Goal: Task Accomplishment & Management: Use online tool/utility

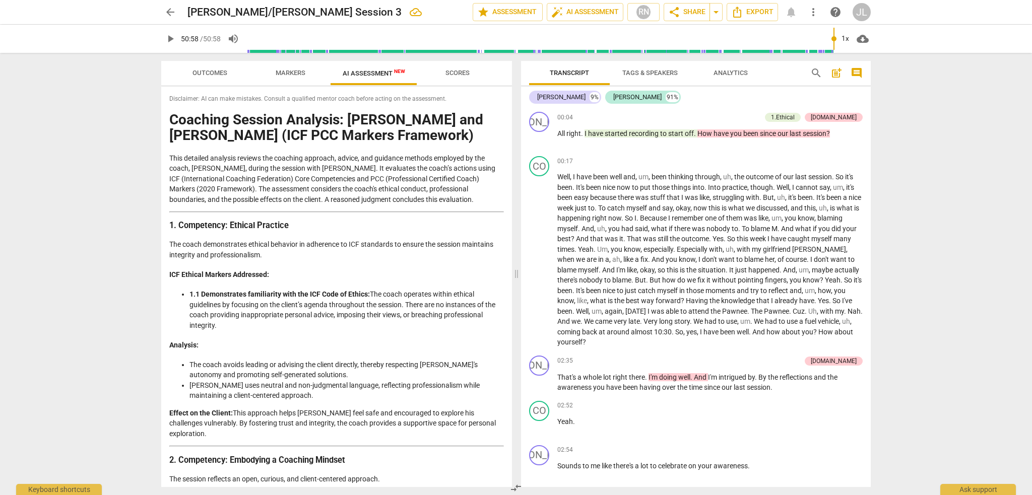
scroll to position [4629, 0]
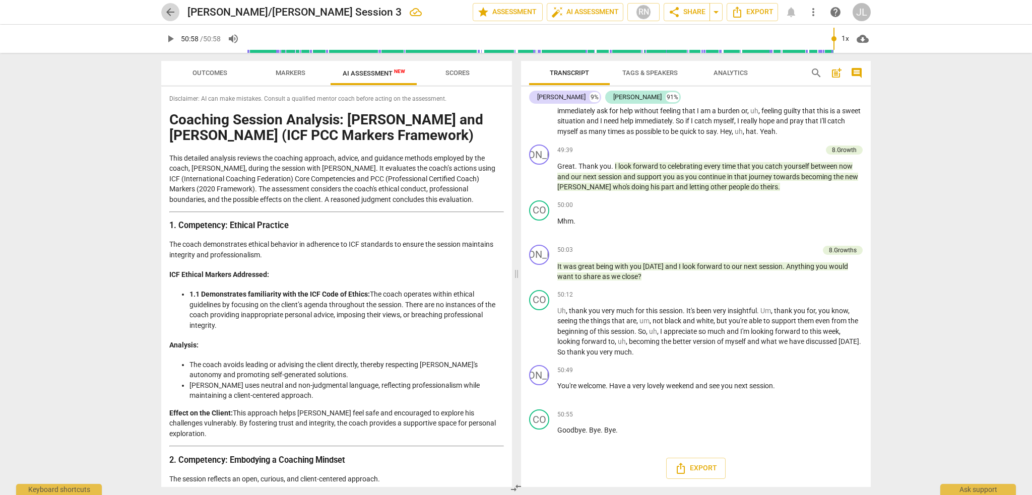
click at [174, 14] on span "arrow_back" at bounding box center [170, 12] width 12 height 12
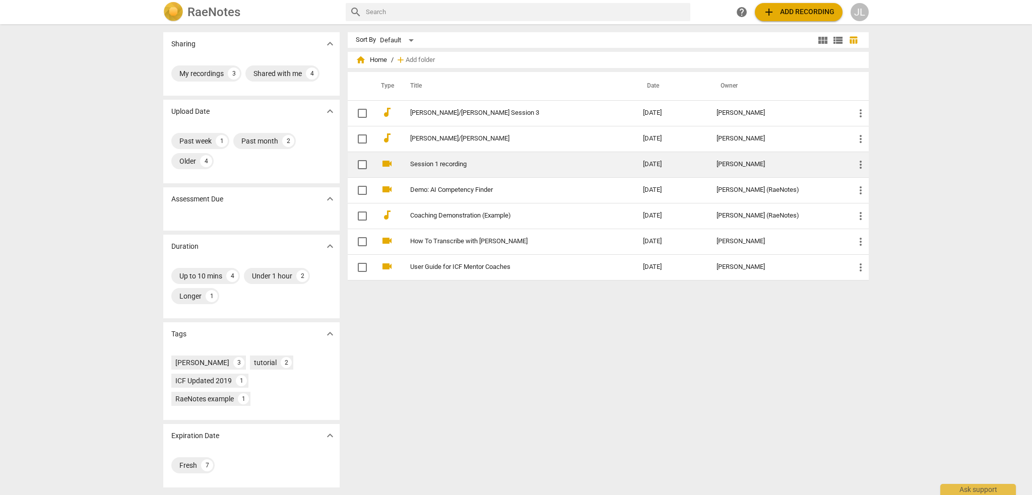
click at [457, 163] on link "Session 1 recording" at bounding box center [508, 165] width 197 height 8
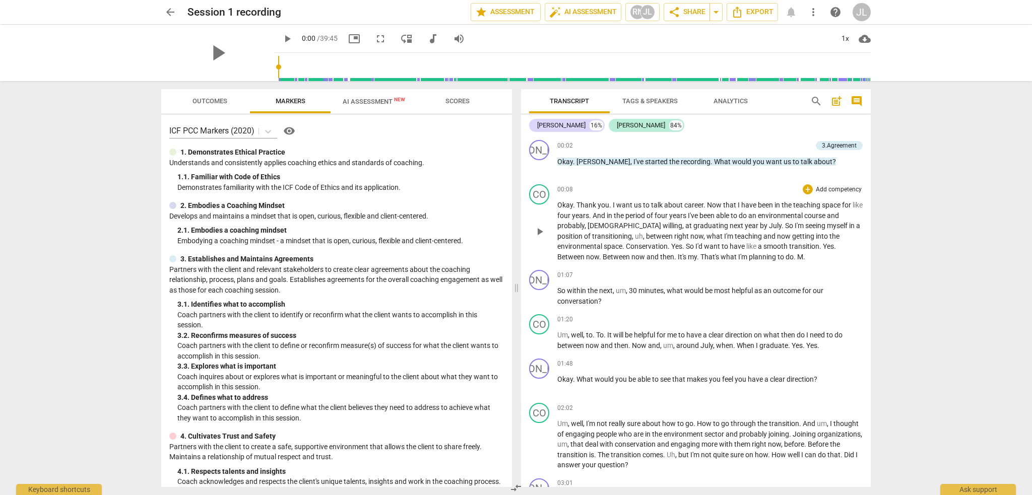
click at [694, 208] on span "career" at bounding box center [693, 205] width 19 height 8
click at [837, 103] on span "post_add" at bounding box center [837, 101] width 12 height 12
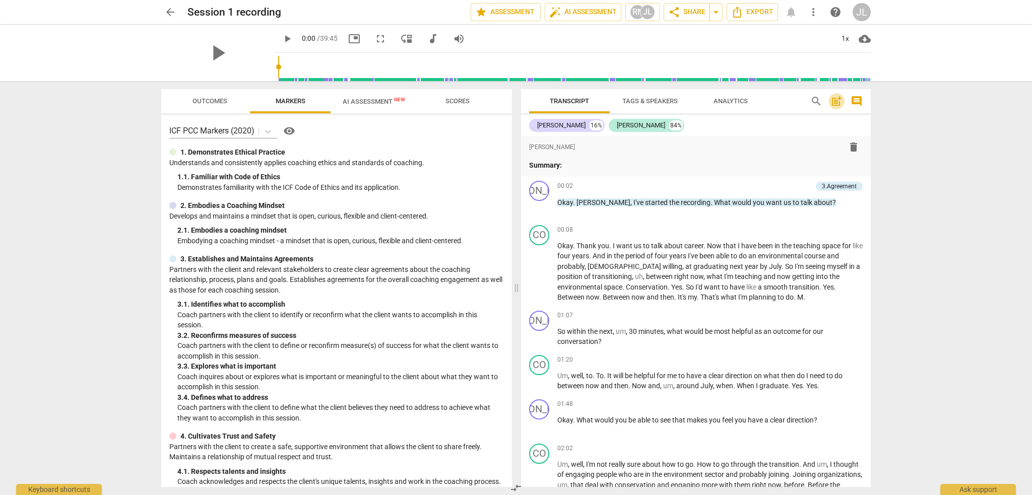
click at [837, 103] on span "post_add" at bounding box center [837, 101] width 12 height 12
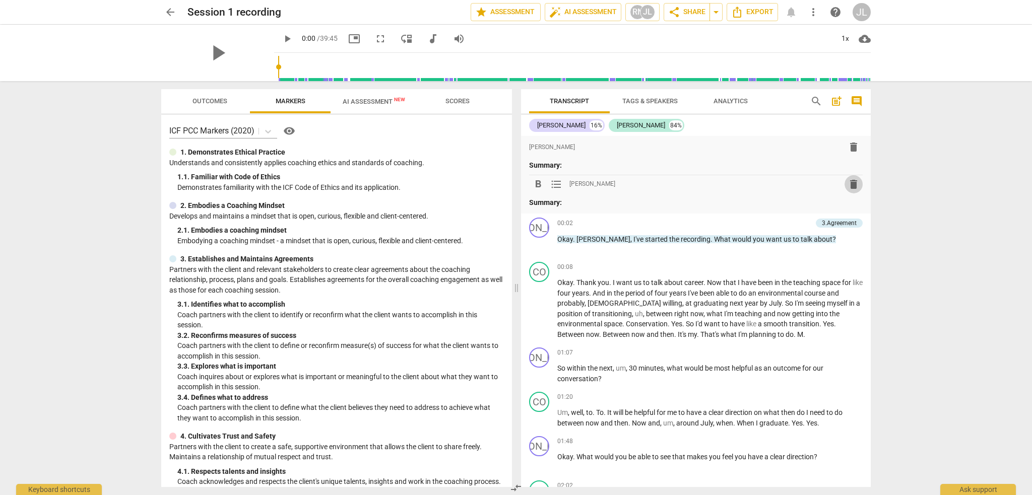
click at [851, 184] on span "delete" at bounding box center [854, 184] width 12 height 12
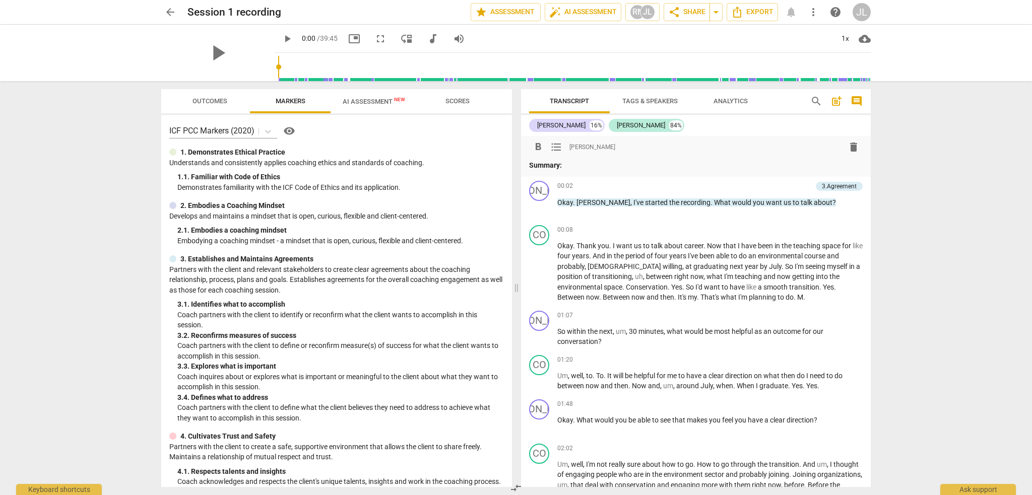
click at [851, 148] on span "delete" at bounding box center [854, 147] width 12 height 12
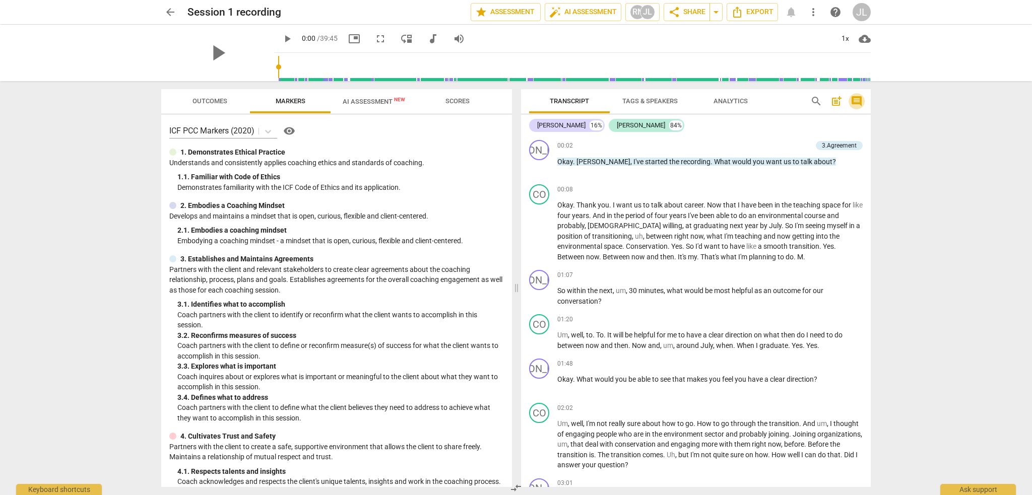
click at [860, 99] on span "comment" at bounding box center [857, 101] width 12 height 12
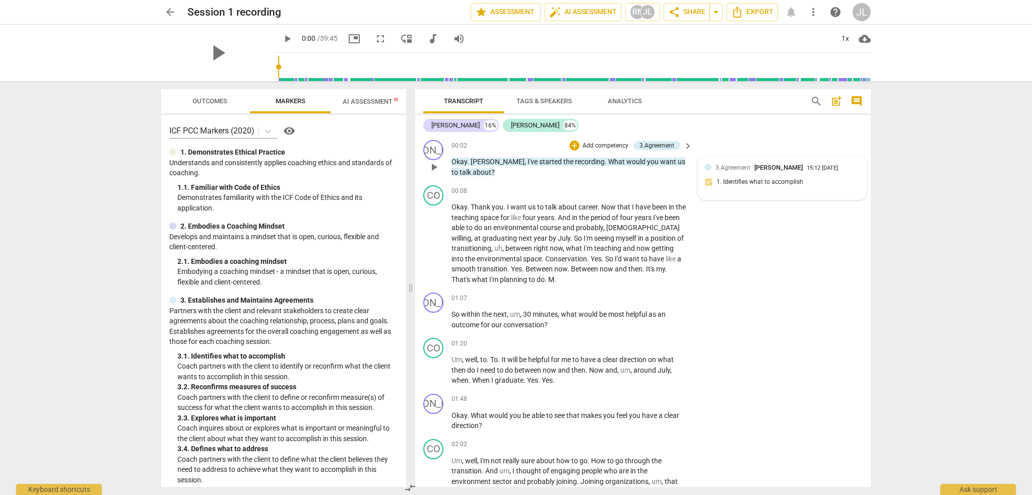
click at [772, 182] on div "3.Agreement [PERSON_NAME] 15:12 [DATE] 1. Identifies what to accomplish" at bounding box center [783, 178] width 156 height 31
click at [845, 173] on span "more_vert" at bounding box center [846, 169] width 12 height 12
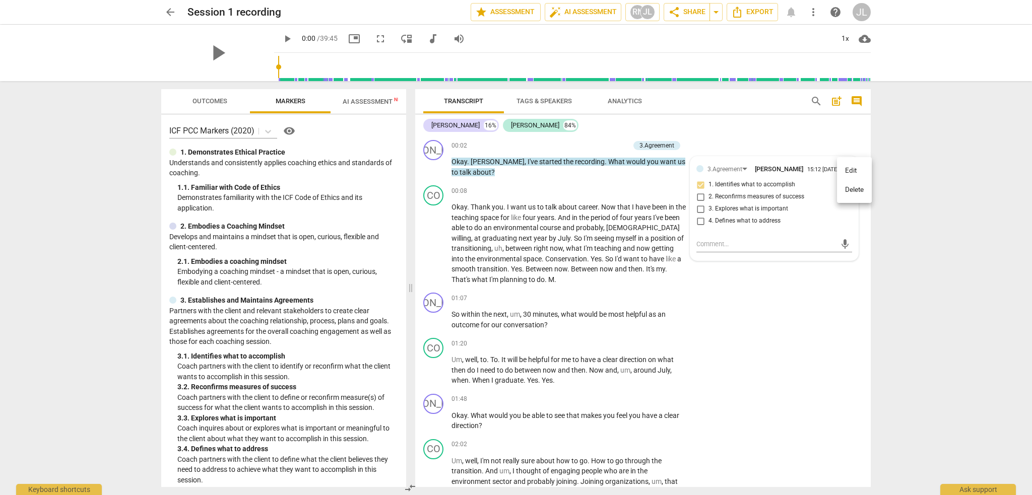
click at [897, 191] on div at bounding box center [516, 247] width 1032 height 495
click at [798, 282] on div "CO play_arrow pause 00:08 + Add competency keyboard_arrow_right Okay . Thank yo…" at bounding box center [643, 234] width 456 height 107
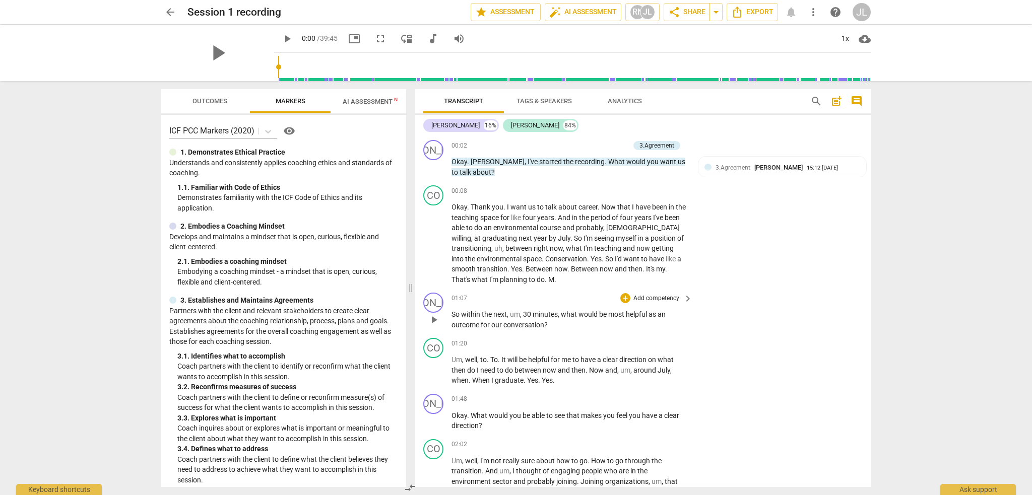
click at [658, 300] on p "Add competency" at bounding box center [657, 298] width 48 height 9
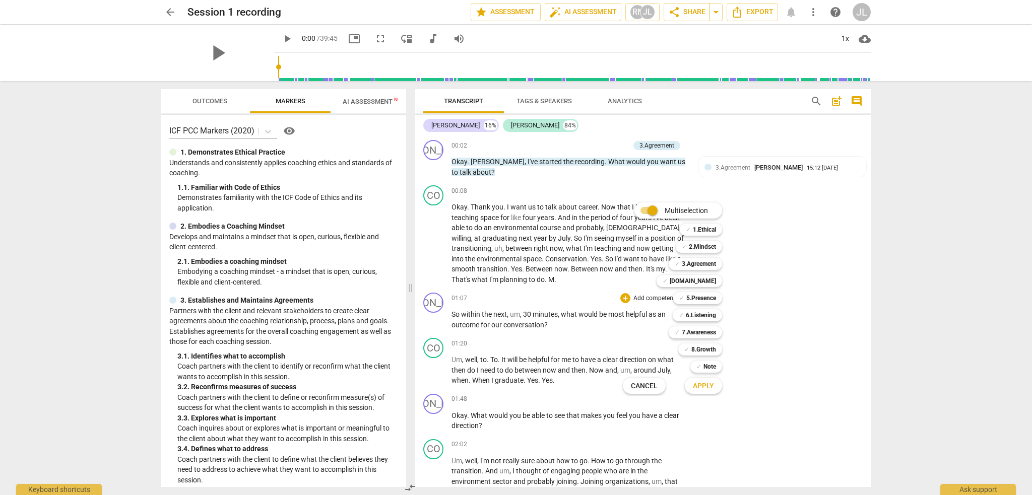
click at [725, 166] on div at bounding box center [516, 247] width 1032 height 495
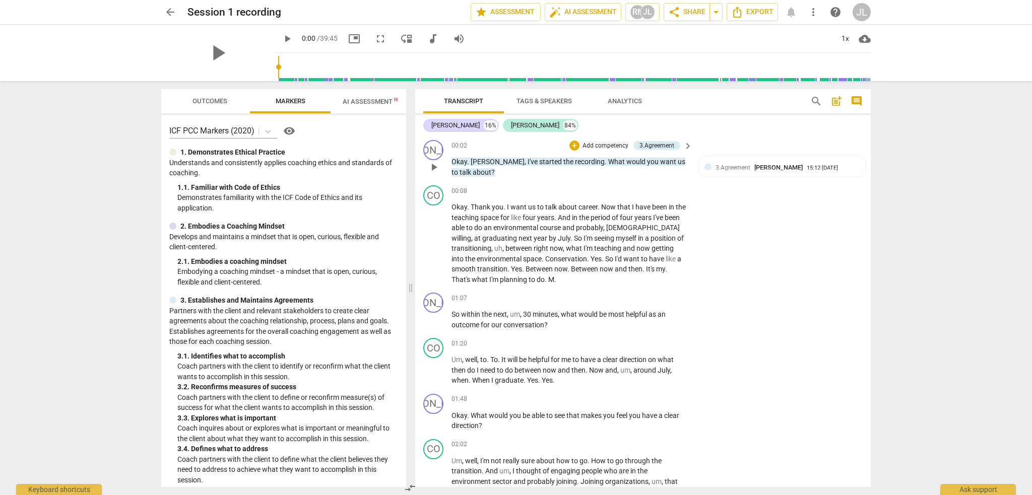
click at [595, 144] on p "Add competency" at bounding box center [606, 146] width 48 height 9
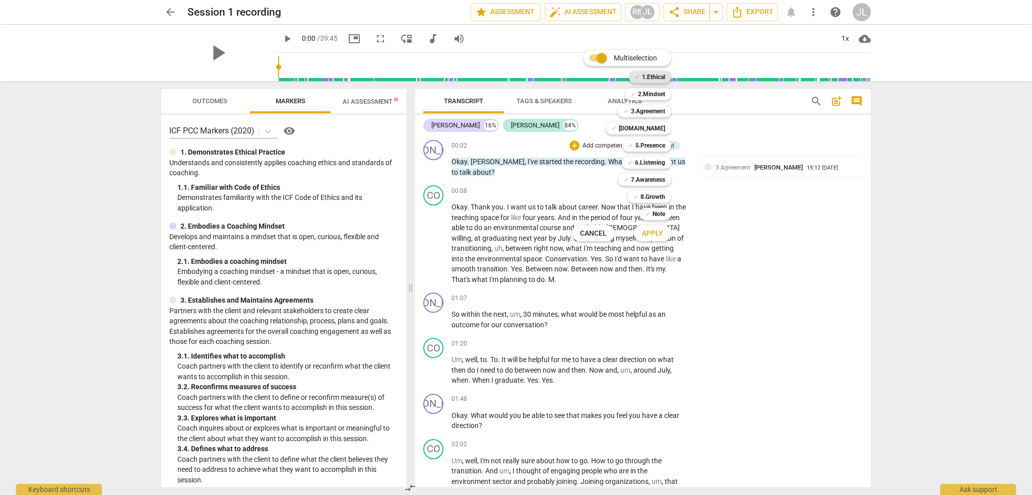
click at [657, 76] on b "1.Ethical" at bounding box center [653, 77] width 23 height 12
click at [652, 236] on span "Apply" at bounding box center [652, 234] width 21 height 10
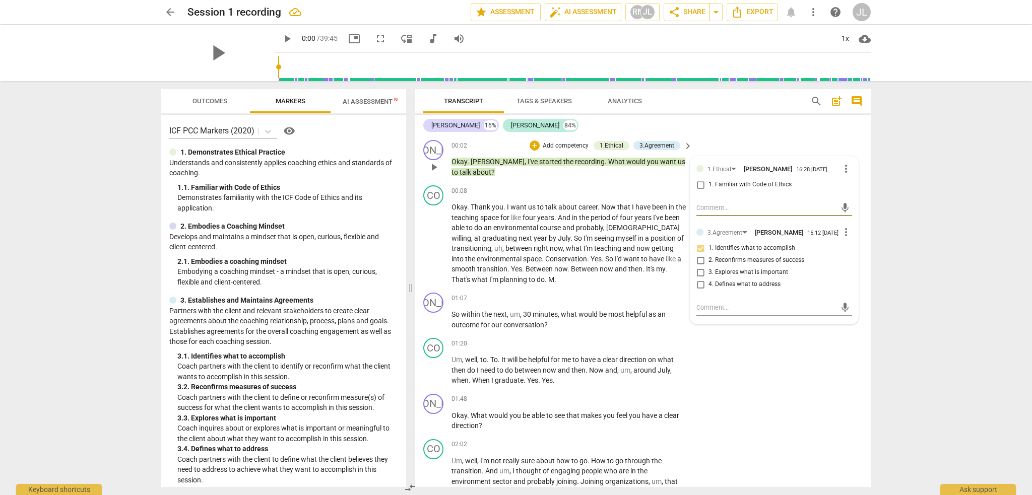
click at [704, 207] on textarea at bounding box center [767, 208] width 140 height 10
paste textarea "CC #1.5: Maintains confidentiality with client information per stakeholder agre…"
type textarea "CC #1.5: Maintains confidentiality with client information per stakeholder agre…"
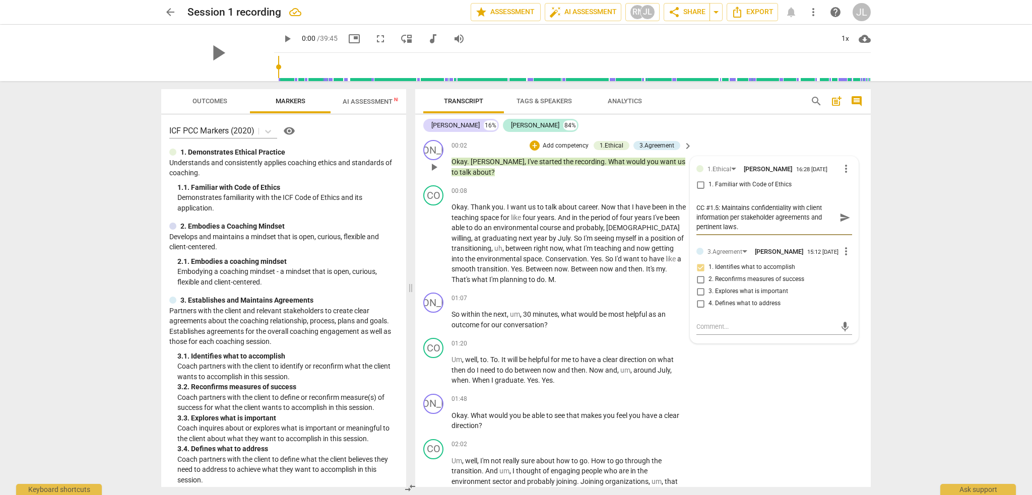
type textarea "CC #1.5: Maintains confidentiality with client information per stakeholder agre…"
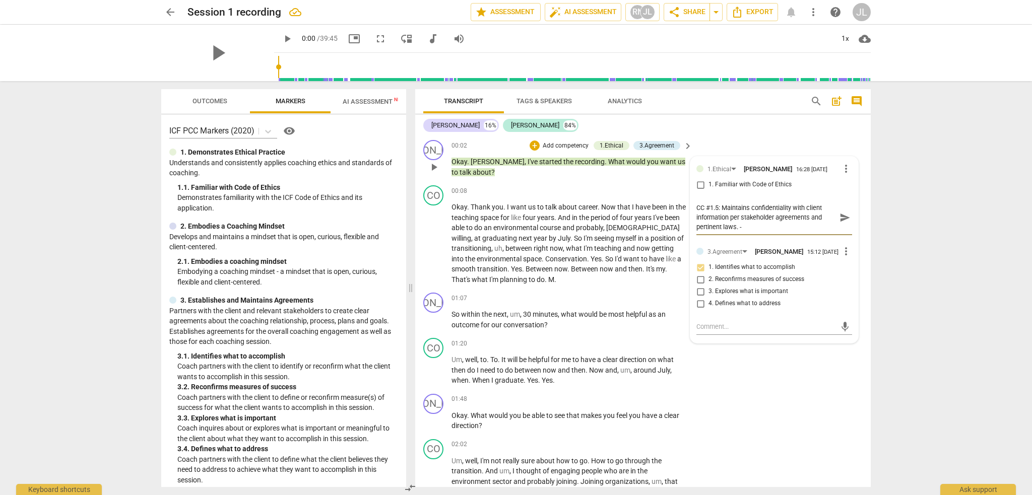
type textarea "CC #1.5: Maintains confidentiality with client information per stakeholder agre…"
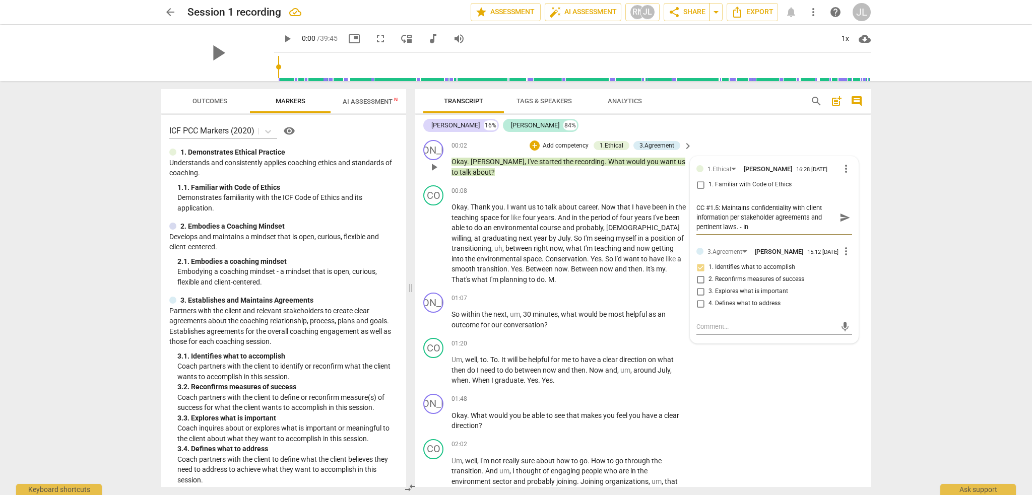
type textarea "CC #1.5: Maintains confidentiality with client information per stakeholder agre…"
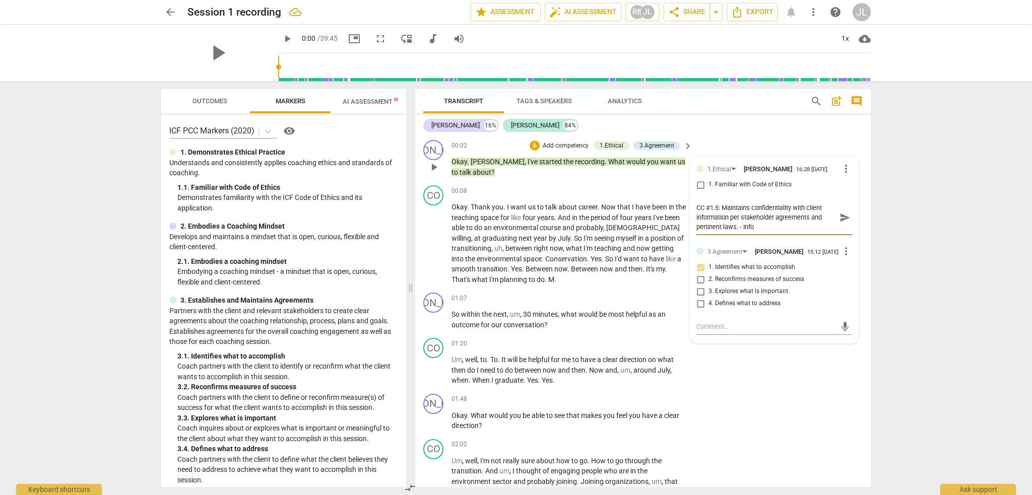
type textarea "CC #1.5: Maintains confidentiality with client information per stakeholder agre…"
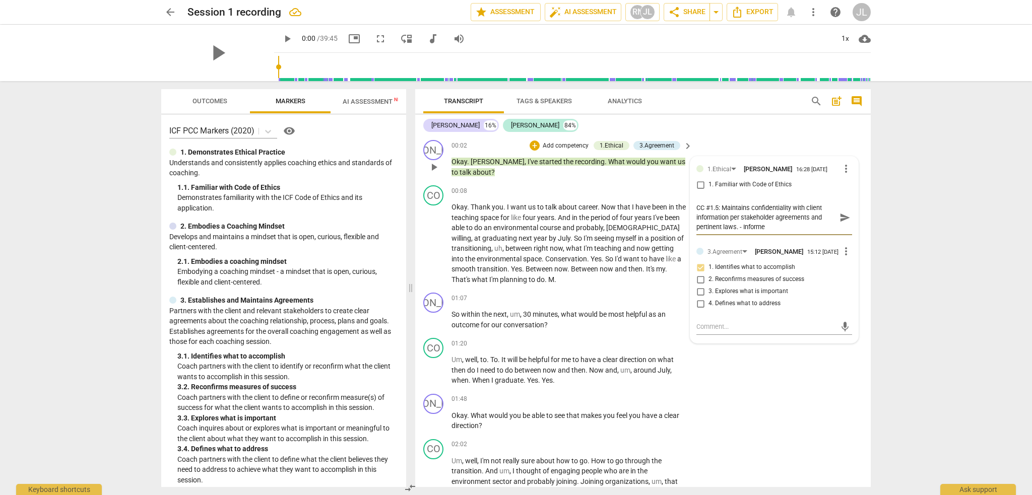
type textarea "CC #1.5: Maintains confidentiality with client information per stakeholder agre…"
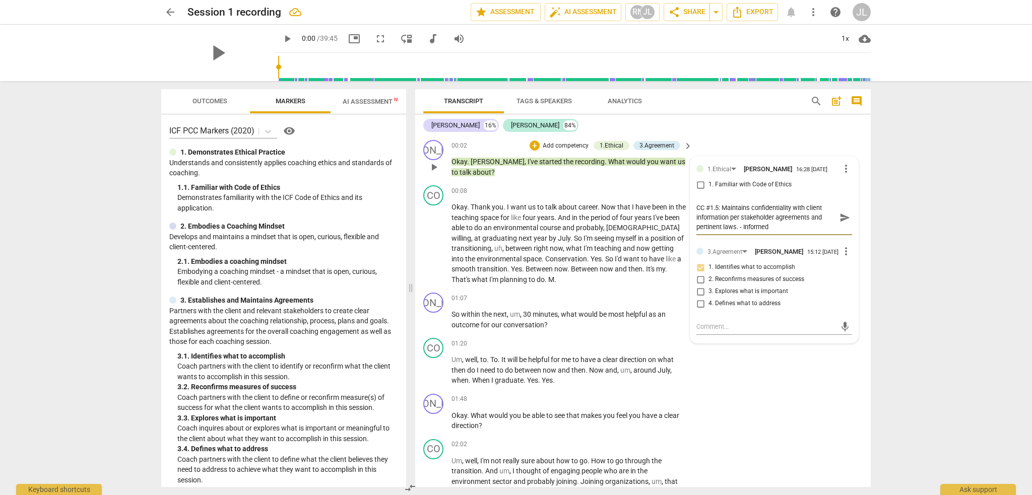
type textarea "CC #1.5: Maintains confidentiality with client information per stakeholder agre…"
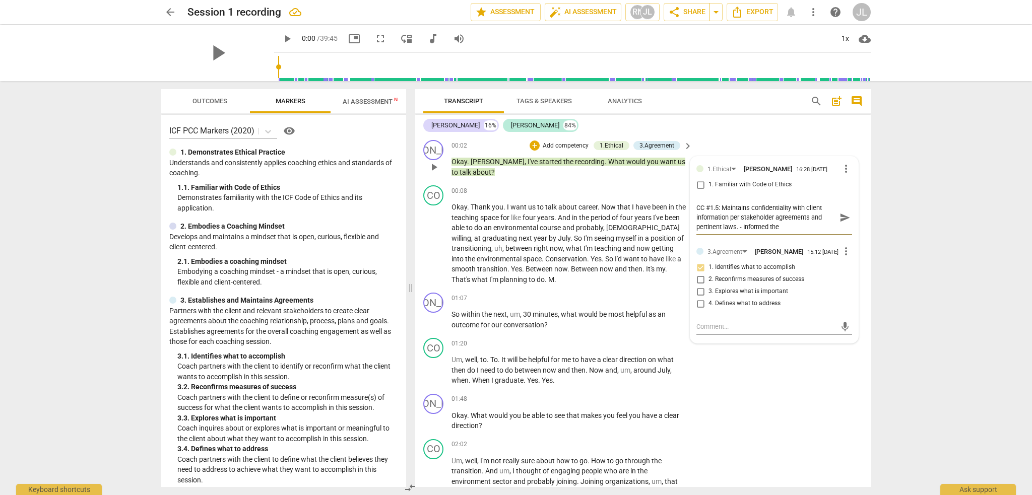
type textarea "CC #1.5: Maintains confidentiality with client information per stakeholder agre…"
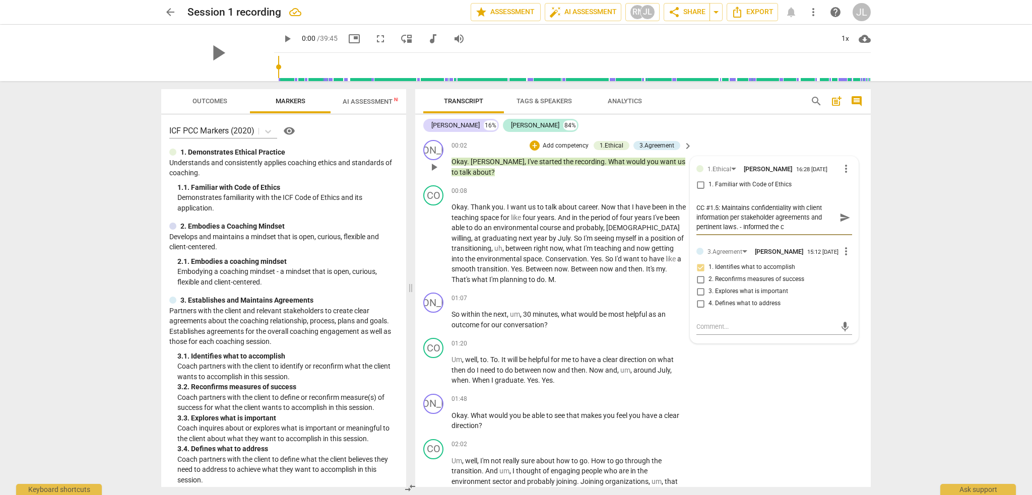
type textarea "CC #1.5: Maintains confidentiality with client information per stakeholder agre…"
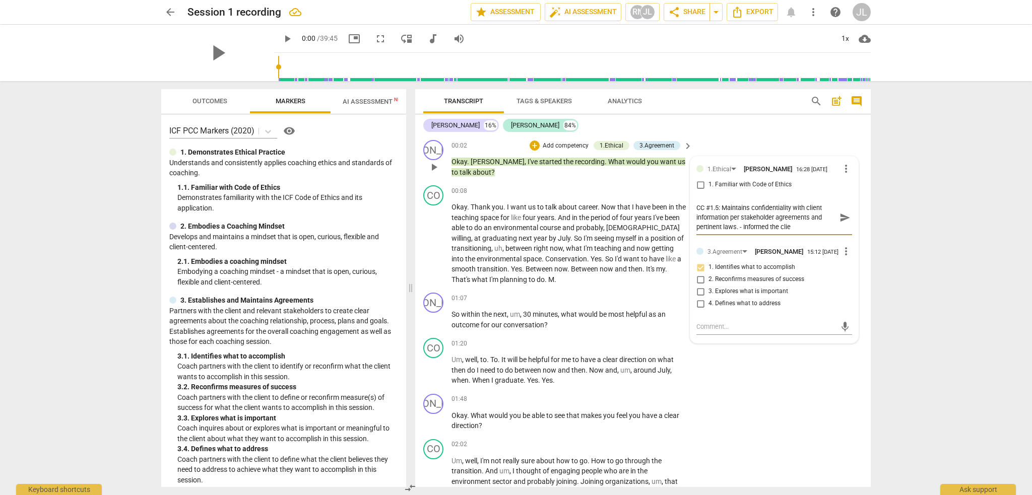
type textarea "CC #1.5: Maintains confidentiality with client information per stakeholder agre…"
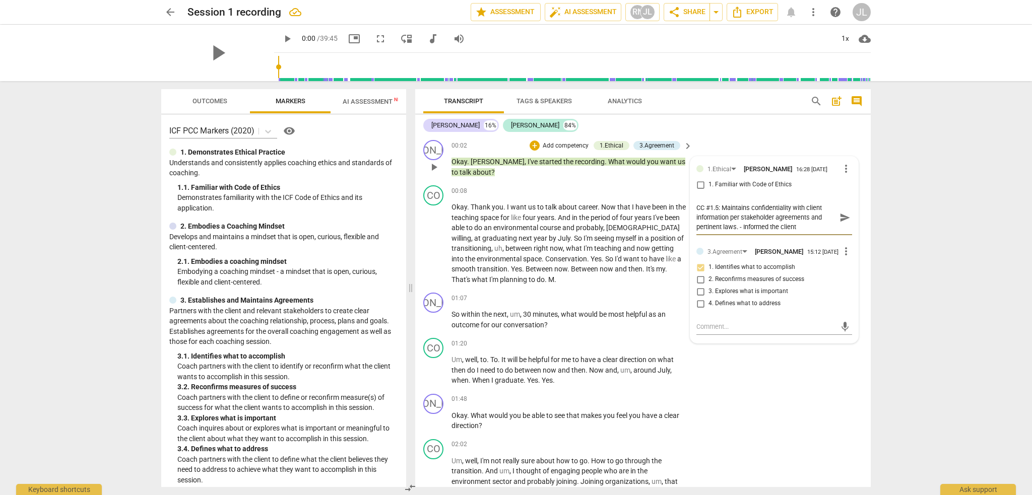
type textarea "CC #1.5: Maintains confidentiality with client information per stakeholder agre…"
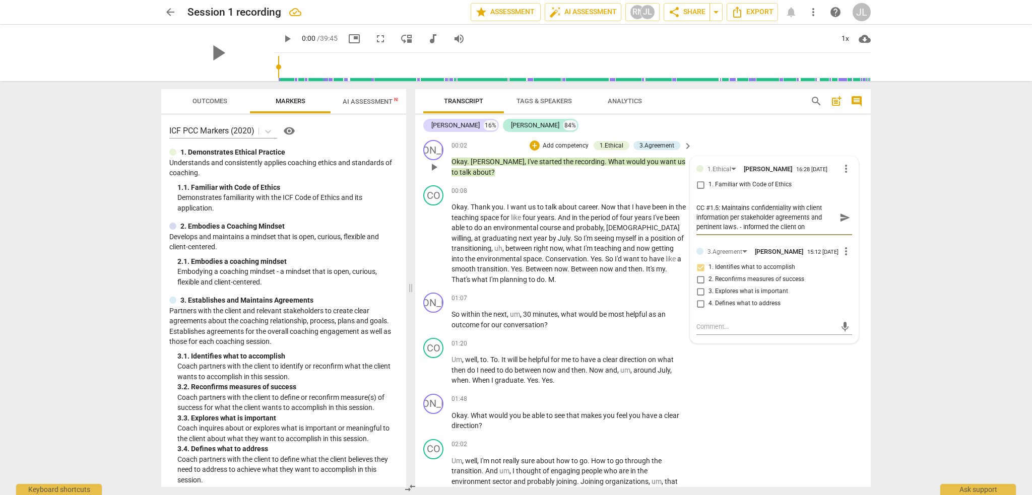
type textarea "CC #1.5: Maintains confidentiality with client information per stakeholder agre…"
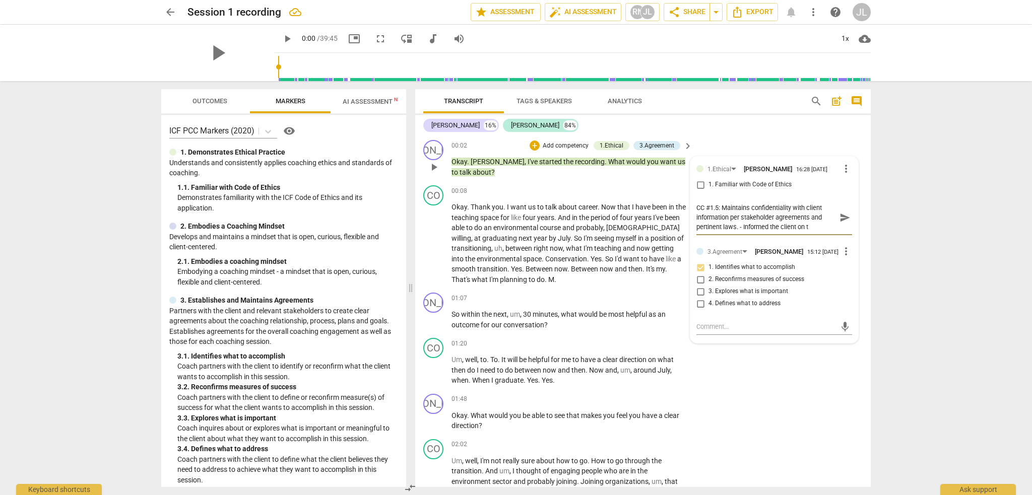
type textarea "CC #1.5: Maintains confidentiality with client information per stakeholder agre…"
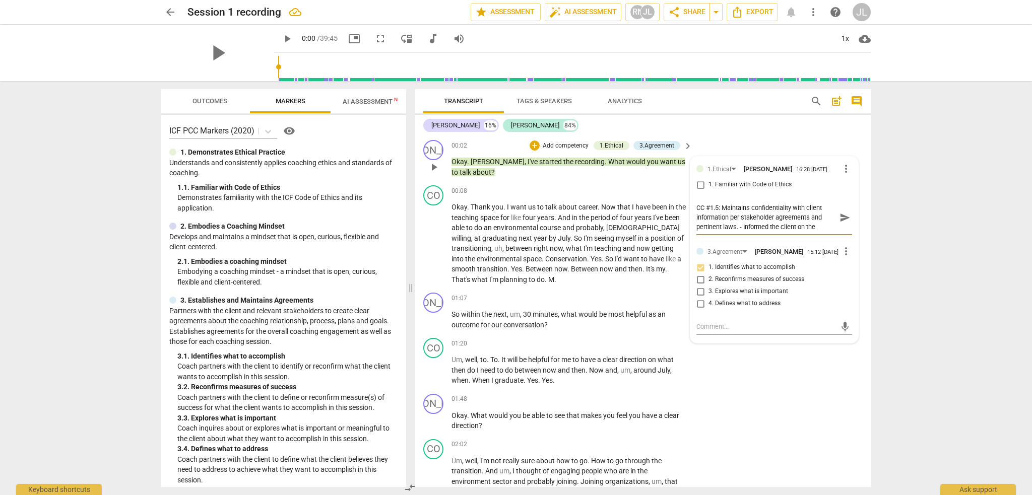
type textarea "CC #1.5: Maintains confidentiality with client information per stakeholder agre…"
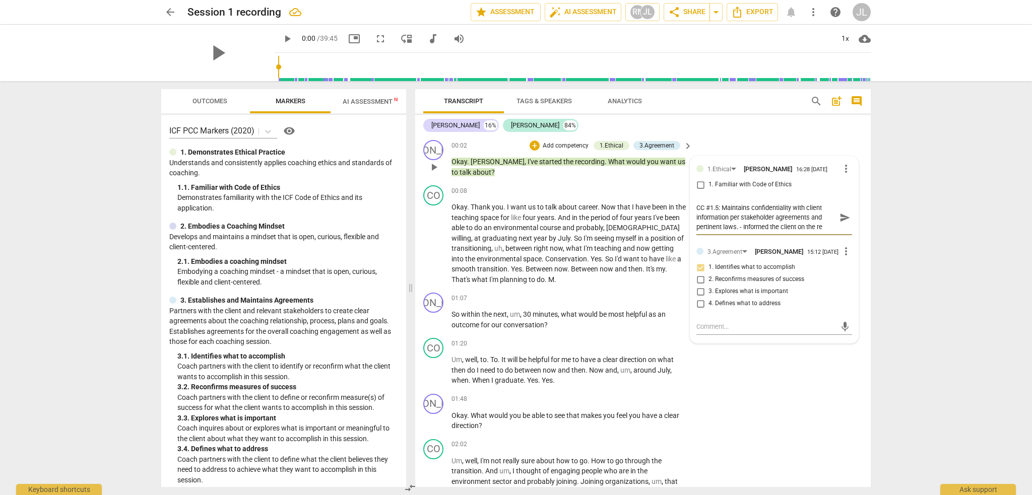
type textarea "CC #1.5: Maintains confidentiality with client information per stakeholder agre…"
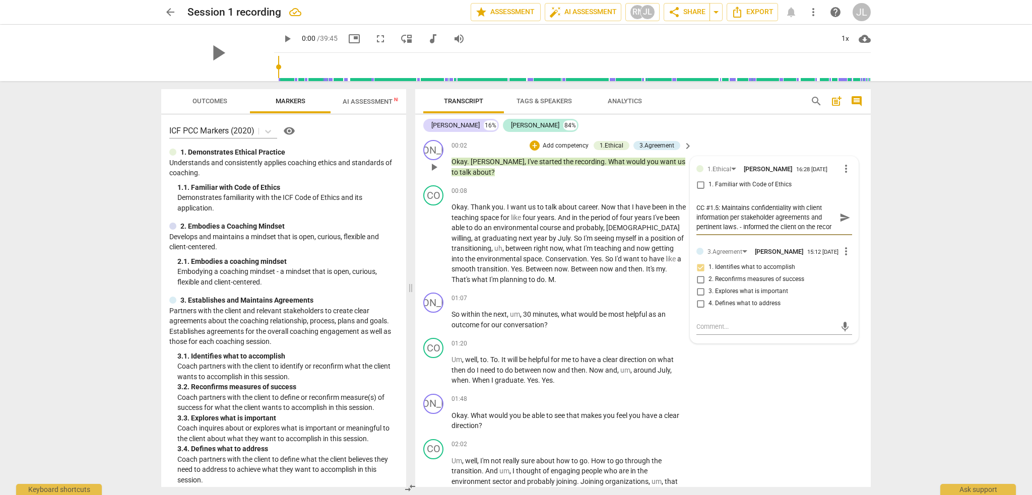
type textarea "CC #1.5: Maintains confidentiality with client information per stakeholder agre…"
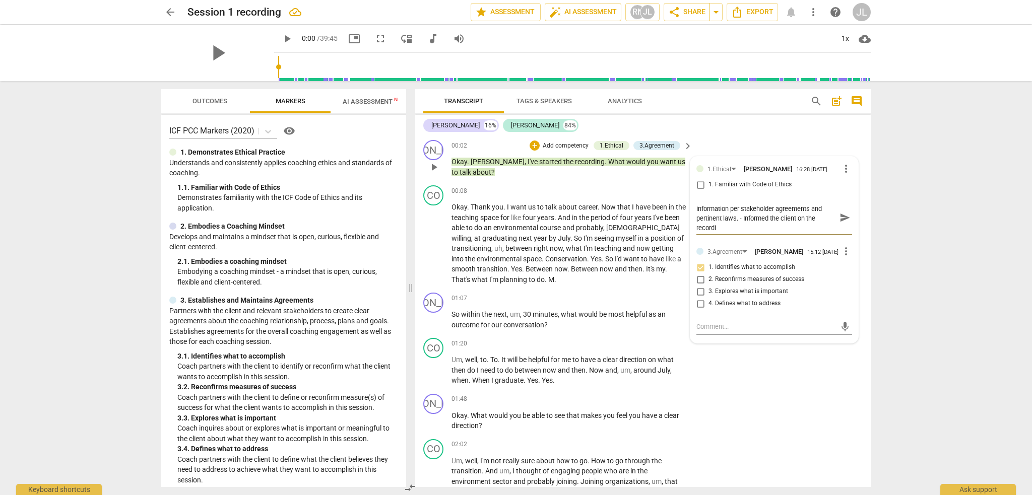
type textarea "CC #1.5: Maintains confidentiality with client information per stakeholder agre…"
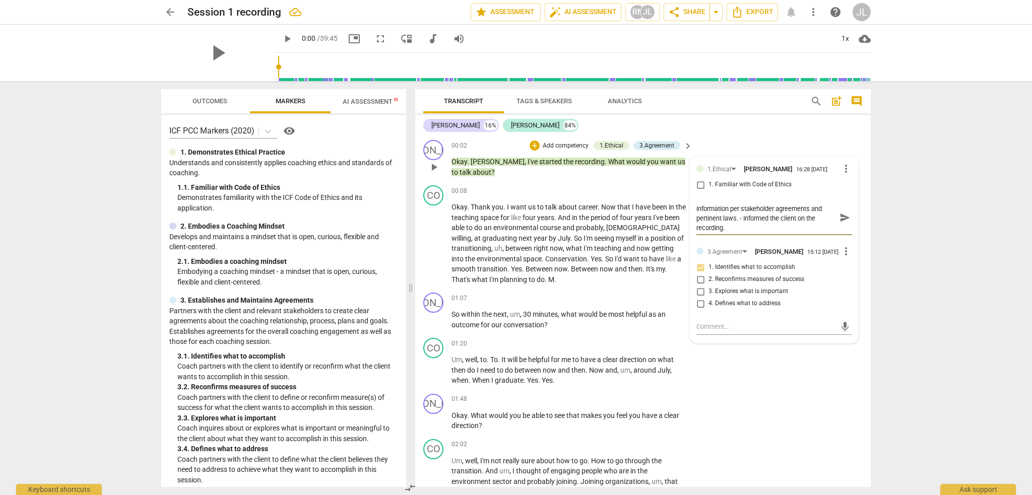
type textarea "CC #1.5: Maintains confidentiality with client information per stakeholder agre…"
click at [842, 217] on span "send" at bounding box center [845, 217] width 11 height 11
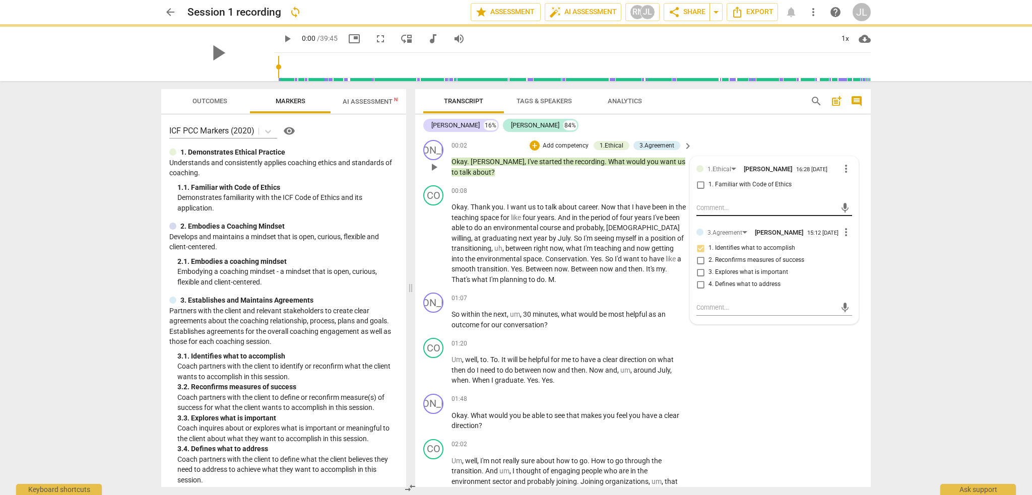
scroll to position [0, 0]
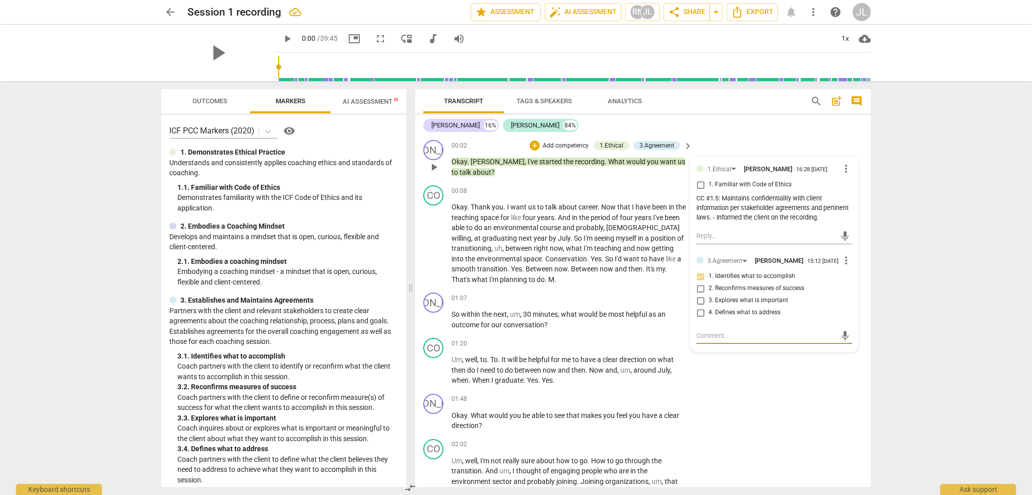
click at [705, 340] on textarea at bounding box center [767, 336] width 140 height 10
paste textarea "3.1: Coach partners with the client to identify or reconfirm what the client wa…"
type textarea "3.1: Coach partners with the client to identify or reconfirm what the client wa…"
click at [842, 350] on span "send" at bounding box center [845, 345] width 11 height 11
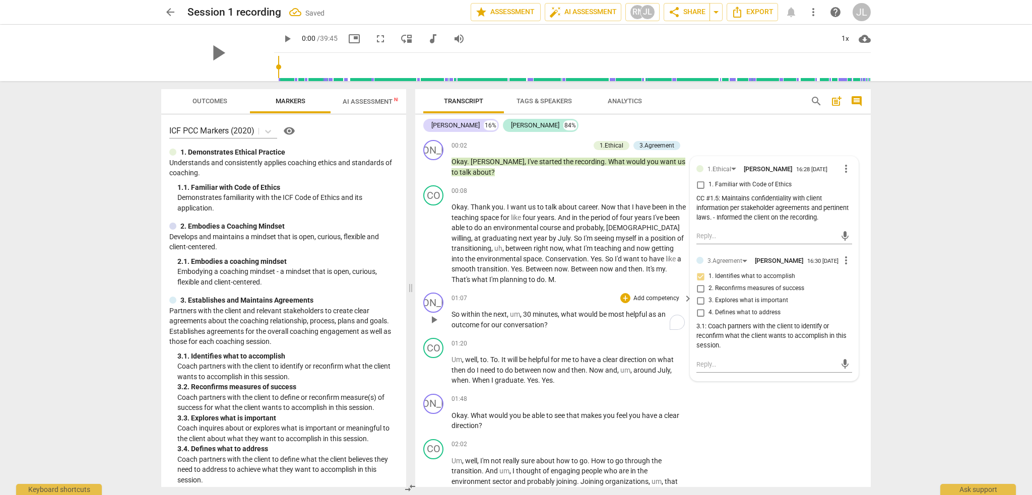
click at [555, 327] on p "So within the next , um , 30 minutes , what would be most helpful as an outcome…" at bounding box center [570, 319] width 236 height 21
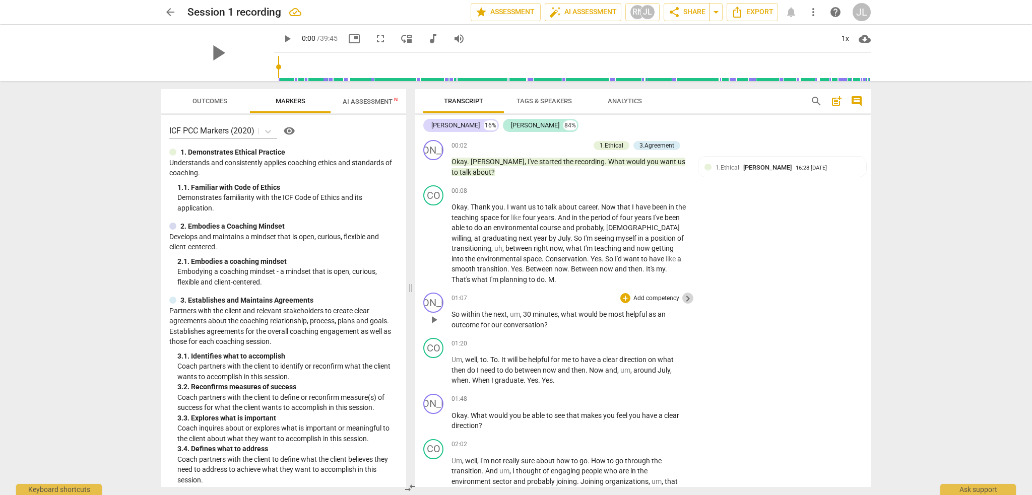
click at [686, 298] on span "keyboard_arrow_right" at bounding box center [688, 299] width 12 height 12
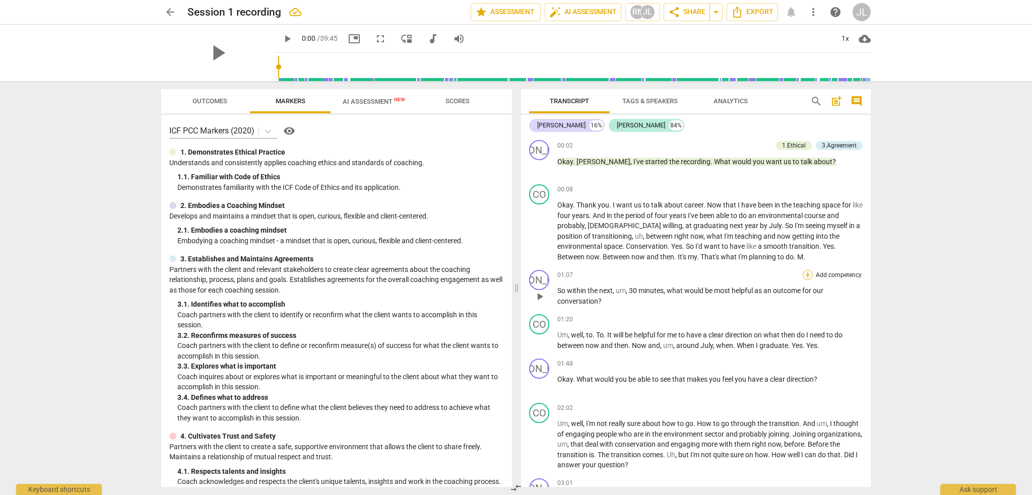
click at [805, 276] on div "+" at bounding box center [808, 275] width 10 height 10
click at [881, 241] on b "3.Agreement" at bounding box center [880, 241] width 34 height 12
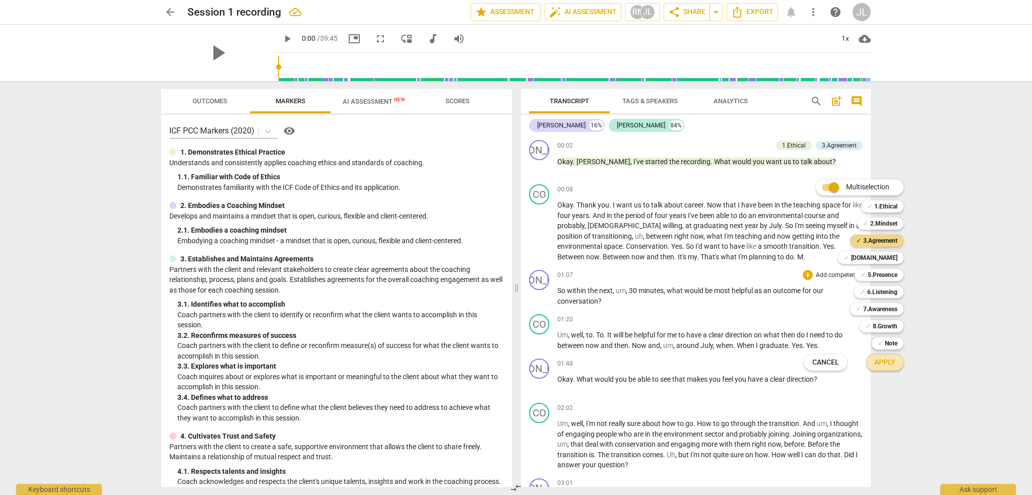
click at [892, 368] on button "Apply" at bounding box center [884, 363] width 37 height 18
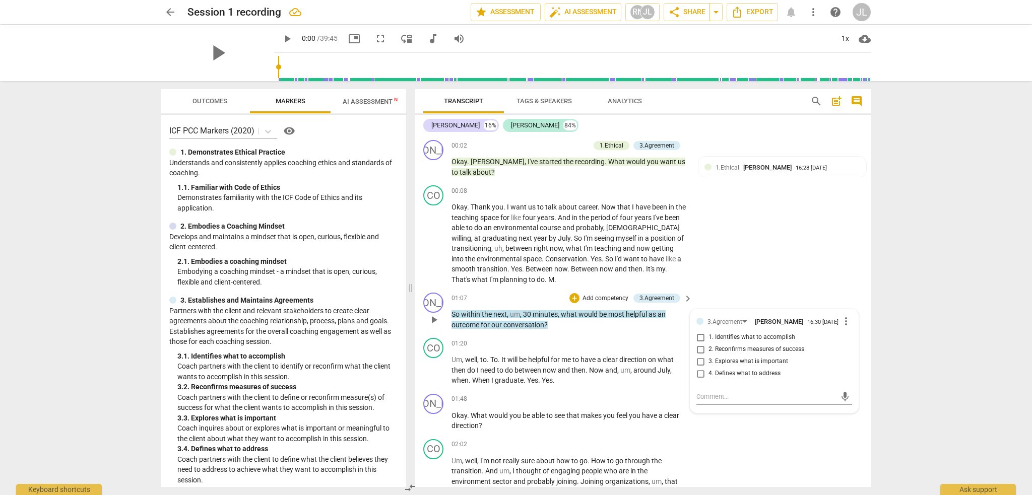
click at [746, 366] on span "3. Explores what is important" at bounding box center [749, 361] width 80 height 9
click at [709, 366] on input "3. Explores what is important" at bounding box center [700, 362] width 16 height 12
checkbox input "true"
click at [701, 401] on textarea at bounding box center [767, 397] width 140 height 10
paste textarea "3.3: Coach inquires about or explores what is important or meaningful to the cl…"
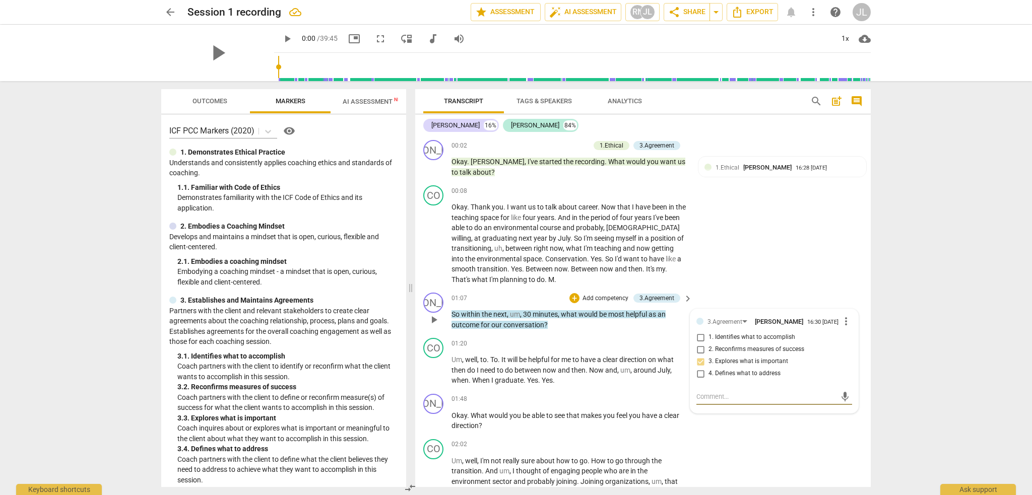
type textarea "3.3: Coach inquires about or explores what is important or meaningful to the cl…"
click at [843, 410] on span "send" at bounding box center [845, 406] width 11 height 11
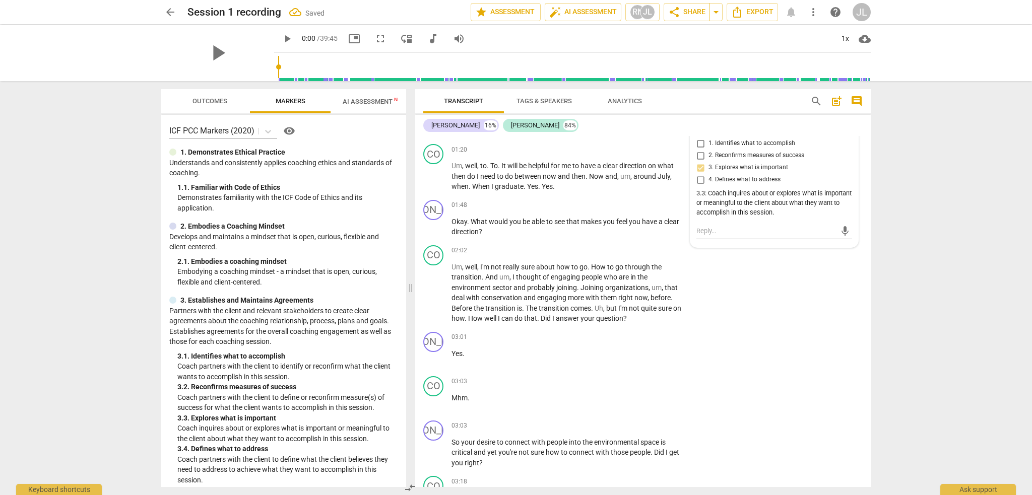
scroll to position [200, 0]
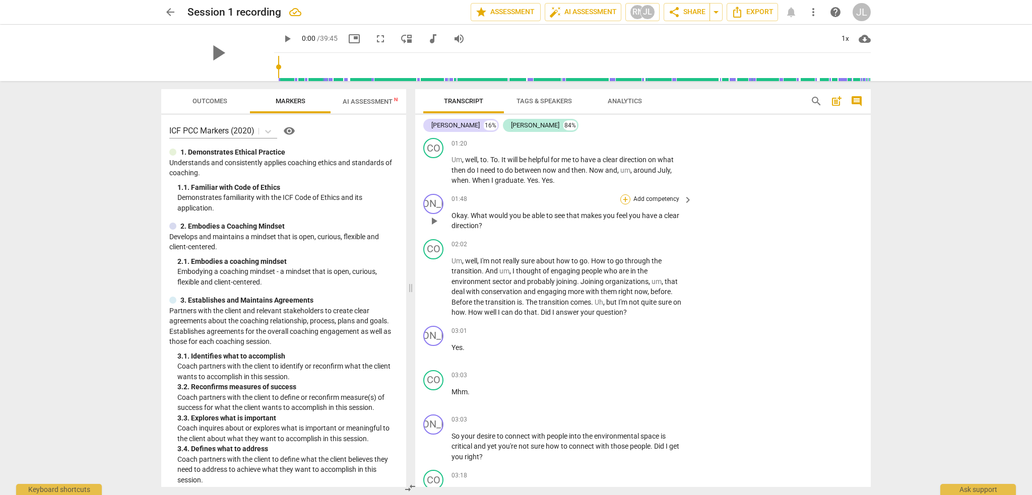
click at [625, 198] on div "+" at bounding box center [625, 200] width 10 height 10
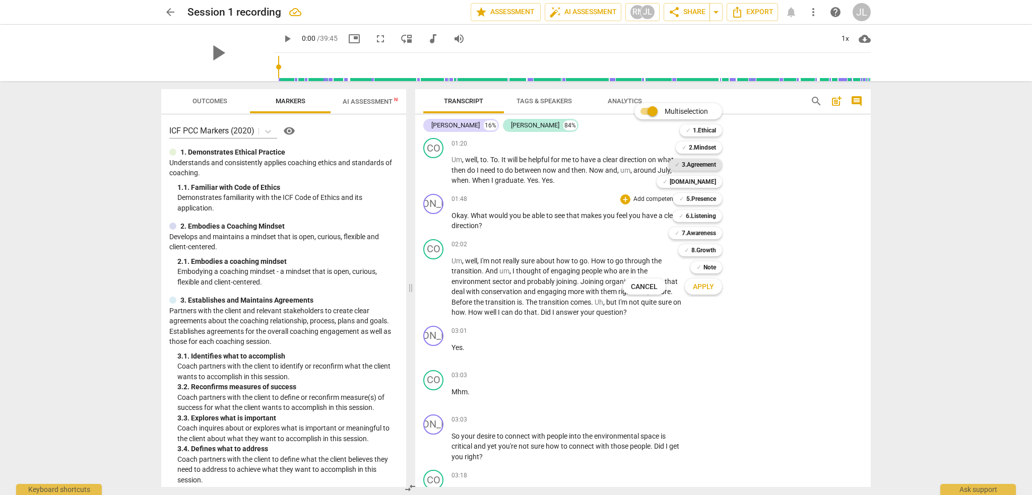
click at [708, 163] on b "3.Agreement" at bounding box center [699, 165] width 34 height 12
click at [709, 289] on span "Apply" at bounding box center [703, 287] width 21 height 10
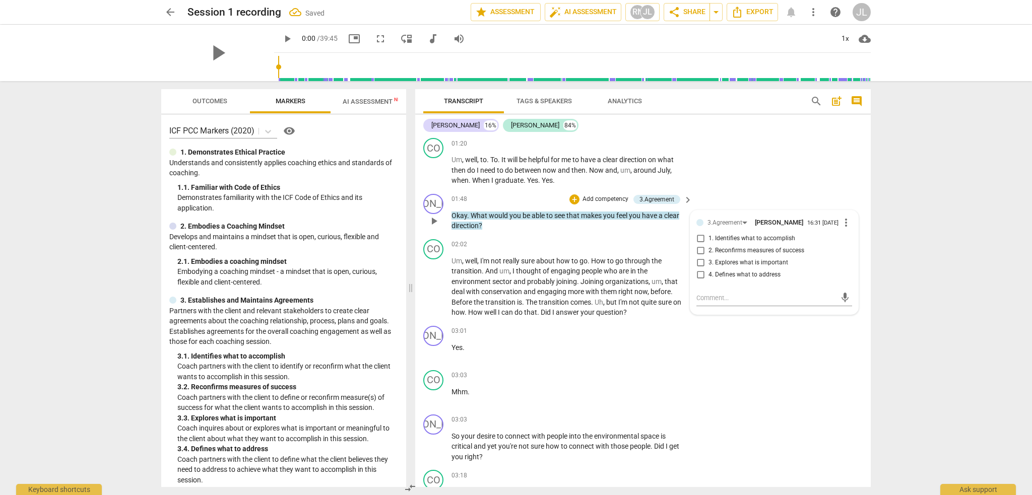
click at [778, 256] on span "2. Reconfirms measures of success" at bounding box center [757, 250] width 96 height 9
click at [709, 256] on input "2. Reconfirms measures of success" at bounding box center [700, 251] width 16 height 12
checkbox input "true"
click at [706, 300] on textarea at bounding box center [767, 298] width 140 height 10
paste textarea "3.2: Coach partners with the client to define or reconfirm measure(s) of succes…"
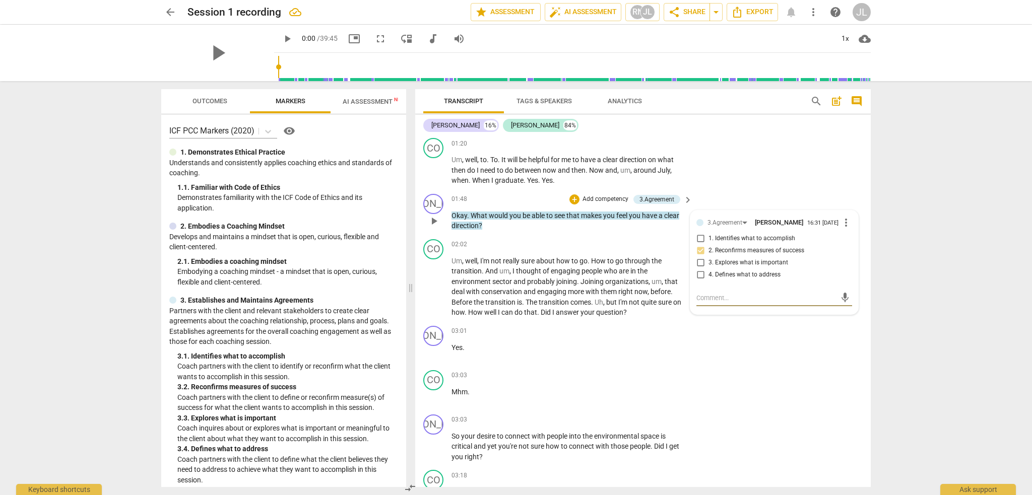
type textarea "3.2: Coach partners with the client to define or reconfirm measure(s) of succes…"
click at [841, 308] on span "send" at bounding box center [845, 307] width 11 height 11
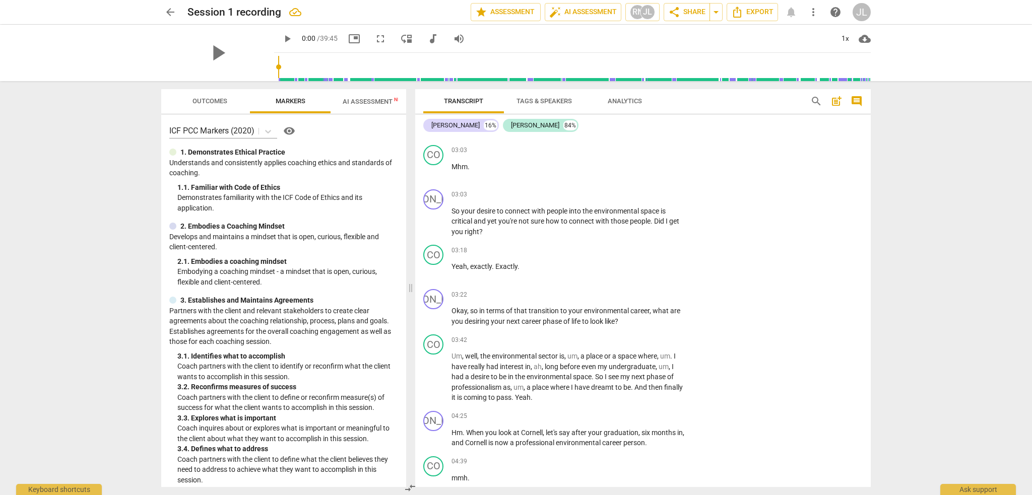
scroll to position [431, 0]
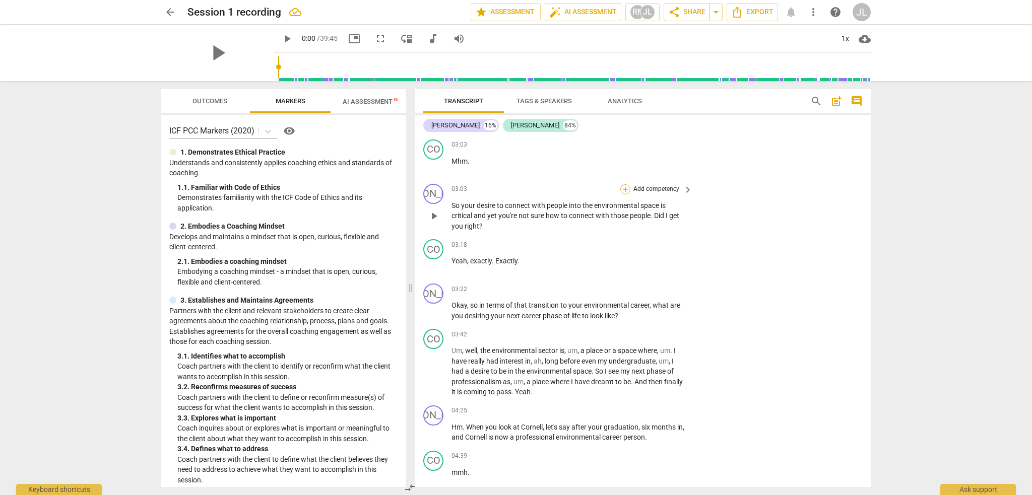
click at [623, 187] on div "+" at bounding box center [625, 189] width 10 height 10
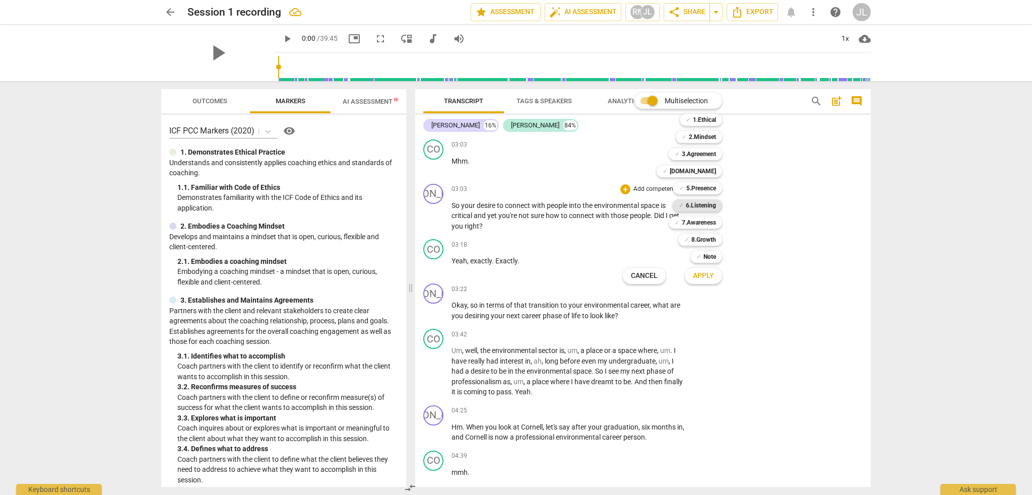
click at [692, 207] on b "6.Listening" at bounding box center [701, 206] width 30 height 12
click at [705, 279] on span "Apply" at bounding box center [703, 276] width 21 height 10
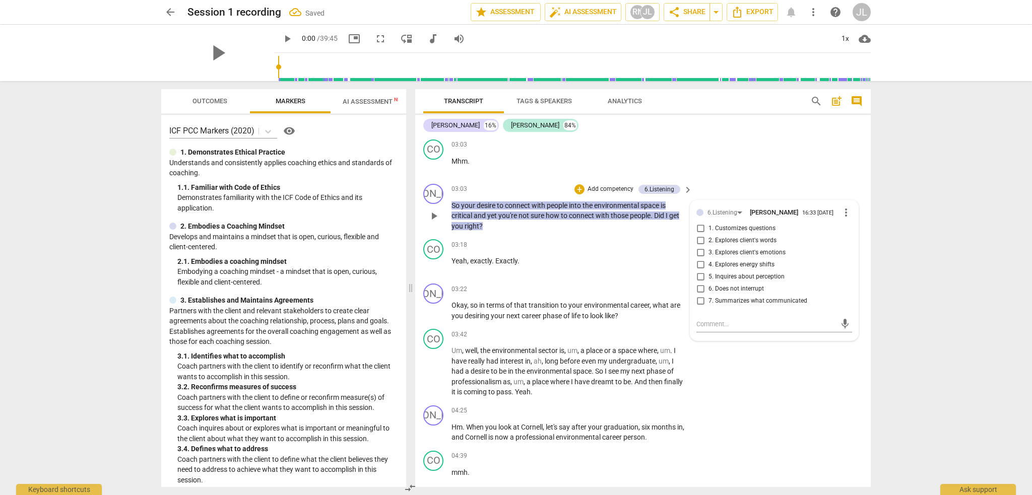
click at [730, 298] on span "7. Summarizes what communicated" at bounding box center [758, 301] width 99 height 9
click at [709, 298] on input "7. Summarizes what communicated" at bounding box center [700, 301] width 16 height 12
checkbox input "true"
click at [709, 323] on textarea at bounding box center [767, 325] width 140 height 10
paste textarea "6.7: Coach succinctly reflects or summarizes what the client communicated to en…"
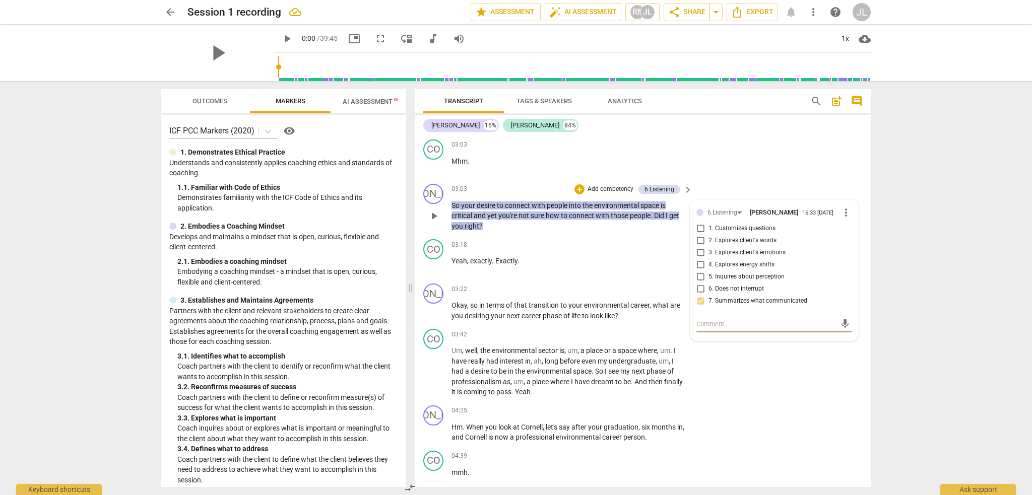
type textarea "6.7: Coach succinctly reflects or summarizes what the client communicated to en…"
click at [841, 333] on span "send" at bounding box center [845, 333] width 11 height 11
click at [575, 309] on p "Okay , so in terms of that transition to your environmental career , what are y…" at bounding box center [570, 310] width 236 height 21
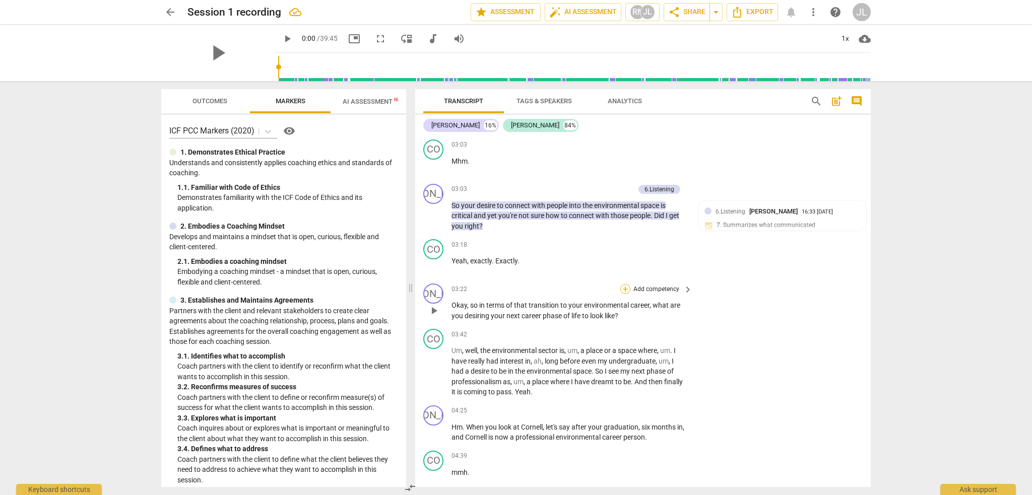
click at [625, 288] on div "+" at bounding box center [625, 289] width 10 height 10
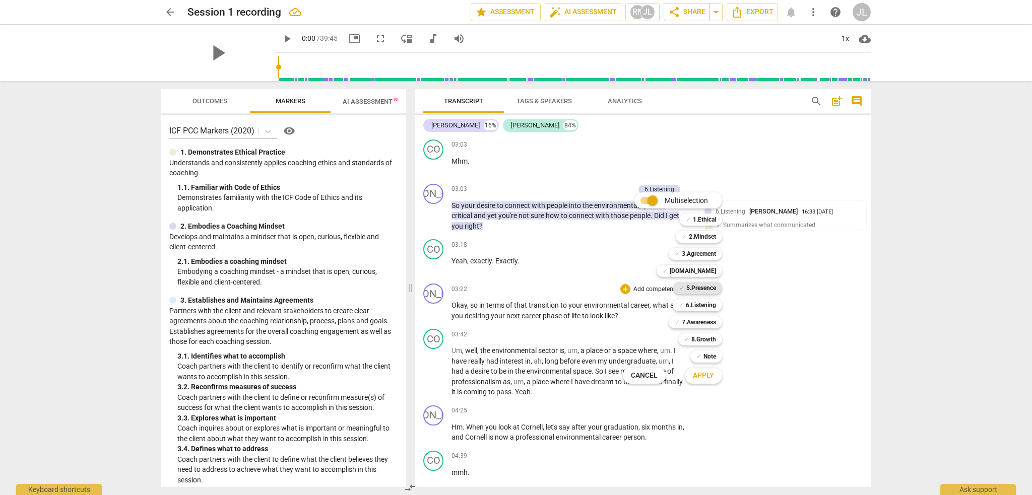
click at [696, 287] on b "5.Presence" at bounding box center [701, 288] width 30 height 12
click at [709, 373] on span "Apply" at bounding box center [703, 376] width 21 height 10
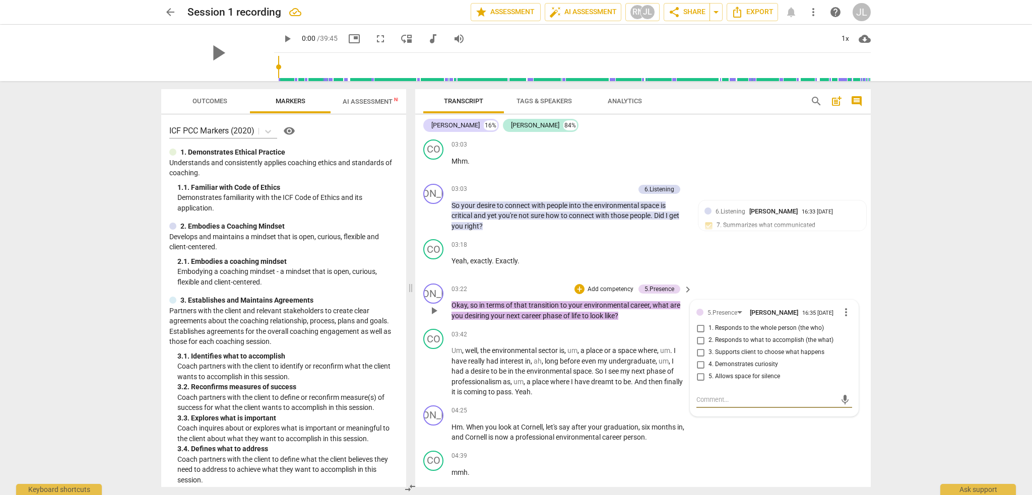
type textarea "5.2: Coach acts in response to what the client wants to accomplish throughout t…"
click at [701, 340] on input "2. Responds to what to accomplish (the what)" at bounding box center [700, 341] width 16 height 12
checkbox input "true"
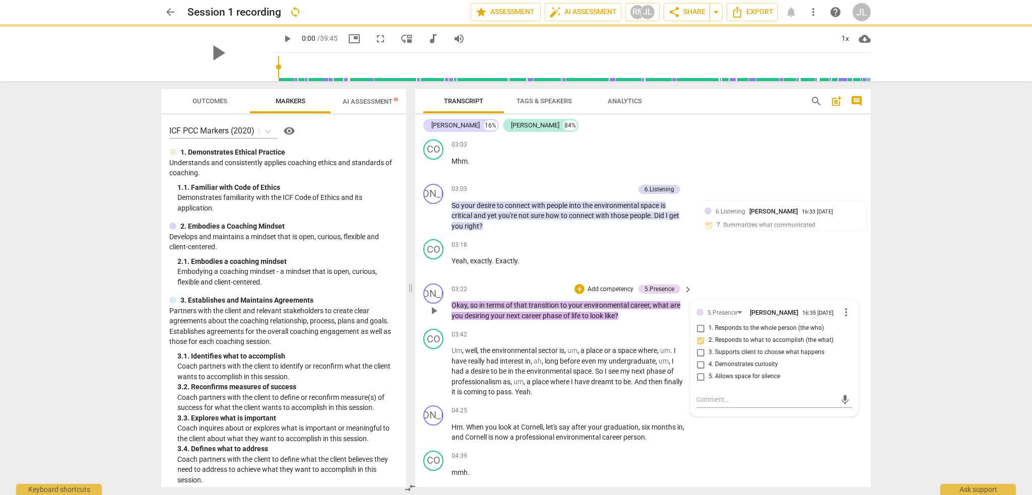
scroll to position [0, 0]
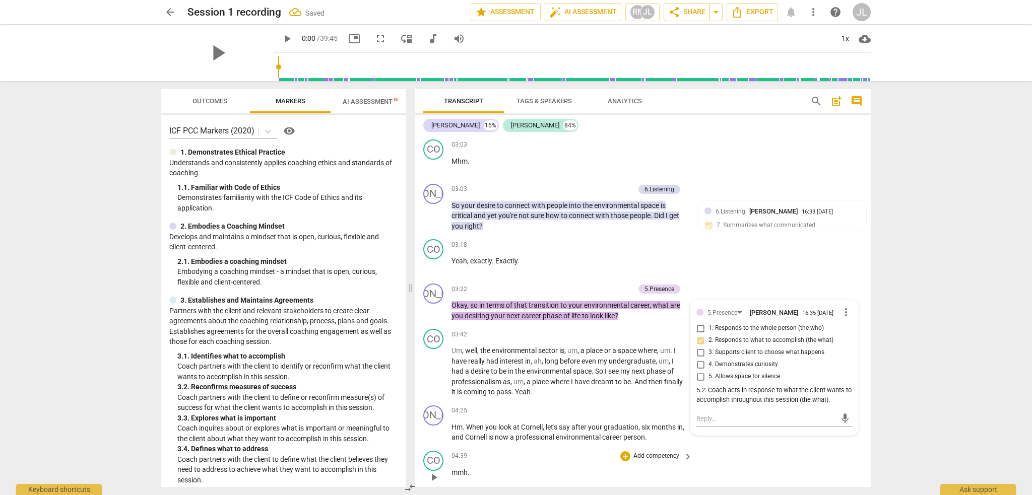
click at [818, 449] on div "CO play_arrow pause 04:39 + Add competency keyboard_arrow_right mmh ." at bounding box center [643, 469] width 456 height 44
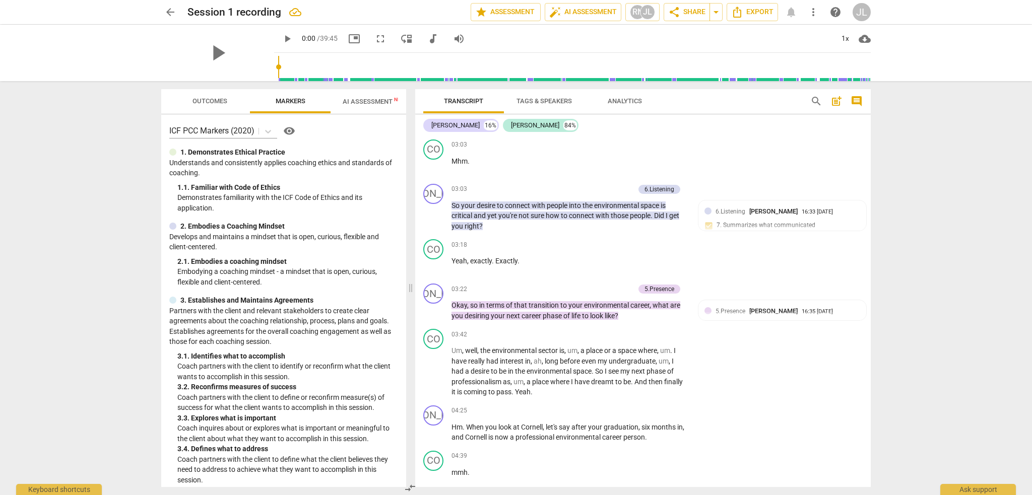
drag, startPoint x: 871, startPoint y: 180, endPoint x: 871, endPoint y: 191, distance: 10.6
click at [871, 191] on div "Transcript Tags & Speakers Analytics search post_add comment [PERSON_NAME] 16% …" at bounding box center [645, 288] width 468 height 414
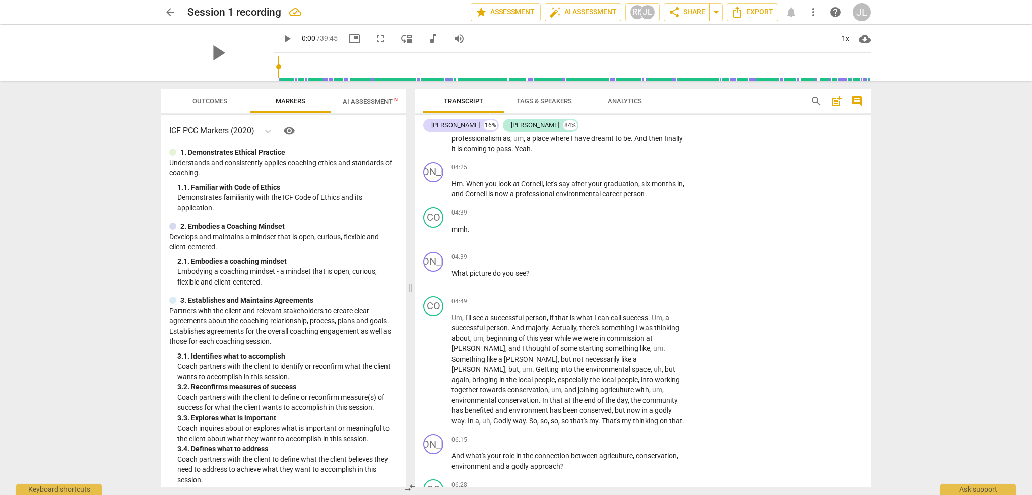
scroll to position [680, 0]
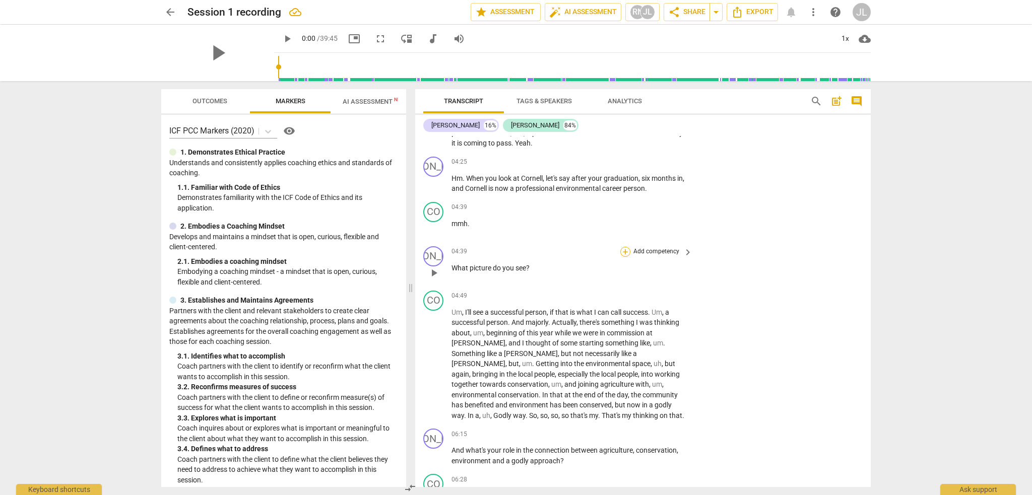
click at [626, 251] on div "+" at bounding box center [625, 252] width 10 height 10
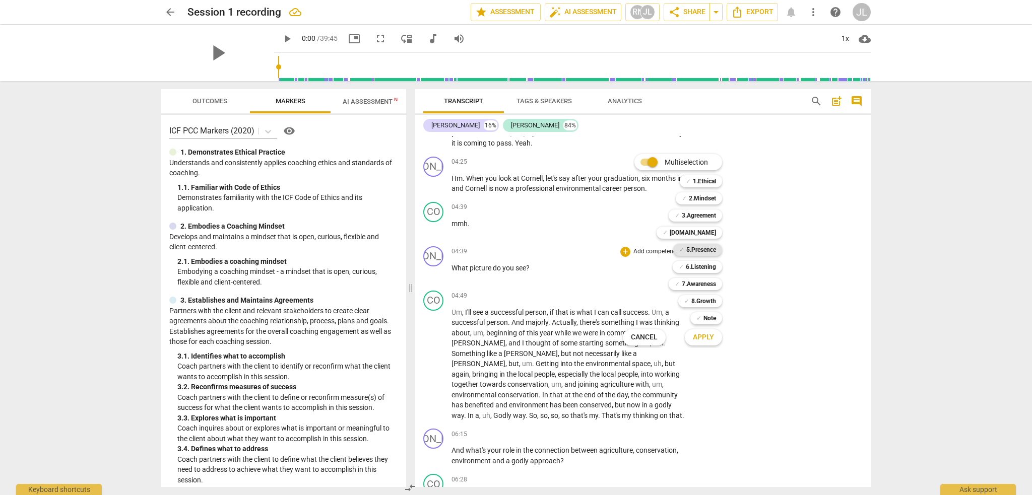
click at [697, 251] on b "5.Presence" at bounding box center [701, 250] width 30 height 12
click at [706, 339] on span "Apply" at bounding box center [703, 338] width 21 height 10
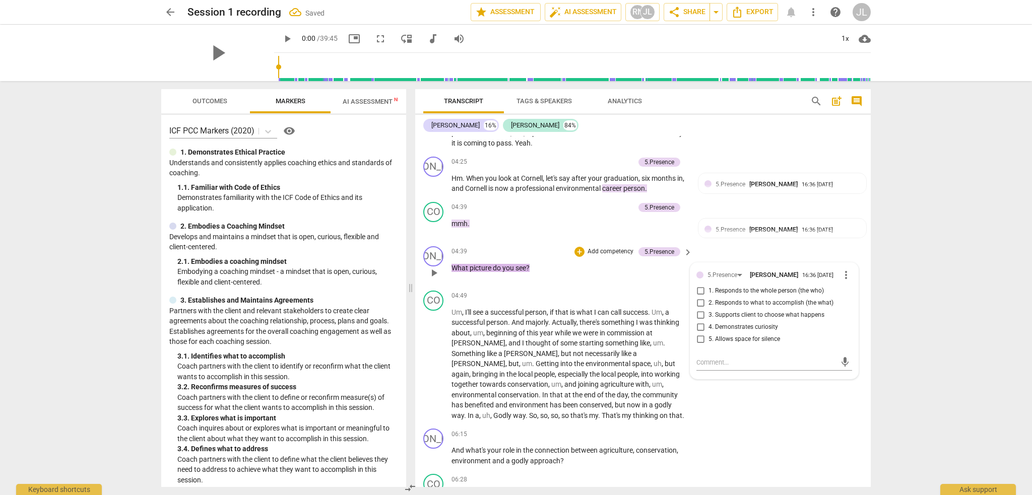
click at [742, 325] on span "4. Demonstrates curiosity" at bounding box center [744, 327] width 70 height 9
click at [709, 325] on input "4. Demonstrates curiosity" at bounding box center [700, 328] width 16 height 12
checkbox input "true"
click at [701, 360] on textarea at bounding box center [767, 363] width 140 height 10
paste textarea "5.4: Coach demonstrates curiosity to learn more about the client."
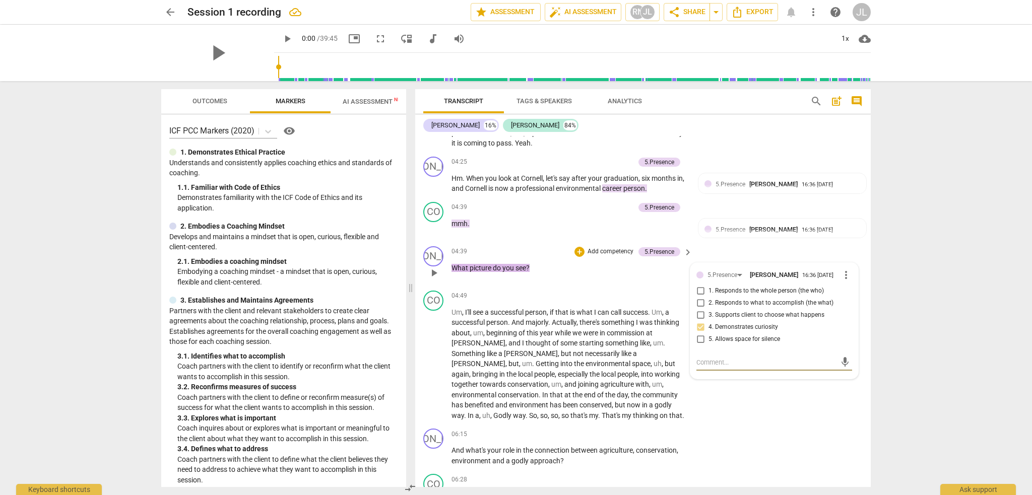
type textarea "5.4: Coach demonstrates curiosity to learn more about the client."
click at [843, 362] on span "send" at bounding box center [845, 367] width 11 height 11
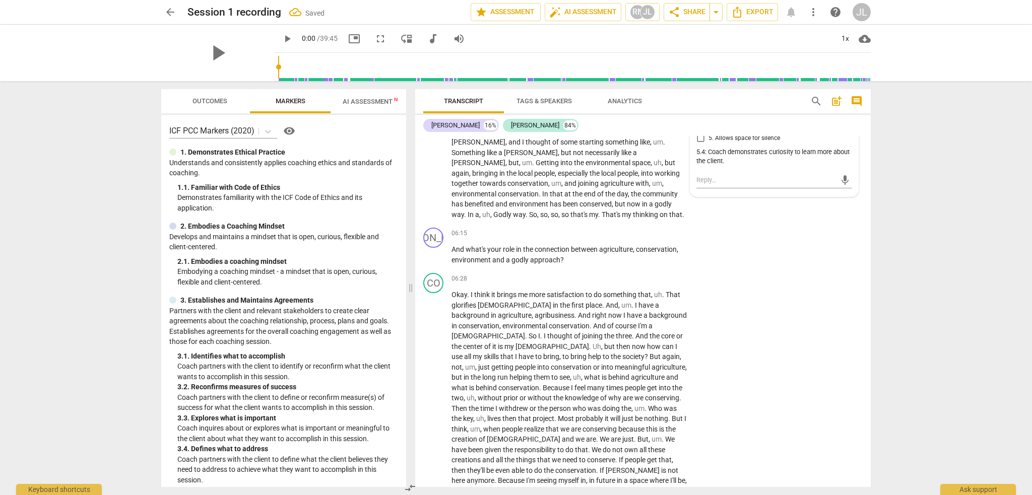
scroll to position [911, 0]
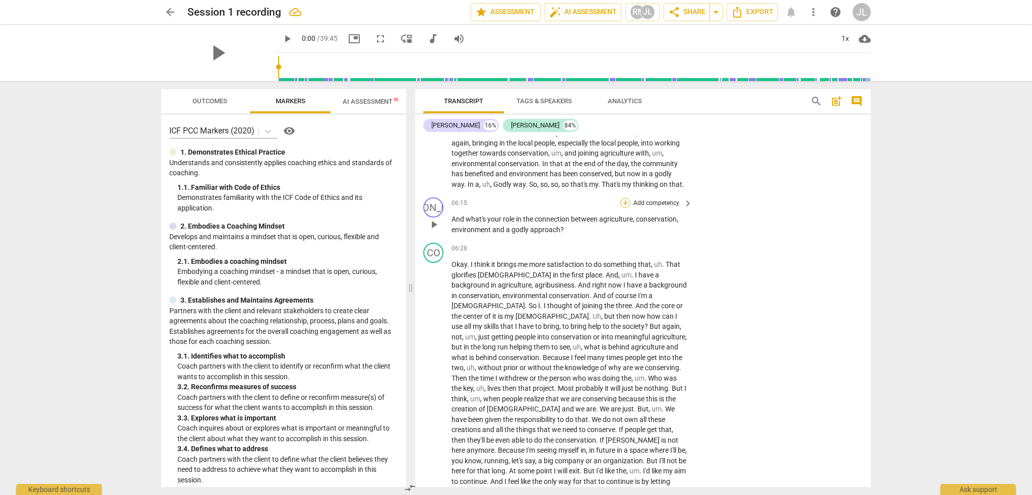
click at [622, 203] on div "+" at bounding box center [625, 203] width 10 height 10
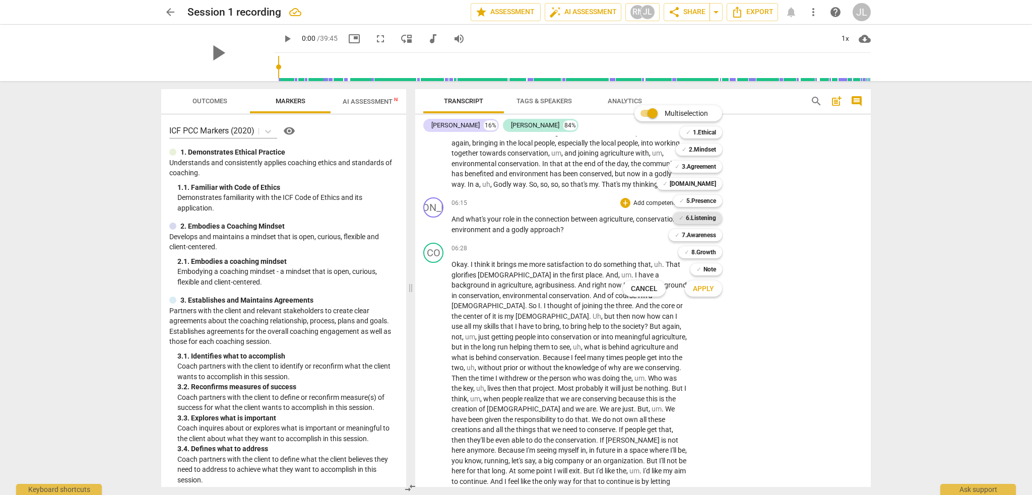
click at [698, 219] on b "6.Listening" at bounding box center [701, 218] width 30 height 12
click at [708, 291] on span "Apply" at bounding box center [703, 289] width 21 height 10
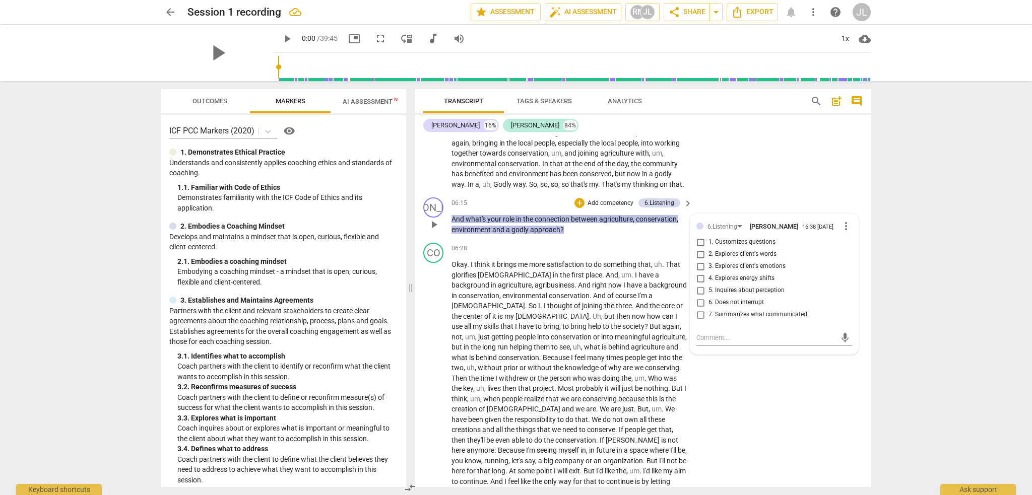
click at [738, 239] on span "1. Customizes questions" at bounding box center [742, 242] width 67 height 9
click at [709, 239] on input "1. Customizes questions" at bounding box center [700, 242] width 16 height 12
checkbox input "true"
click at [730, 254] on span "2. Explores client's words" at bounding box center [743, 254] width 68 height 9
click at [709, 254] on input "2. Explores client's words" at bounding box center [700, 254] width 16 height 12
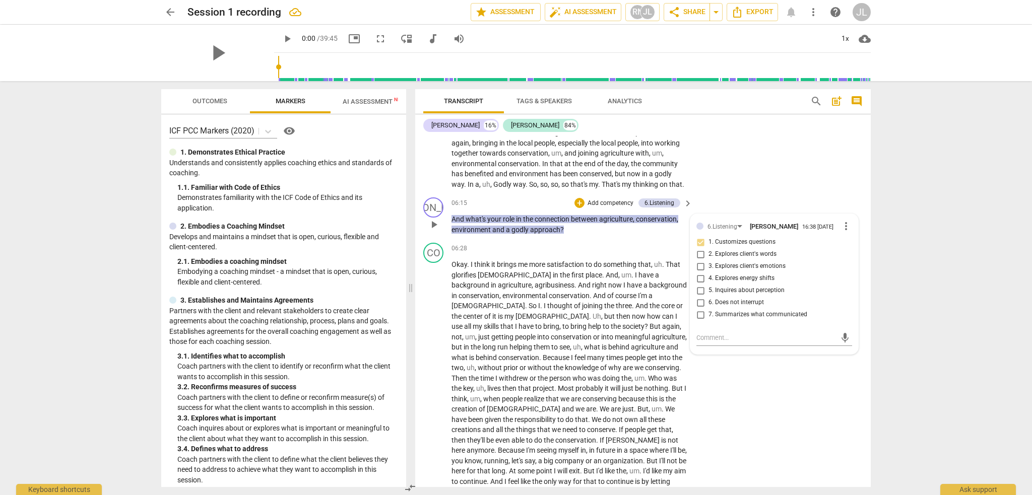
checkbox input "true"
click at [714, 334] on textarea at bounding box center [767, 338] width 140 height 10
paste textarea "6.1: Coach’s questions and observations are customized by using what the coach …"
type textarea "6.1: Coach’s questions and observations are customized by using what the coach …"
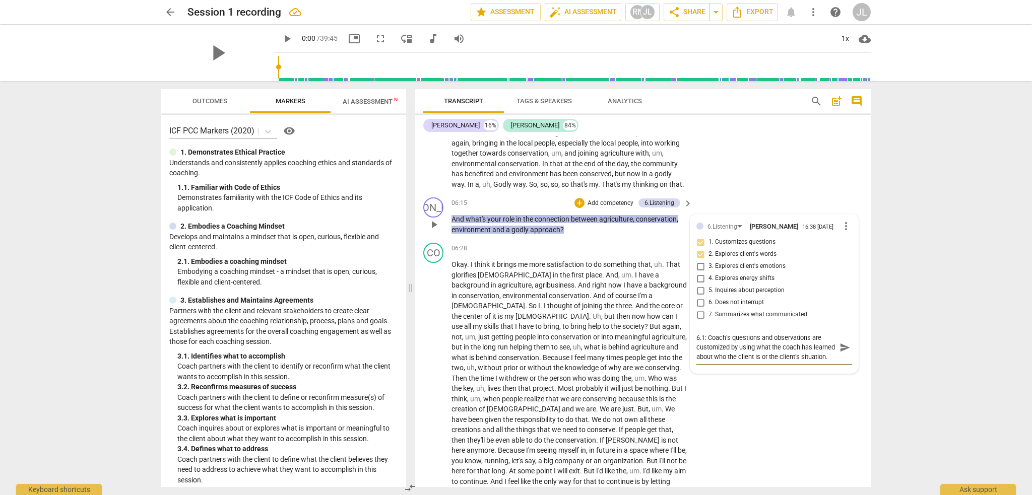
type textarea "6.1: Coach’s questions and observations are customized by using what the coach …"
click at [844, 346] on span "send" at bounding box center [845, 347] width 11 height 11
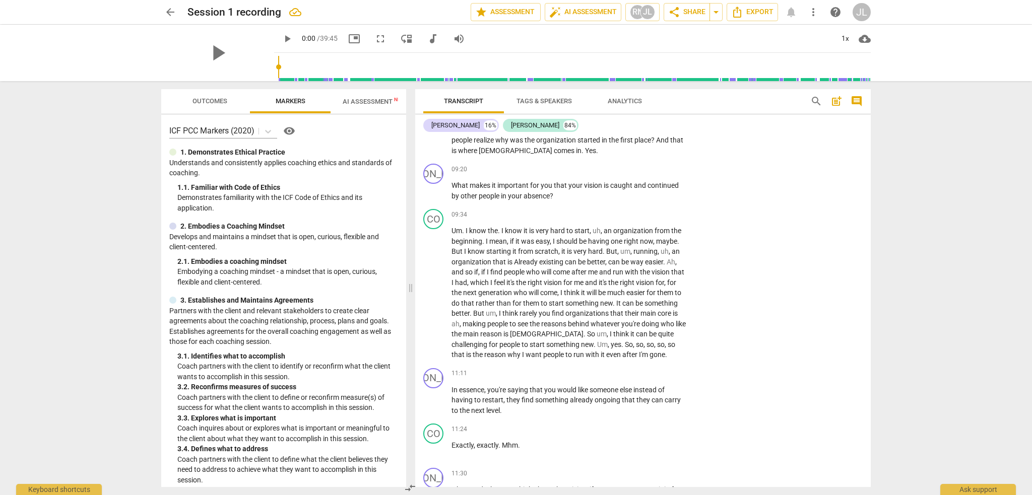
scroll to position [1281, 0]
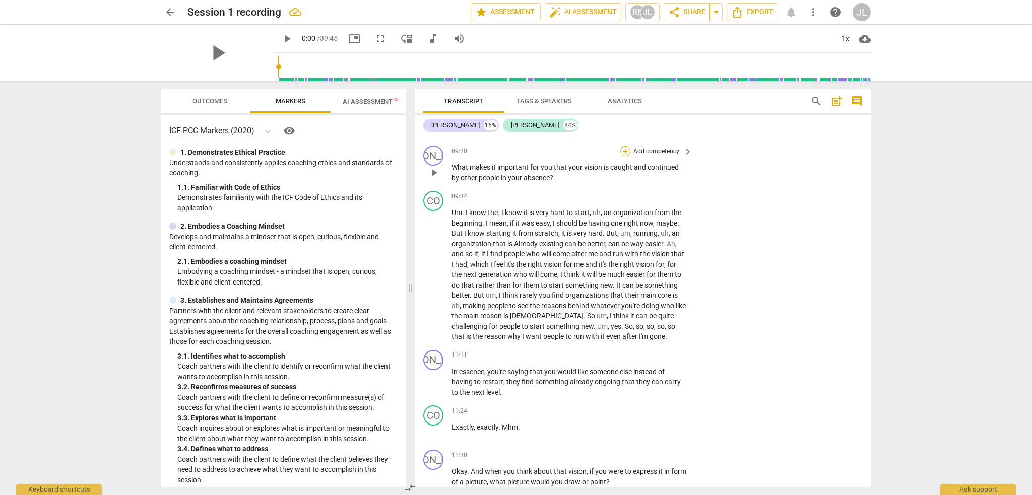
click at [625, 148] on div "+" at bounding box center [625, 151] width 10 height 10
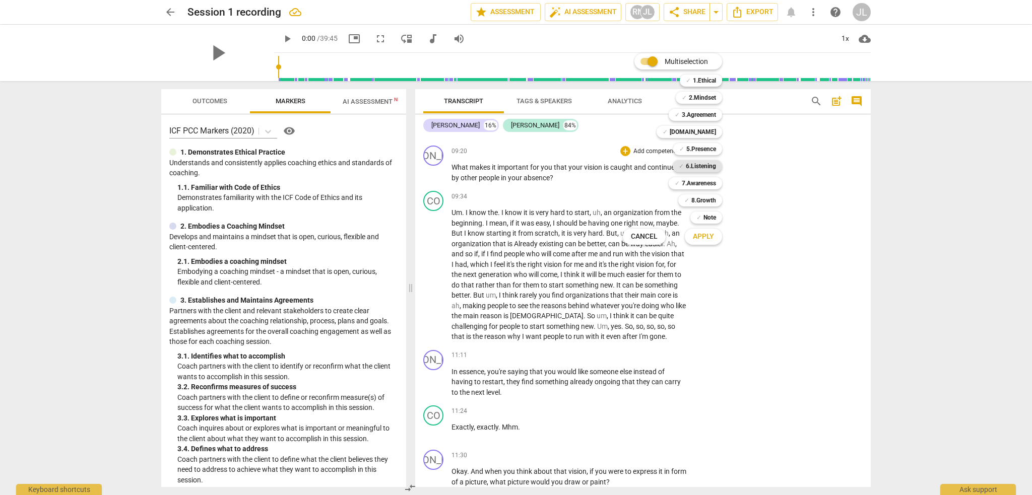
click at [701, 166] on b "6.Listening" at bounding box center [701, 166] width 30 height 12
click at [713, 238] on span "Apply" at bounding box center [703, 237] width 21 height 10
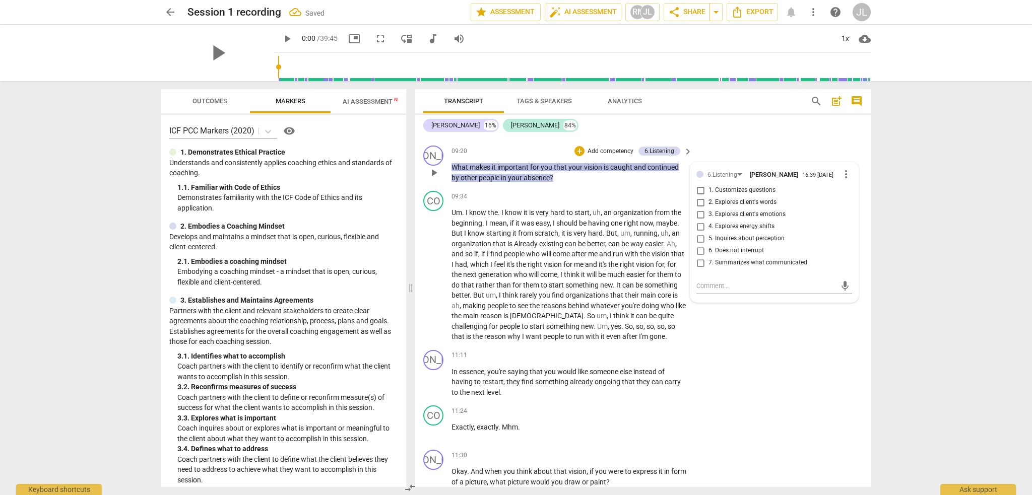
click at [732, 237] on span "5. Inquires about perception" at bounding box center [747, 238] width 76 height 9
click at [709, 237] on input "5. Inquires about perception" at bounding box center [700, 239] width 16 height 12
checkbox input "true"
click at [716, 285] on textarea at bounding box center [767, 286] width 140 height 10
paste textarea "6.5: Coach inquires about or explores how the client currently perceives themse…"
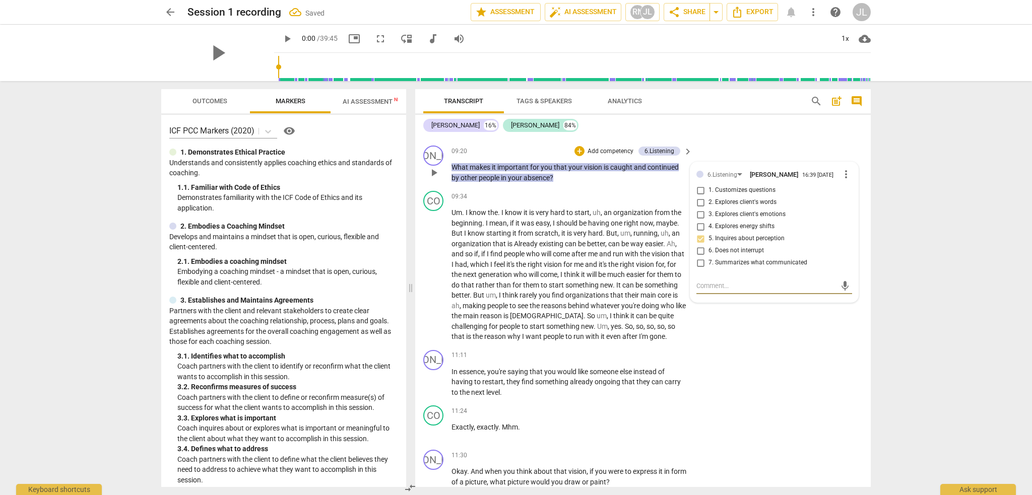
type textarea "6.5: Coach inquires about or explores how the client currently perceives themse…"
click at [841, 290] on span "send" at bounding box center [845, 290] width 11 height 11
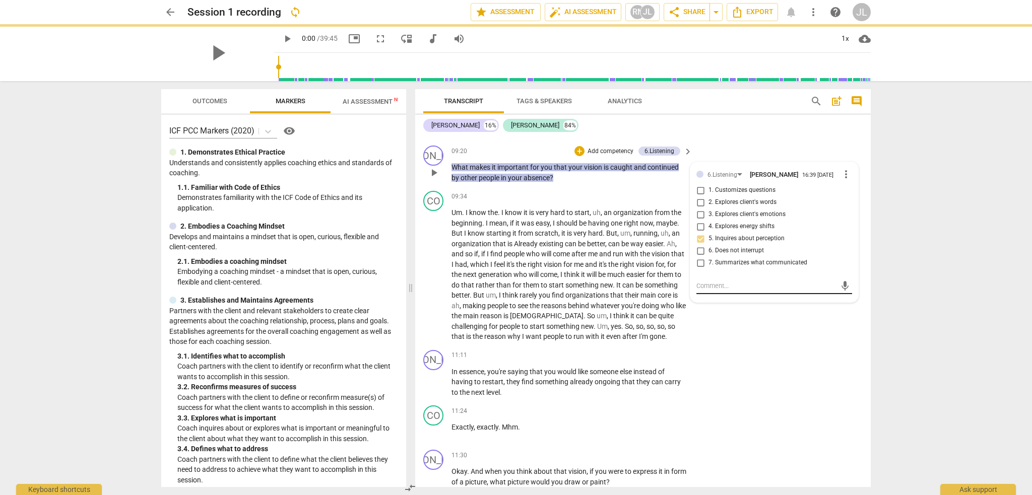
scroll to position [0, 0]
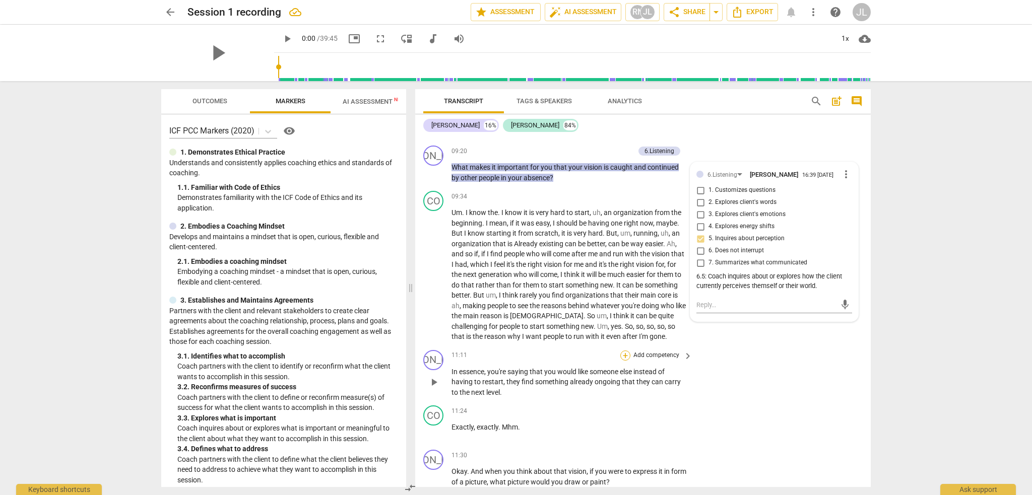
click at [625, 353] on div "+" at bounding box center [625, 356] width 10 height 10
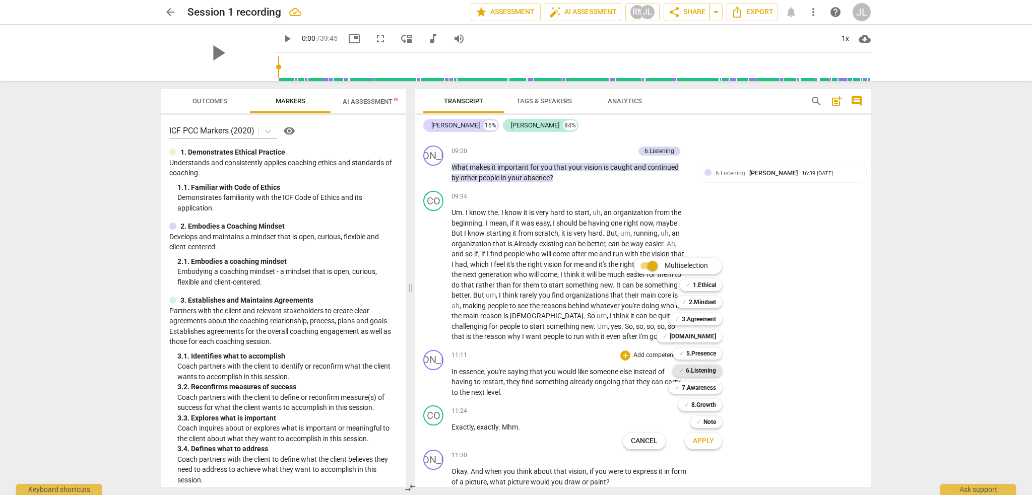
click at [703, 370] on b "6.Listening" at bounding box center [701, 371] width 30 height 12
click at [706, 447] on button "Apply" at bounding box center [703, 441] width 37 height 18
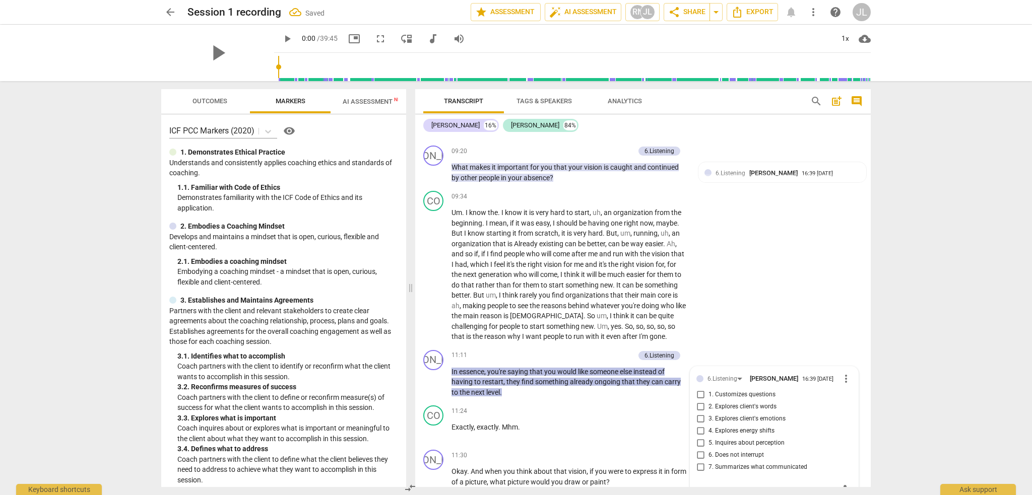
scroll to position [1286, 0]
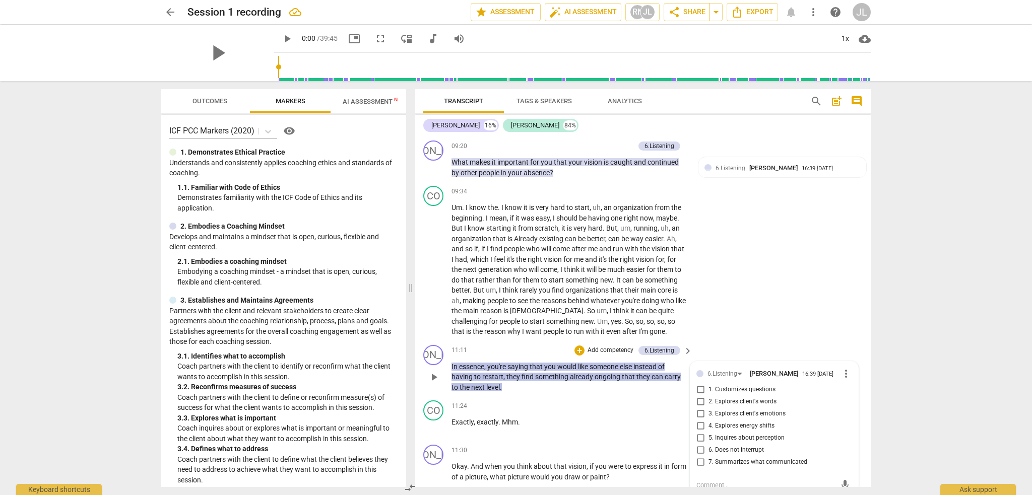
click at [733, 460] on span "7. Summarizes what communicated" at bounding box center [758, 462] width 99 height 9
click at [709, 460] on input "7. Summarizes what communicated" at bounding box center [700, 463] width 16 height 12
checkbox input "true"
click at [718, 481] on textarea at bounding box center [767, 486] width 140 height 10
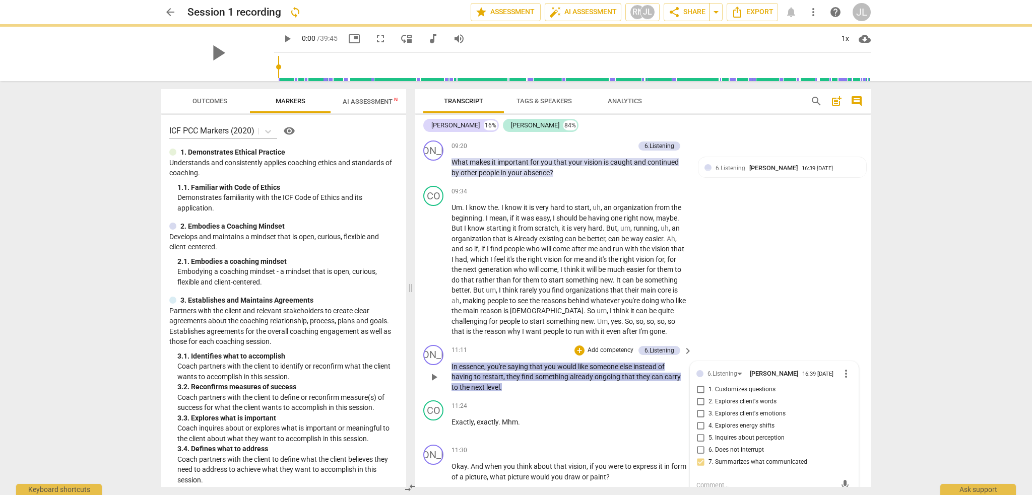
paste textarea "6.7: Coach succinctly reflects or summarizes what the client communicated to en…"
type textarea "6.7: Coach succinctly reflects or summarizes what the client communicated to en…"
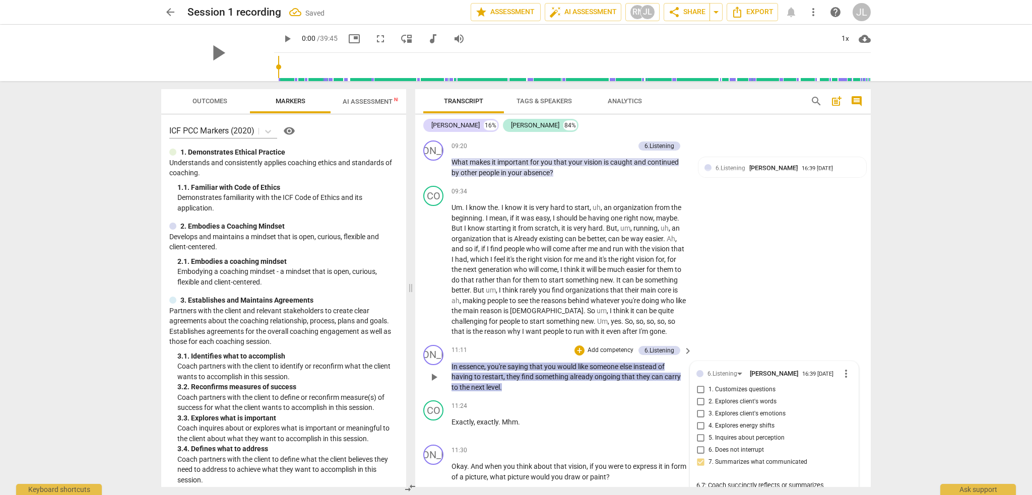
type textarea "6.7: Coach succinctly reflects or summarizes what the client communicated to en…"
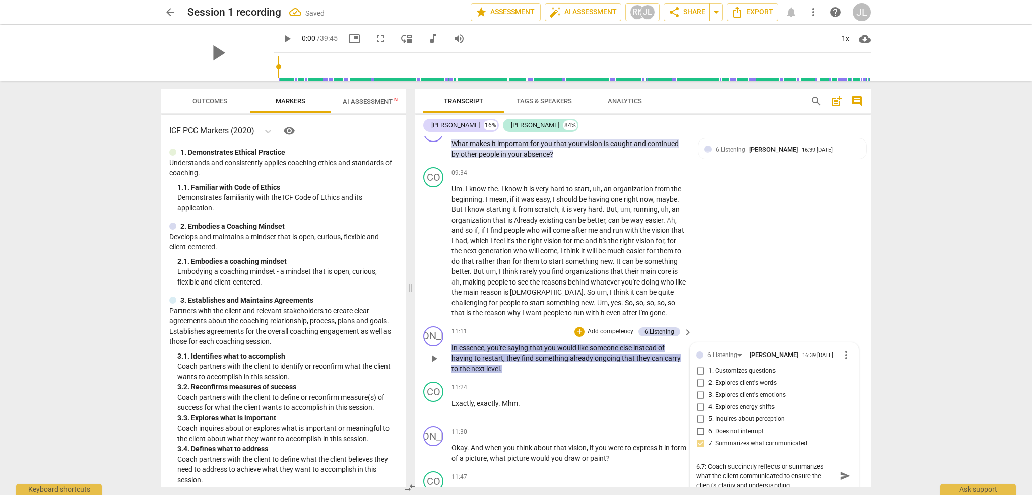
type textarea "6.7: Coach succinctly reflects or summarizes what the client communicated to en…"
click at [843, 473] on span "send" at bounding box center [845, 476] width 11 height 11
drag, startPoint x: 867, startPoint y: 237, endPoint x: 872, endPoint y: 256, distance: 18.8
click at [872, 256] on div "Transcript Tags & Speakers Analytics search post_add comment [PERSON_NAME] 16% …" at bounding box center [645, 288] width 468 height 414
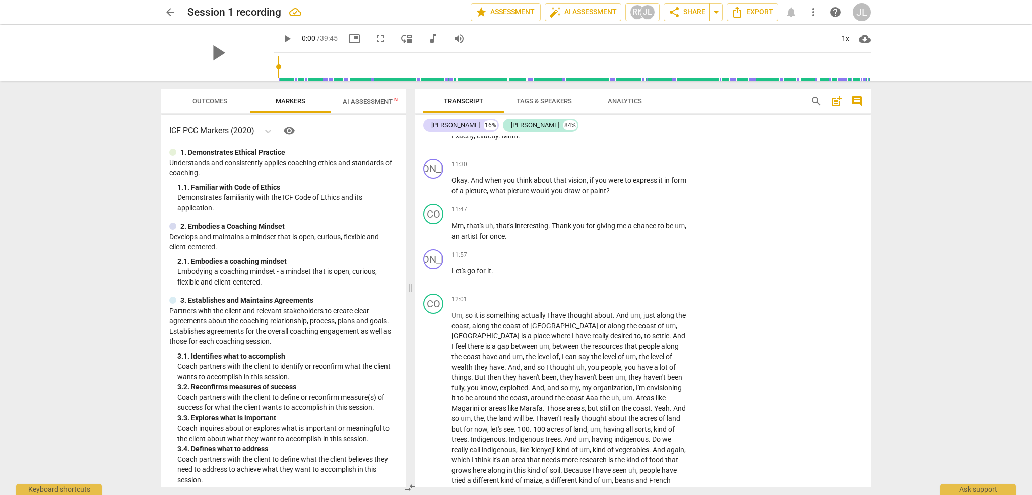
scroll to position [1579, 0]
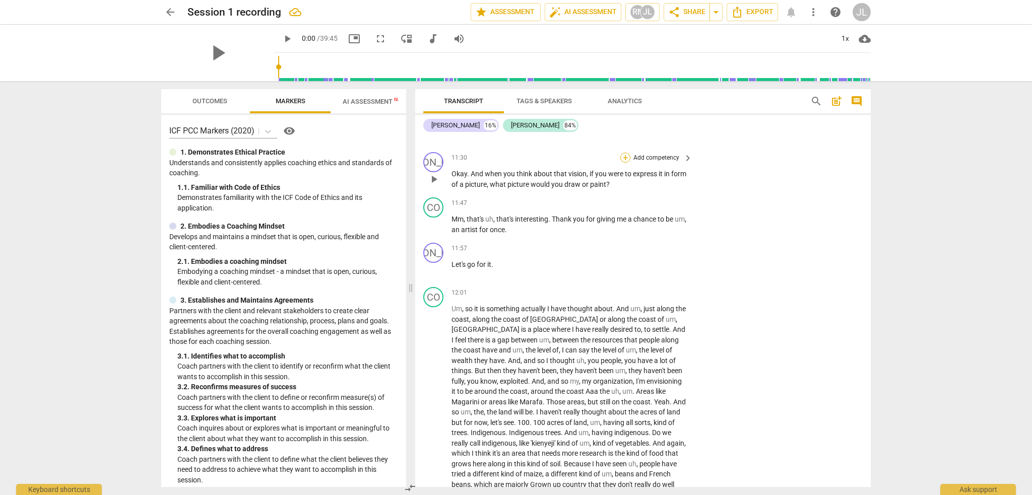
click at [627, 154] on div "+" at bounding box center [625, 158] width 10 height 10
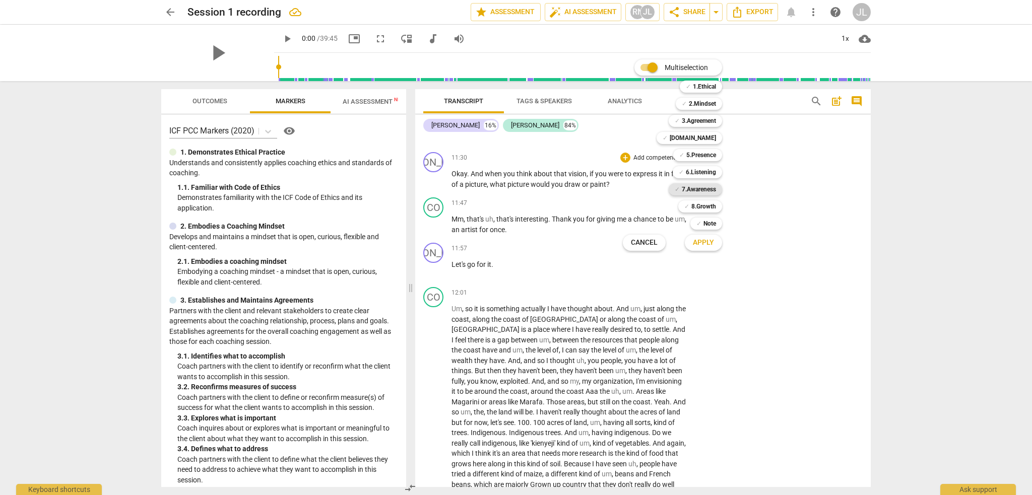
click at [699, 192] on b "7.Awareness" at bounding box center [699, 189] width 34 height 12
click at [712, 245] on span "Apply" at bounding box center [703, 243] width 21 height 10
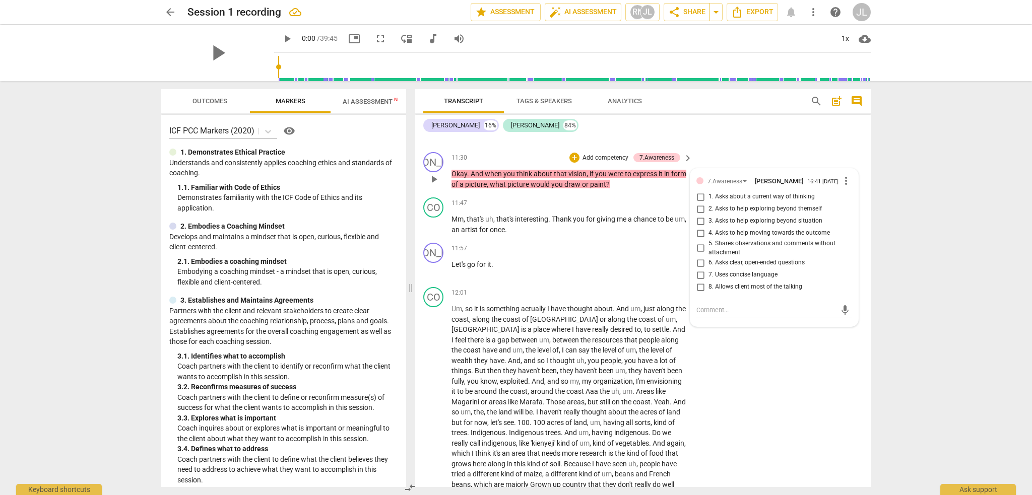
click at [736, 222] on span "3. Asks to help exploring beyond situation" at bounding box center [766, 221] width 114 height 9
click at [709, 222] on input "3. Asks to help exploring beyond situation" at bounding box center [700, 221] width 16 height 12
checkbox input "true"
click at [728, 233] on span "4. Asks to help moving towards the outcome" at bounding box center [769, 233] width 121 height 9
click at [709, 233] on input "4. Asks to help moving towards the outcome" at bounding box center [700, 233] width 16 height 12
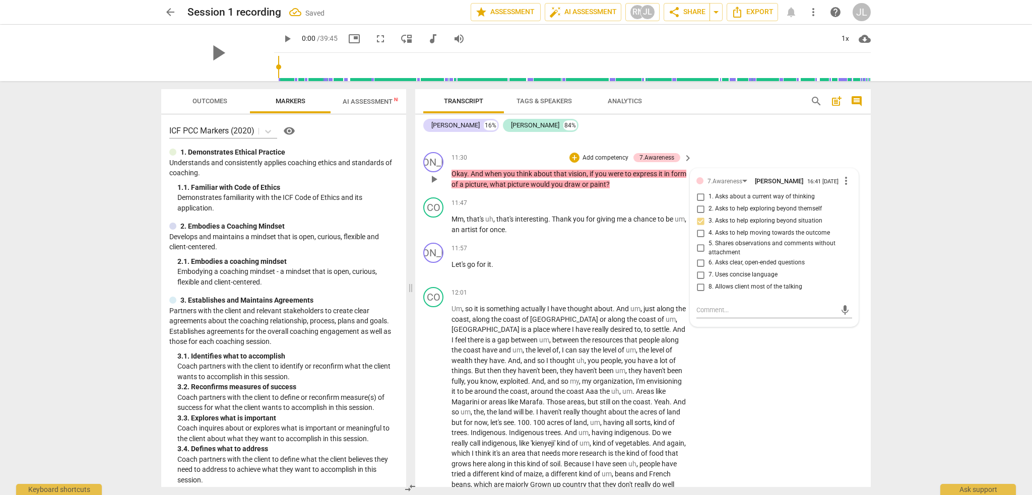
checkbox input "true"
click at [703, 314] on textarea at bounding box center [767, 310] width 140 height 10
paste textarea "7.3: Coach asks questions to help the client explore beyond the client’s curren…"
type textarea "7.3: Coach asks questions to help the client explore beyond the client’s curren…"
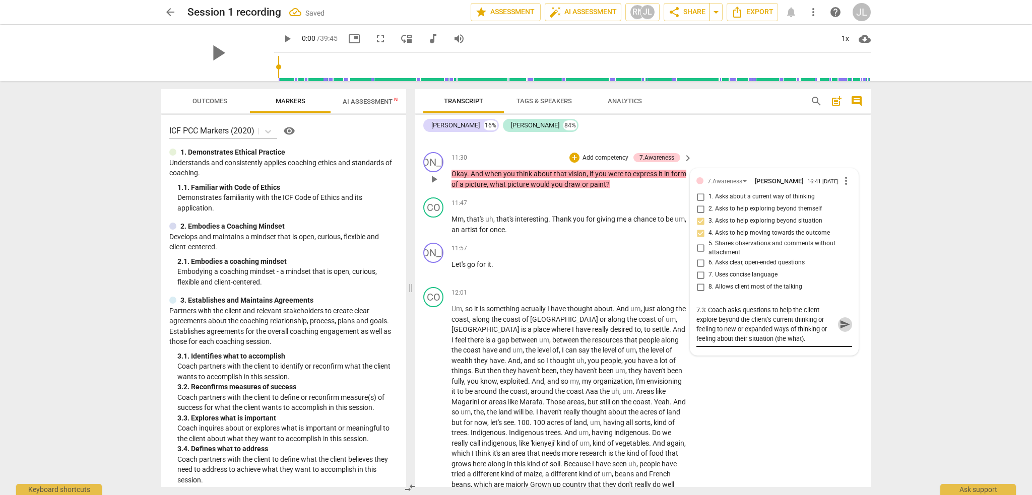
click at [842, 325] on span "send" at bounding box center [845, 324] width 11 height 11
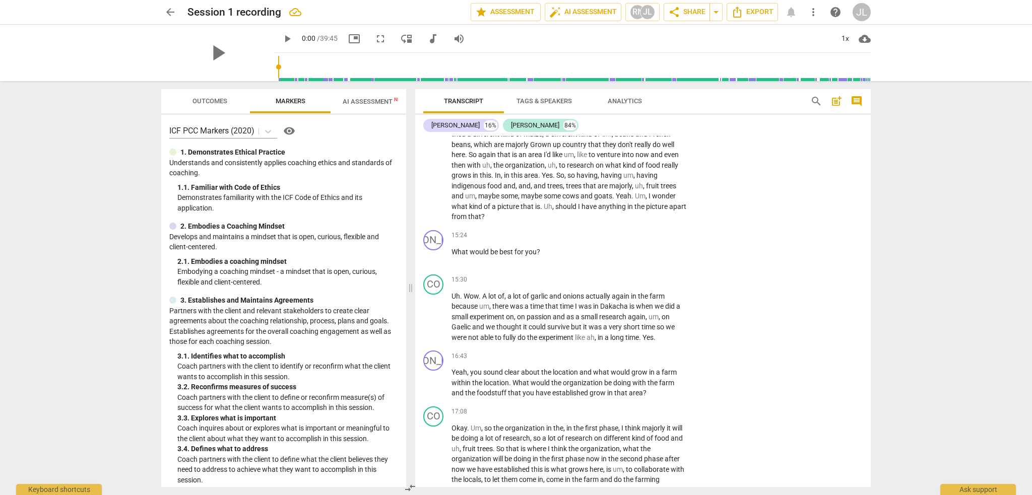
scroll to position [1931, 0]
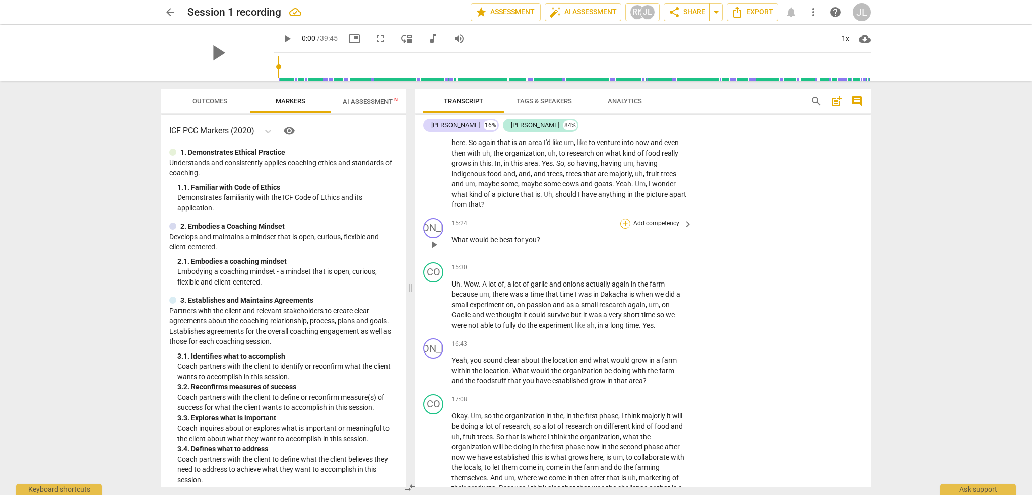
click at [625, 219] on div "+" at bounding box center [625, 224] width 10 height 10
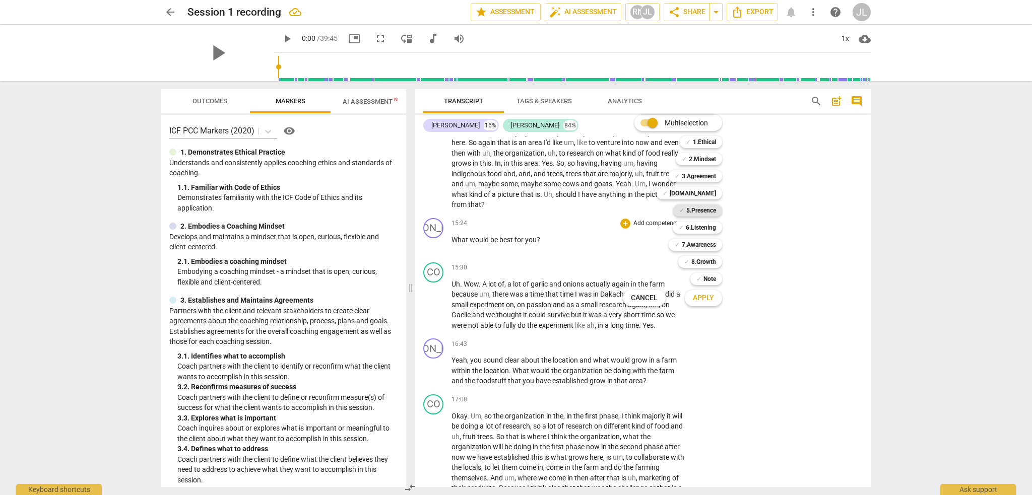
click at [703, 211] on b "5.Presence" at bounding box center [701, 211] width 30 height 12
click at [711, 301] on span "Apply" at bounding box center [703, 298] width 21 height 10
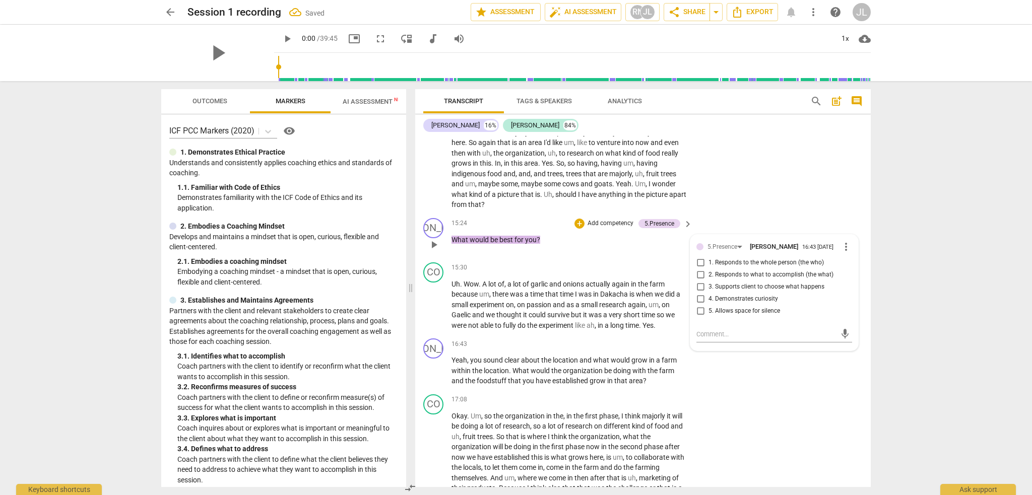
click at [770, 283] on span "3. Supports client to choose what happens" at bounding box center [767, 287] width 116 height 9
click at [709, 281] on input "3. Supports client to choose what happens" at bounding box center [700, 287] width 16 height 12
checkbox input "true"
click at [710, 330] on textarea at bounding box center [767, 335] width 140 height 10
paste textarea "5.3: Coach partners with the client by supporting the client to choose what hap…"
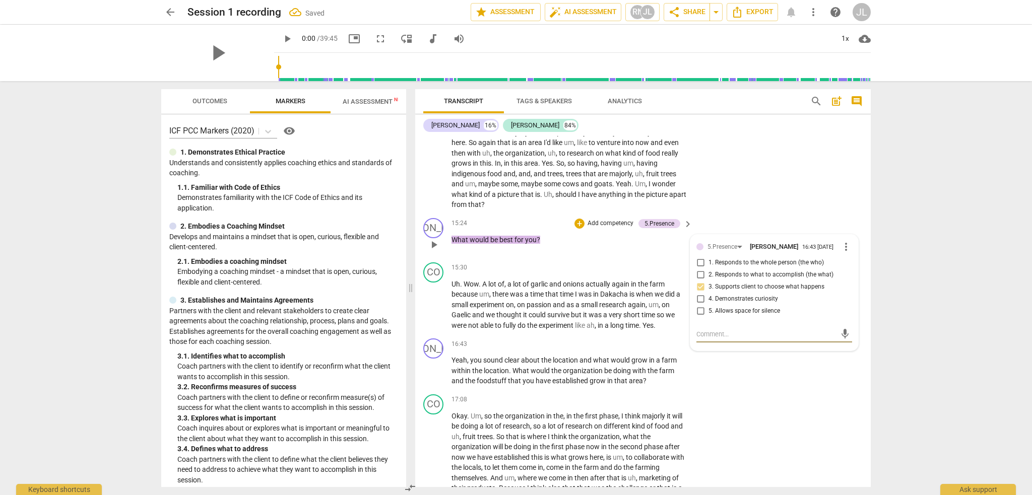
type textarea "5.3: Coach partners with the client by supporting the client to choose what hap…"
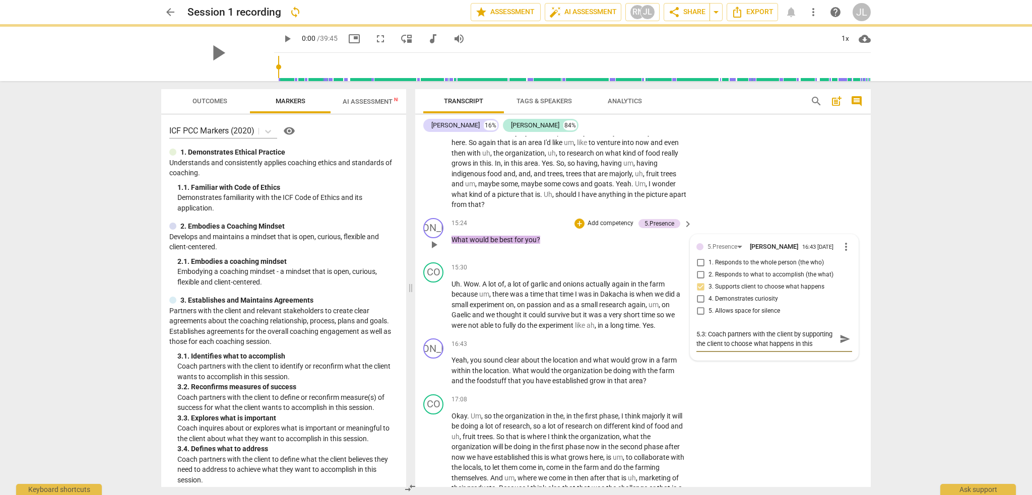
type textarea "5.3: Coach partners with the client by supporting the client to choose what hap…"
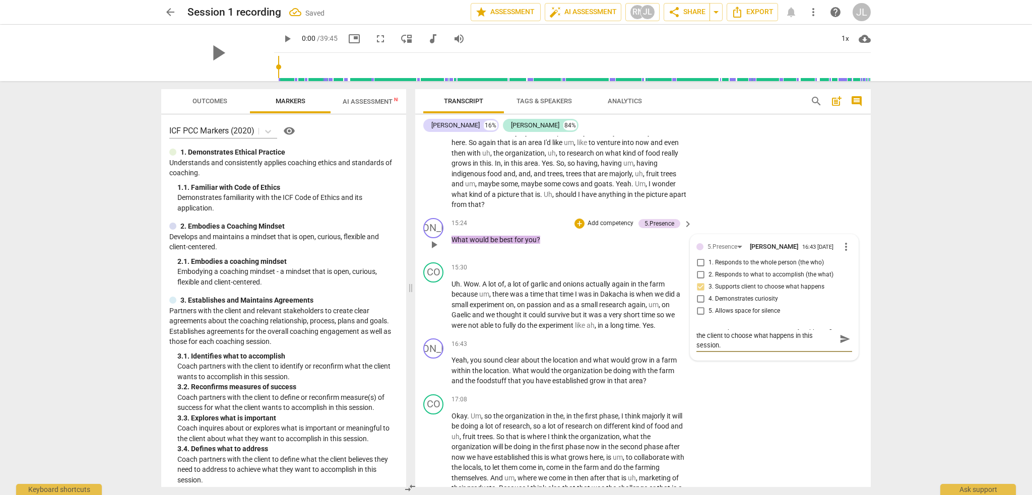
type textarea "5.3: Coach partners with the client by supporting the client to choose what hap…"
click at [844, 334] on span "send" at bounding box center [845, 339] width 11 height 11
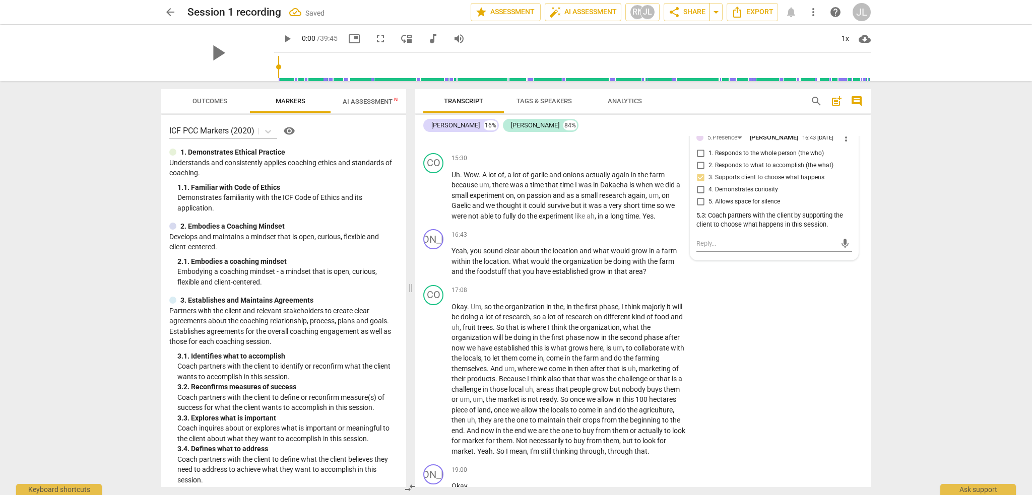
scroll to position [2077, 0]
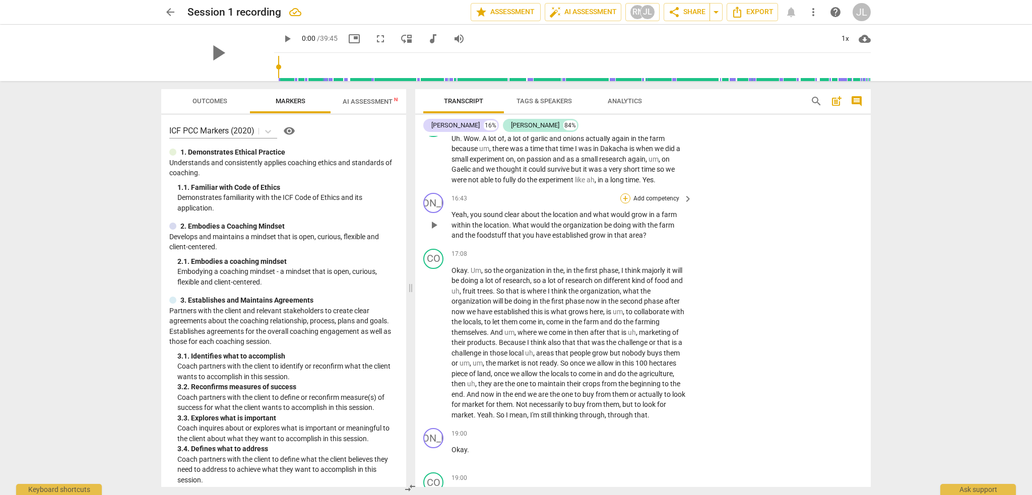
click at [623, 194] on div "+" at bounding box center [625, 199] width 10 height 10
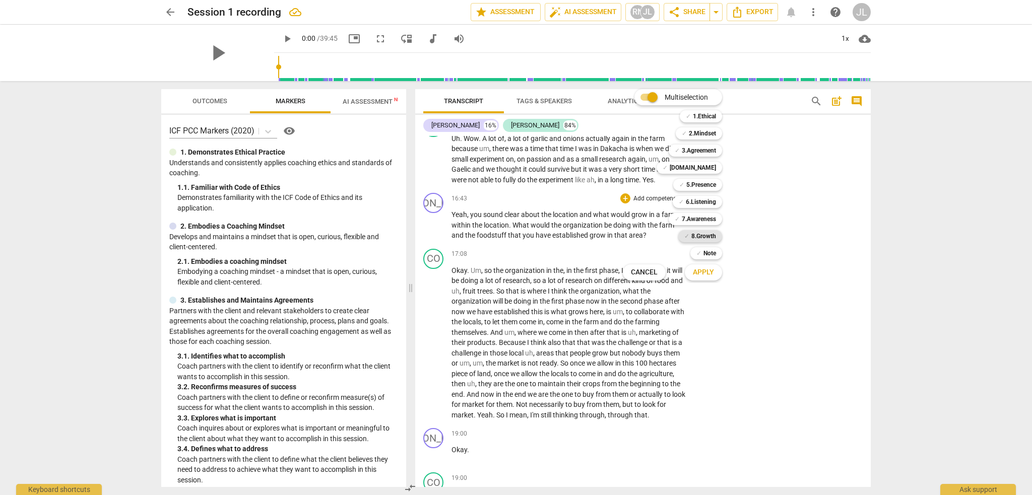
click at [705, 236] on b "8.Growth" at bounding box center [703, 236] width 25 height 12
click at [709, 272] on span "Apply" at bounding box center [703, 273] width 21 height 10
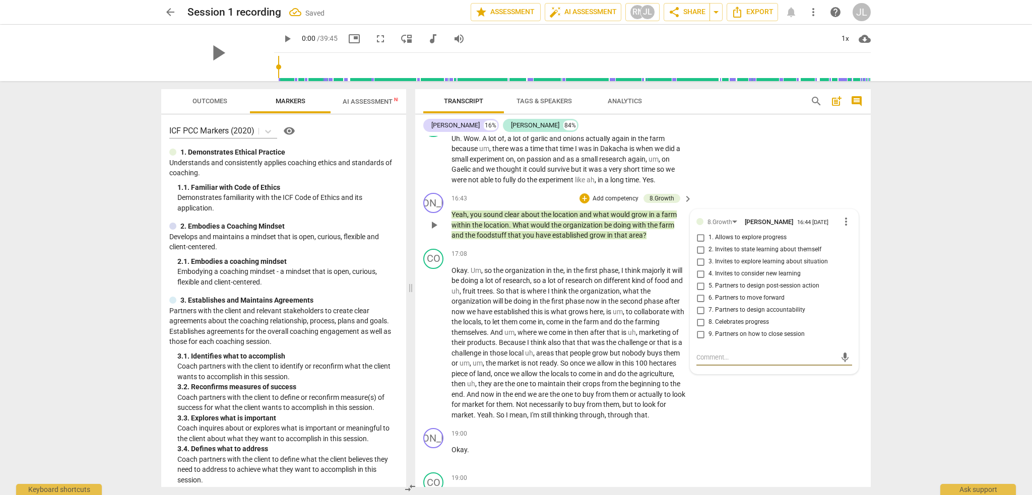
click at [740, 258] on span "3. Invites to explore learning about situation" at bounding box center [768, 262] width 119 height 9
click at [709, 256] on input "3. Invites to explore learning about situation" at bounding box center [700, 262] width 16 height 12
checkbox input "true"
click at [709, 353] on textarea at bounding box center [767, 358] width 140 height 10
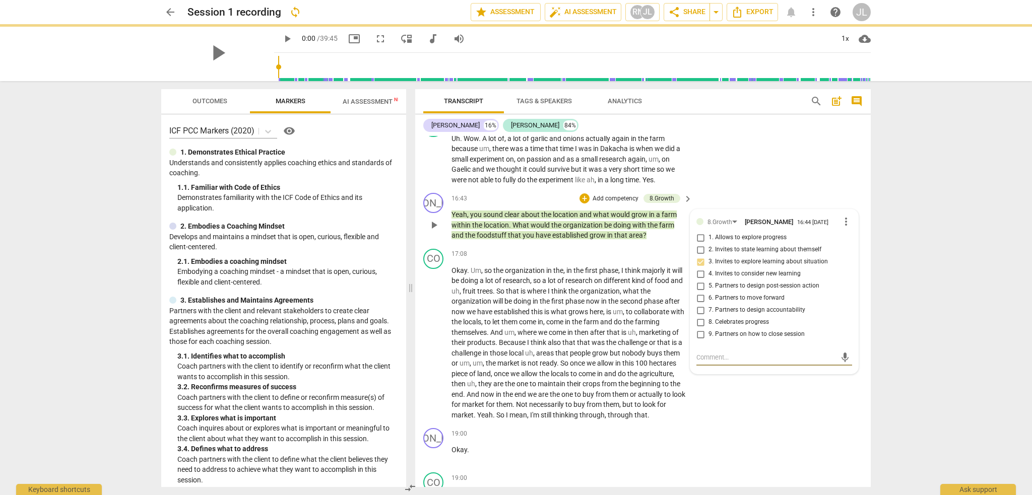
paste textarea "8.3: Coach invites the client to state or explore the client’s learning in this…"
type textarea "8.3: Coach invites the client to state or explore the client’s learning in this…"
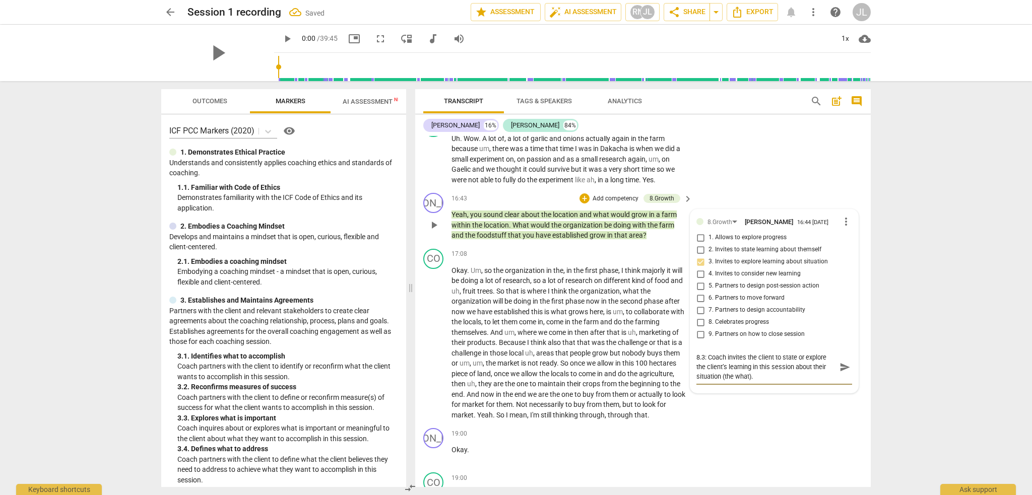
type textarea "8.3: Coach invites the client to state or explore the client’s learning in this…"
click at [840, 362] on span "send" at bounding box center [845, 367] width 11 height 11
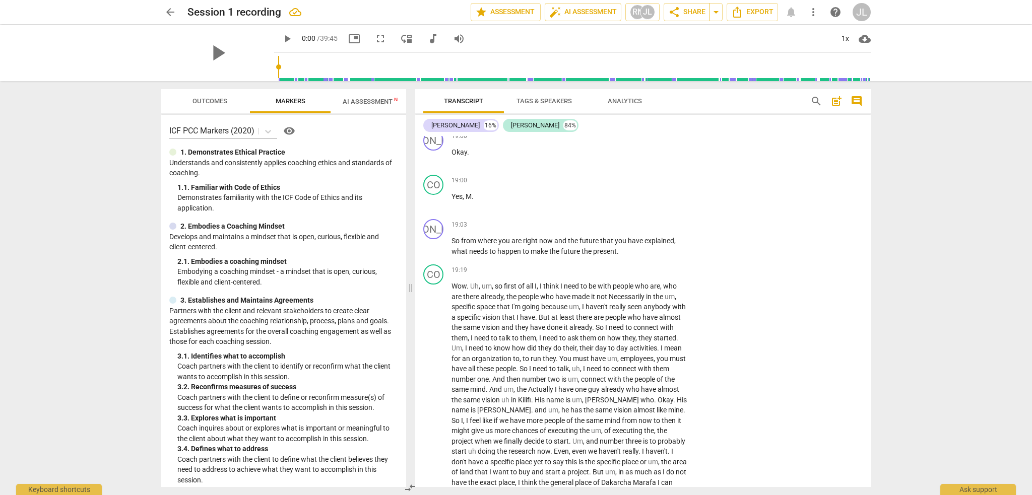
scroll to position [2381, 0]
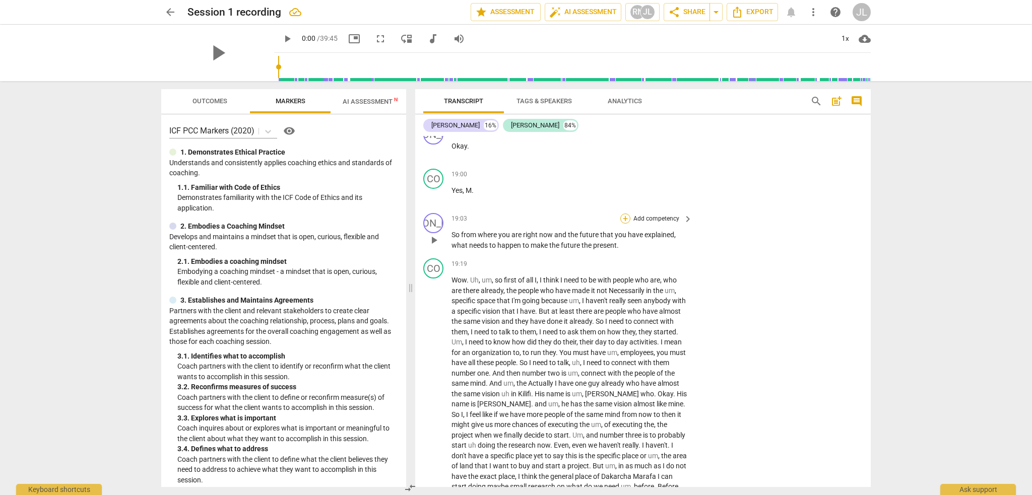
click at [624, 214] on div "+" at bounding box center [625, 219] width 10 height 10
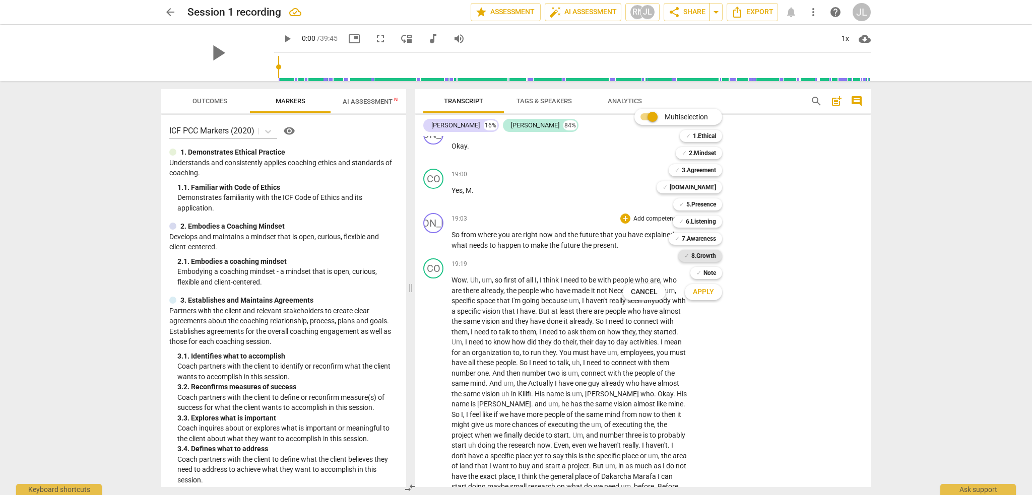
click at [705, 259] on b "8.Growth" at bounding box center [703, 256] width 25 height 12
click at [708, 293] on span "Apply" at bounding box center [703, 292] width 21 height 10
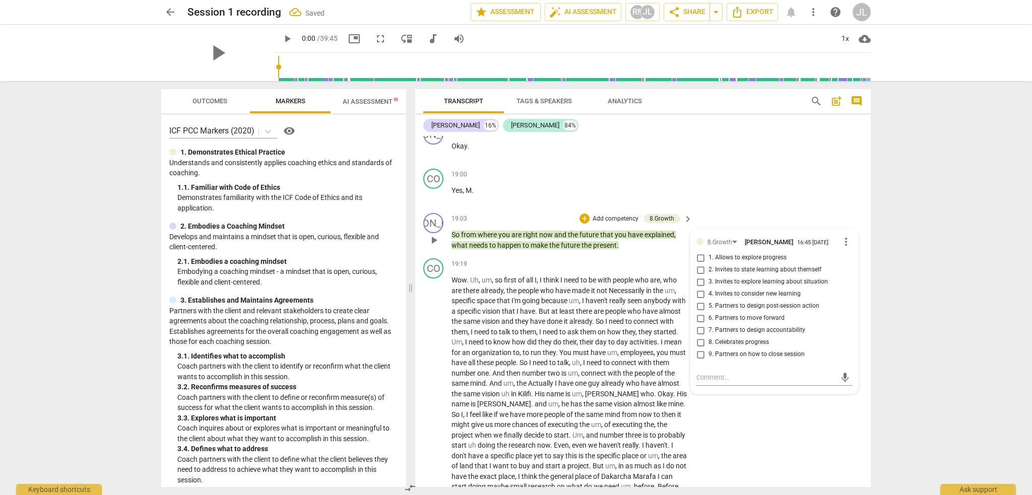
click at [727, 314] on span "6. Partners to move forward" at bounding box center [747, 318] width 76 height 9
click at [709, 312] on input "6. Partners to move forward" at bounding box center [700, 318] width 16 height 12
checkbox input "true"
click at [706, 373] on textarea at bounding box center [767, 378] width 140 height 10
paste textarea "8.6: Coach partners with the client to consider how to move forward, including …"
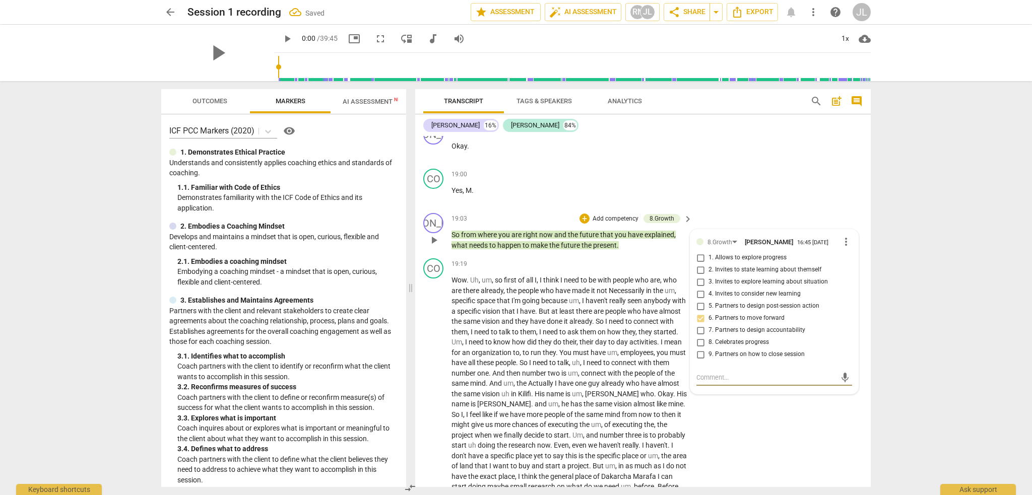
type textarea "8.6: Coach partners with the client to consider how to move forward, including …"
click at [841, 382] on span "send" at bounding box center [845, 387] width 11 height 11
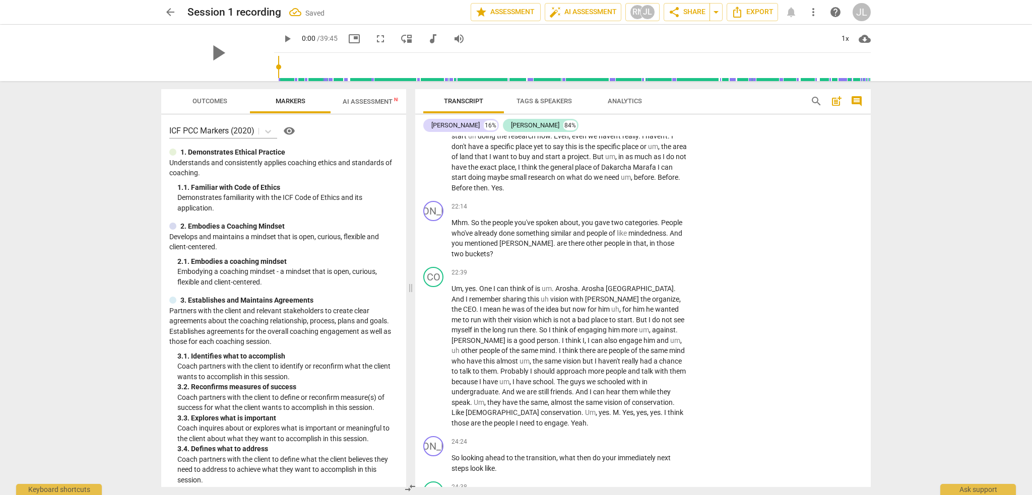
scroll to position [2678, 0]
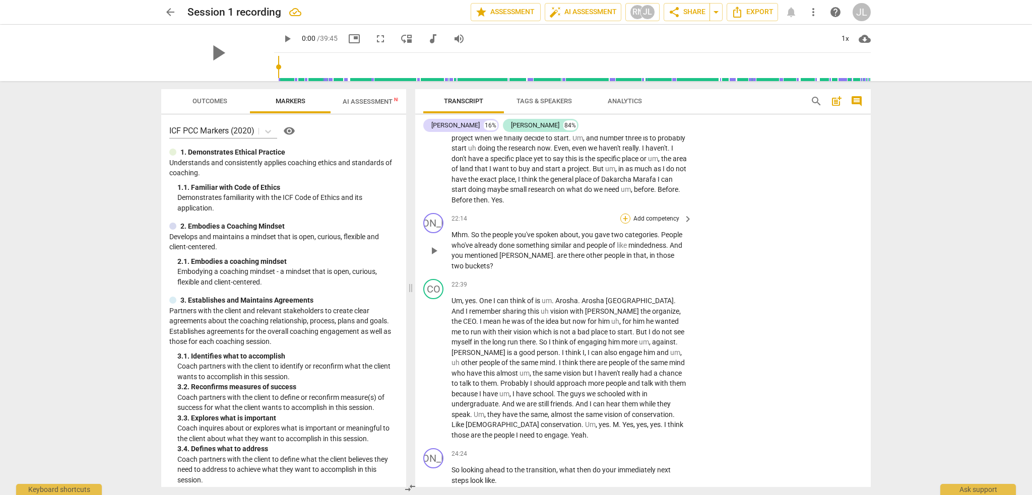
click at [625, 214] on div "+" at bounding box center [625, 219] width 10 height 10
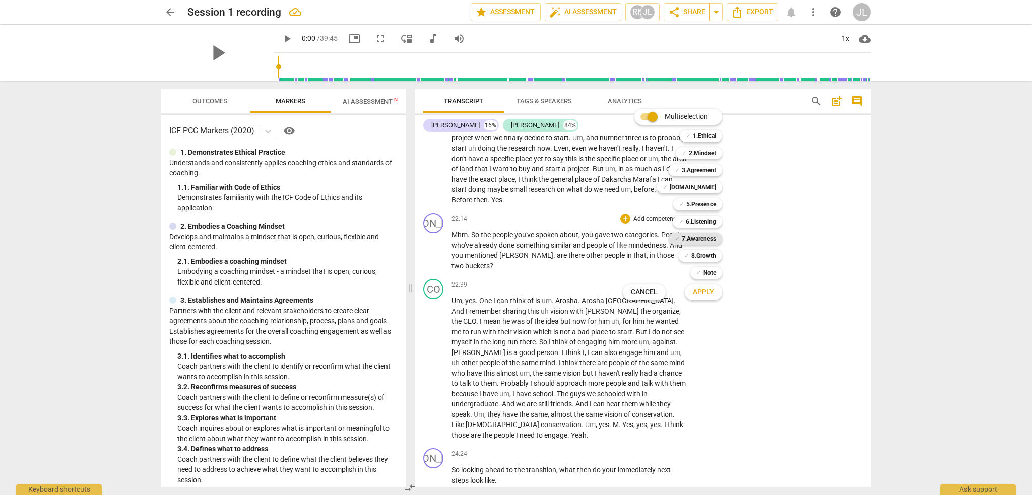
click at [696, 239] on b "7.Awareness" at bounding box center [699, 239] width 34 height 12
click at [711, 292] on span "Apply" at bounding box center [703, 292] width 21 height 10
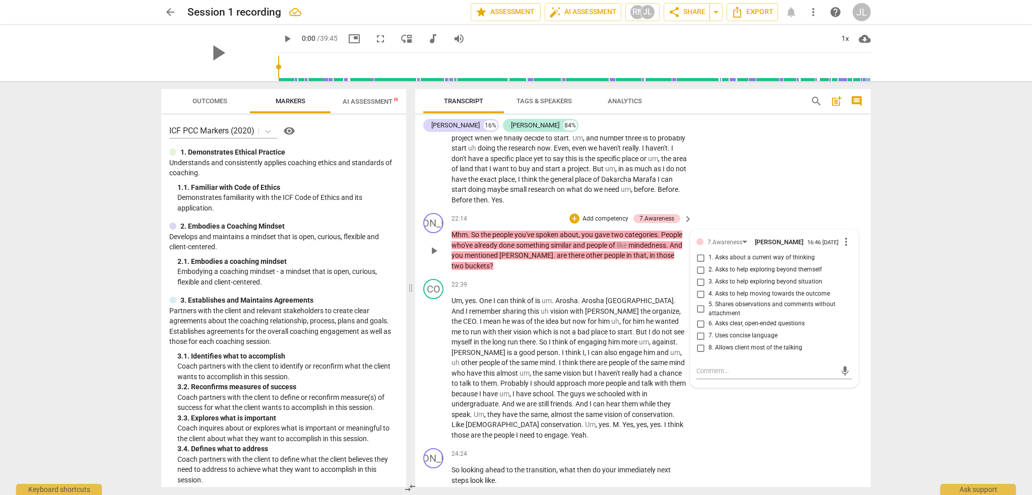
click at [717, 266] on span "2. Asks to help exploring beyond themself" at bounding box center [765, 270] width 113 height 9
click at [709, 264] on input "2. Asks to help exploring beyond themself" at bounding box center [700, 270] width 16 height 12
checkbox input "true"
click at [714, 366] on textarea at bounding box center [767, 371] width 140 height 10
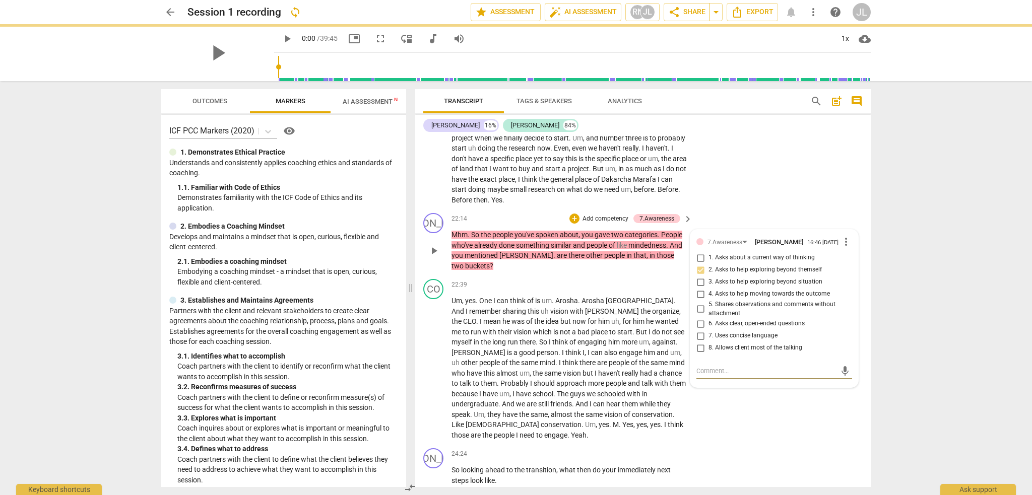
paste textarea "7.2: Coach asks questions to help the client explore beyond the client’s curren…"
type textarea "7.2: Coach asks questions to help the client explore beyond the client’s curren…"
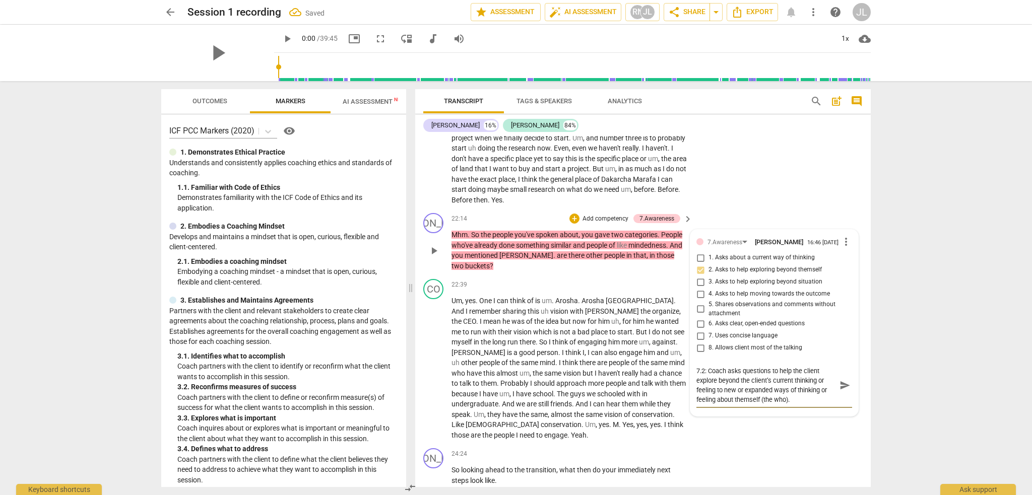
type textarea "7.2: Coach asks questions to help the client explore beyond the client’s curren…"
click at [840, 380] on span "send" at bounding box center [845, 385] width 11 height 11
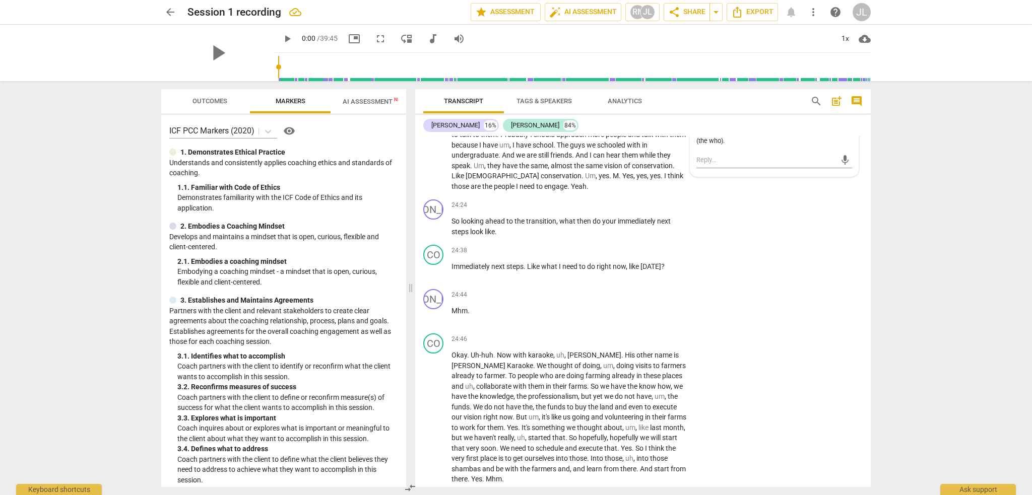
scroll to position [2945, 0]
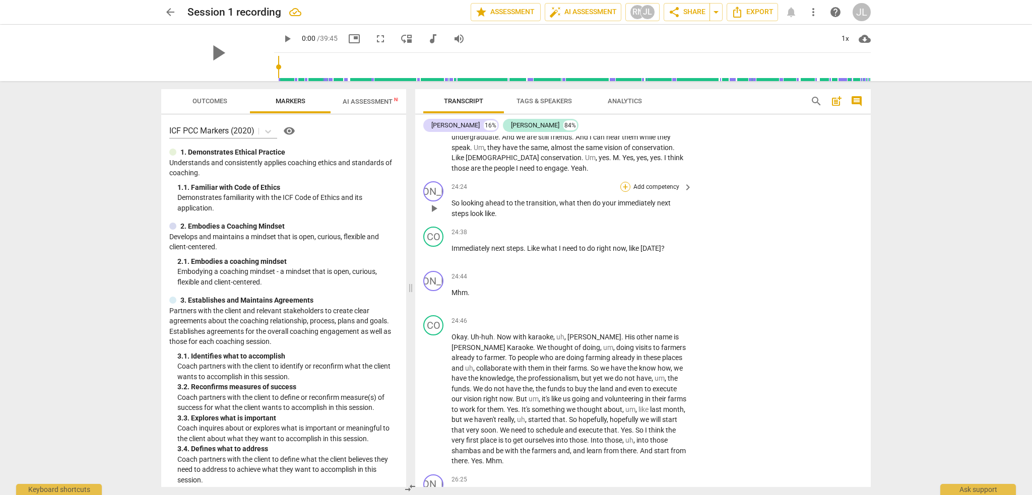
click at [623, 182] on div "+" at bounding box center [625, 187] width 10 height 10
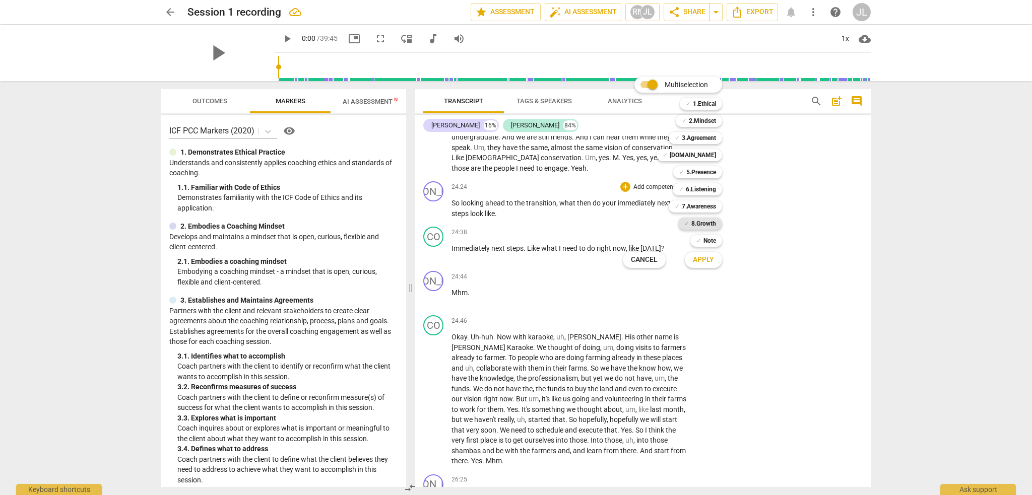
click at [697, 223] on b "8.Growth" at bounding box center [703, 224] width 25 height 12
click at [707, 263] on span "Apply" at bounding box center [703, 260] width 21 height 10
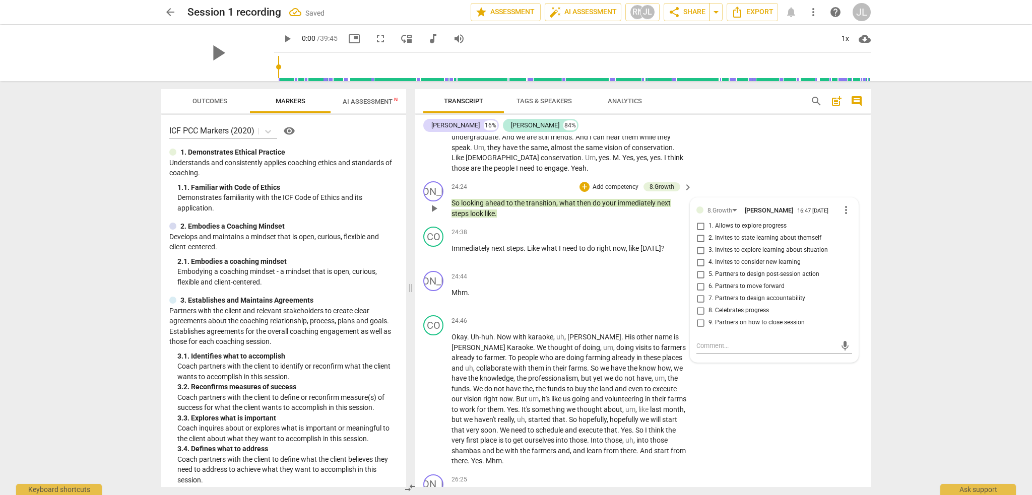
click at [739, 270] on span "5. Partners to design post-session action" at bounding box center [764, 274] width 111 height 9
click at [709, 269] on input "5. Partners to design post-session action" at bounding box center [700, 275] width 16 height 12
checkbox input "true"
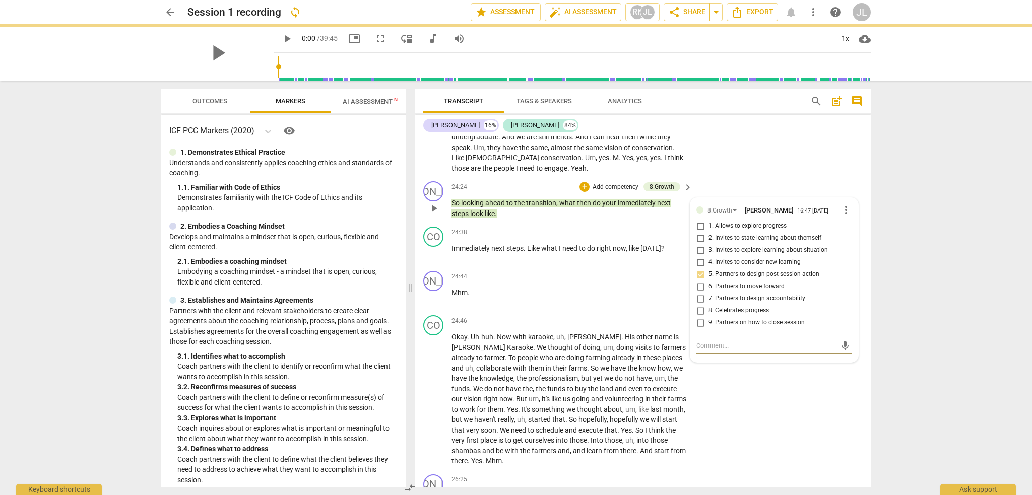
click at [705, 341] on textarea at bounding box center [767, 346] width 140 height 10
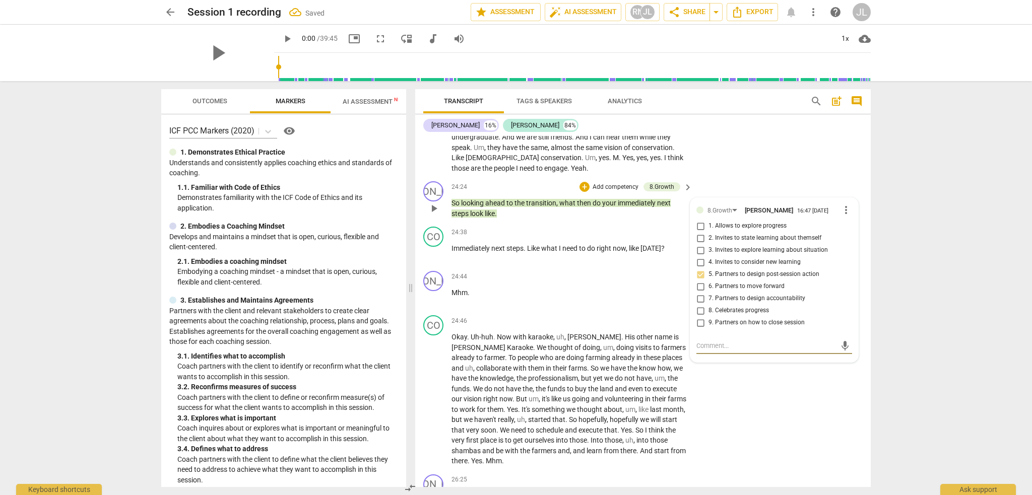
paste textarea "8.5: Coach partners with the client to design post-session thinking, reflection…"
type textarea "8.5: Coach partners with the client to design post-session thinking, reflection…"
click at [840, 345] on span "send" at bounding box center [845, 350] width 11 height 11
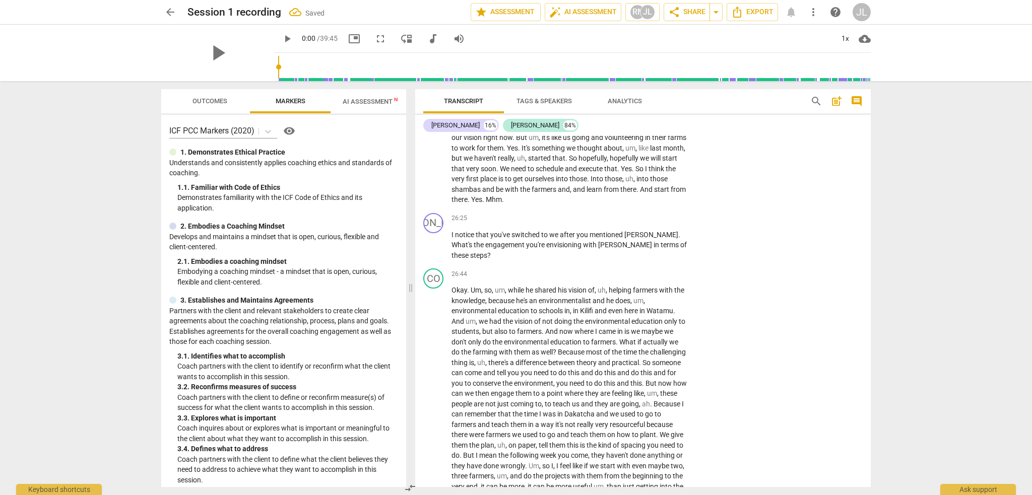
scroll to position [3225, 0]
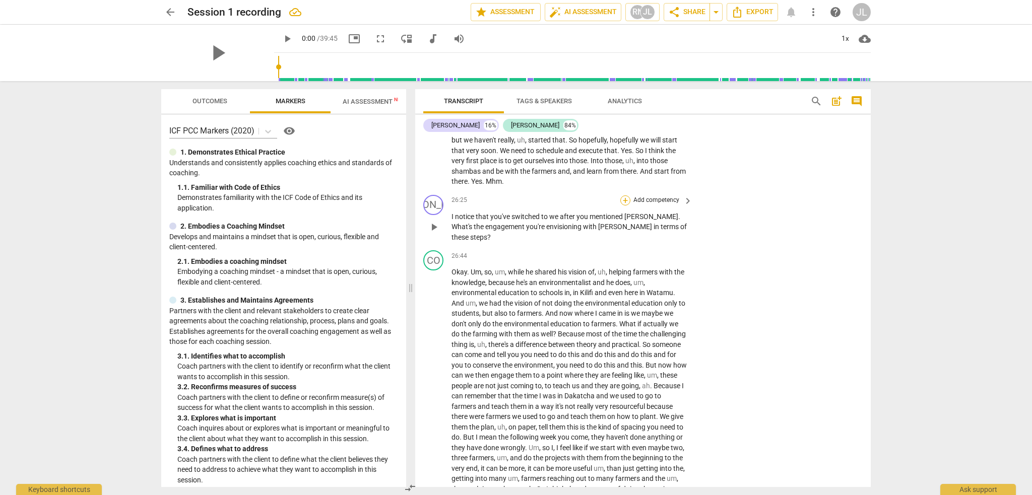
click at [625, 196] on div "+" at bounding box center [625, 201] width 10 height 10
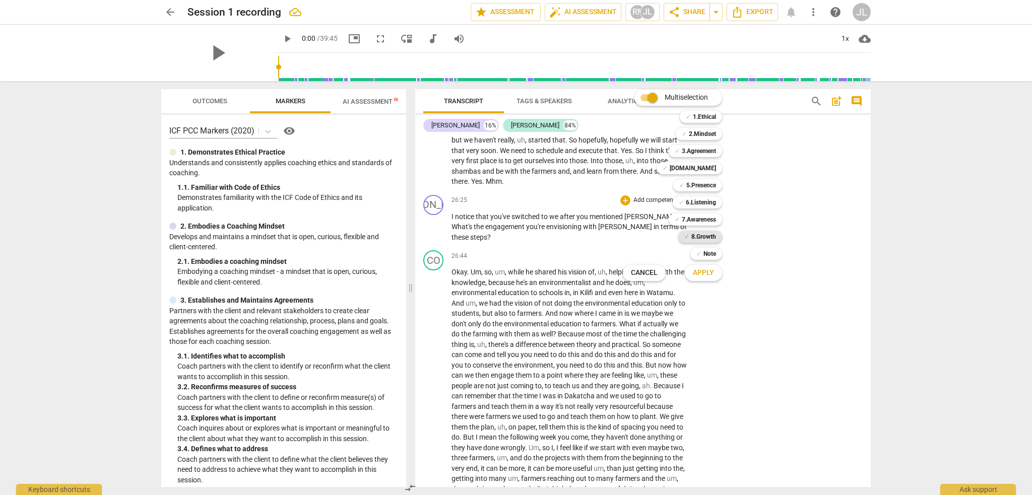
click at [693, 235] on b "8.Growth" at bounding box center [703, 237] width 25 height 12
click at [706, 276] on span "Apply" at bounding box center [703, 273] width 21 height 10
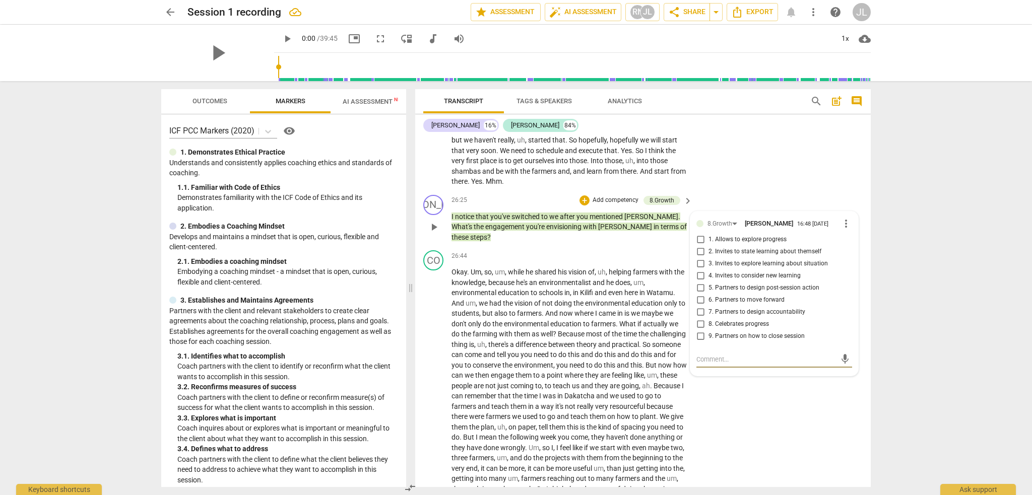
click at [737, 308] on span "7. Partners to design accountability" at bounding box center [757, 312] width 97 height 9
click at [709, 306] on input "7. Partners to design accountability" at bounding box center [700, 312] width 16 height 12
checkbox input "true"
click at [709, 355] on textarea at bounding box center [767, 360] width 140 height 10
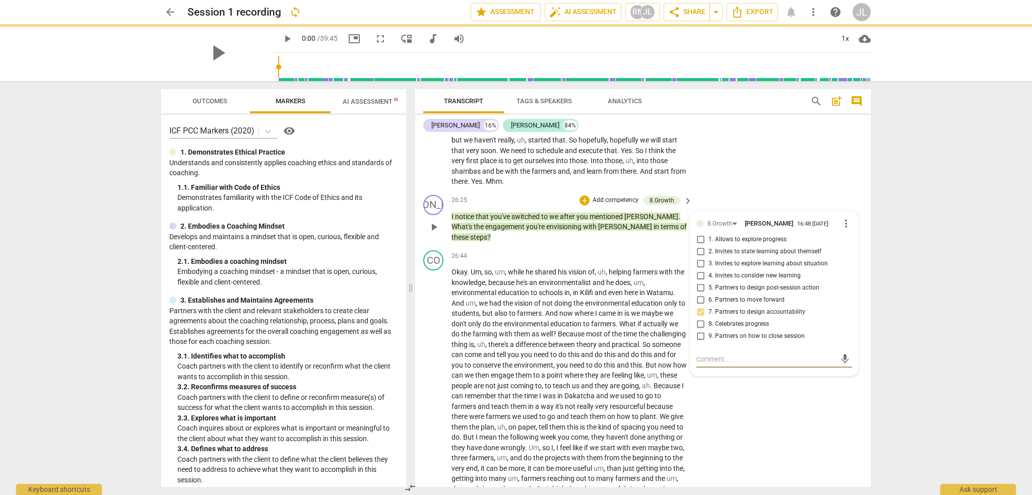
paste textarea "8.7: Coach partners with the client to design the best methods of accountabilit…"
type textarea "8.7: Coach partners with the client to design the best methods of accountabilit…"
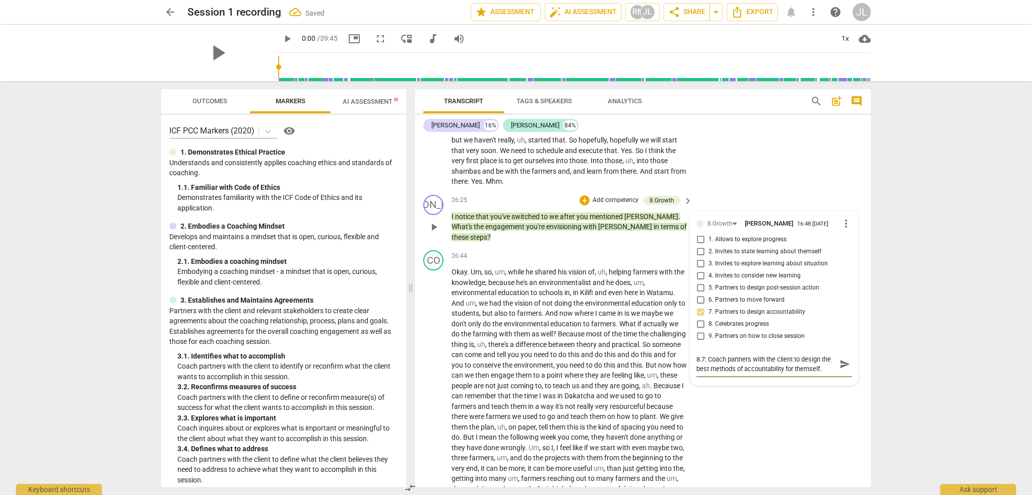
type textarea "8.7: Coach partners with the client to design the best methods of accountabilit…"
click at [843, 359] on span "send" at bounding box center [845, 364] width 11 height 11
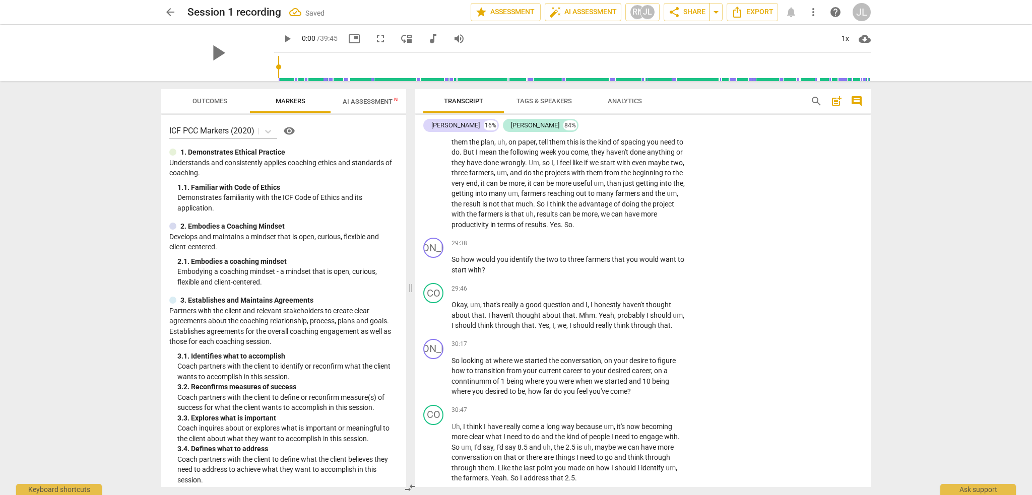
scroll to position [3534, 0]
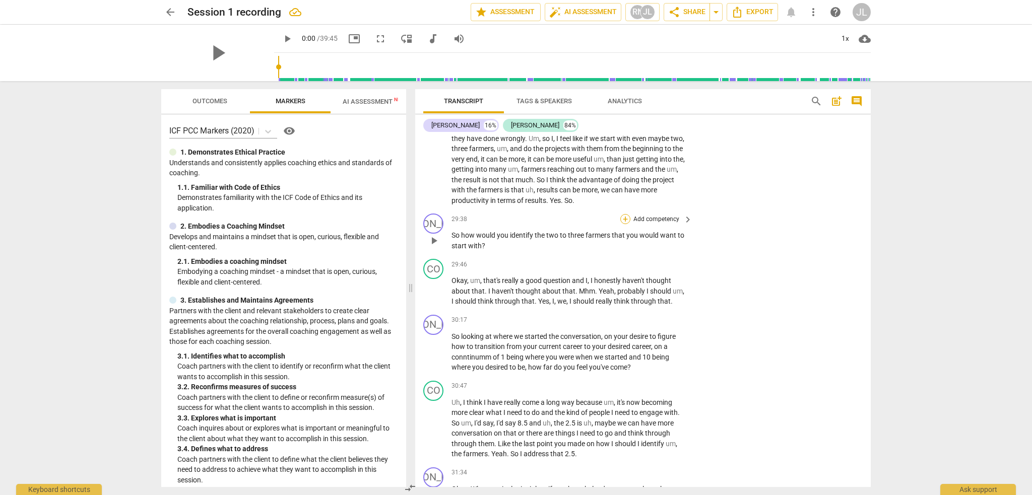
click at [627, 214] on div "+" at bounding box center [625, 219] width 10 height 10
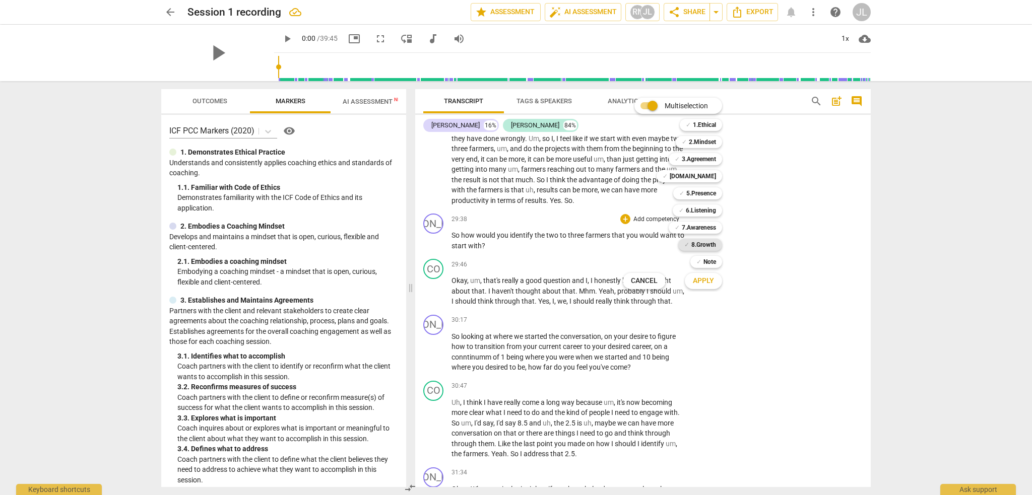
click at [701, 244] on b "8.Growth" at bounding box center [703, 245] width 25 height 12
click at [709, 280] on span "Apply" at bounding box center [703, 281] width 21 height 10
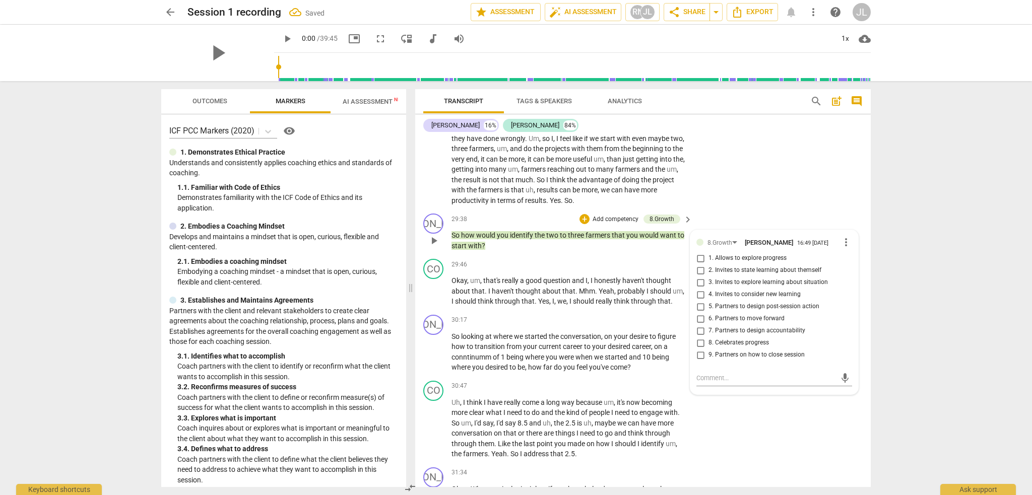
click at [715, 290] on span "4. Invites to consider new learning" at bounding box center [755, 294] width 92 height 9
click at [709, 289] on input "4. Invites to consider new learning" at bounding box center [700, 295] width 16 height 12
checkbox input "true"
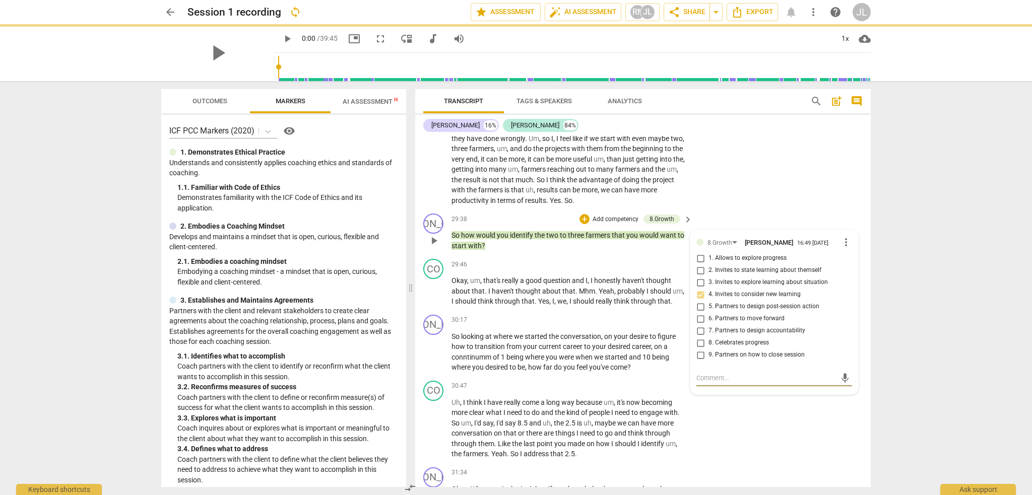
click at [736, 373] on textarea at bounding box center [767, 378] width 140 height 10
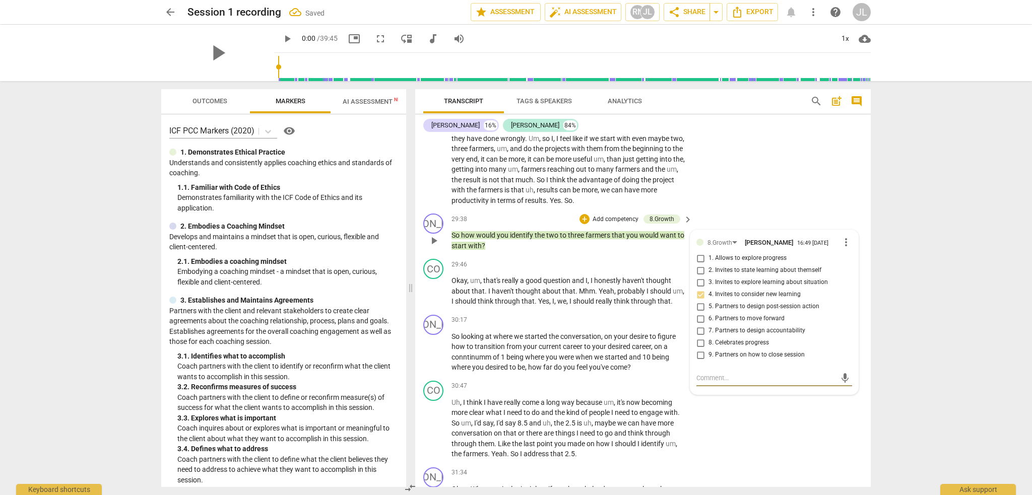
paste textarea "8.4: Coach invites the client to consider how they will use new learning from t…"
type textarea "8.4: Coach invites the client to consider how they will use new learning from t…"
click at [841, 377] on span "send" at bounding box center [845, 382] width 11 height 11
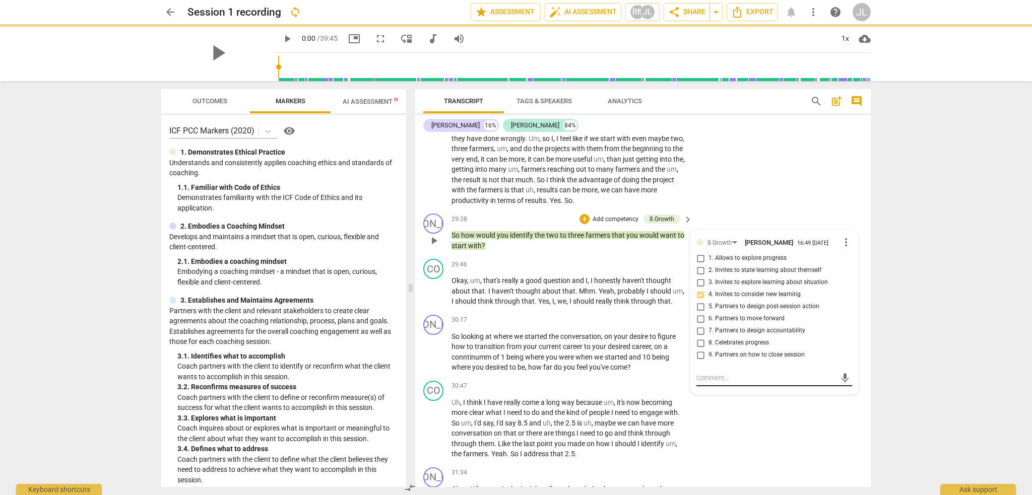
scroll to position [0, 0]
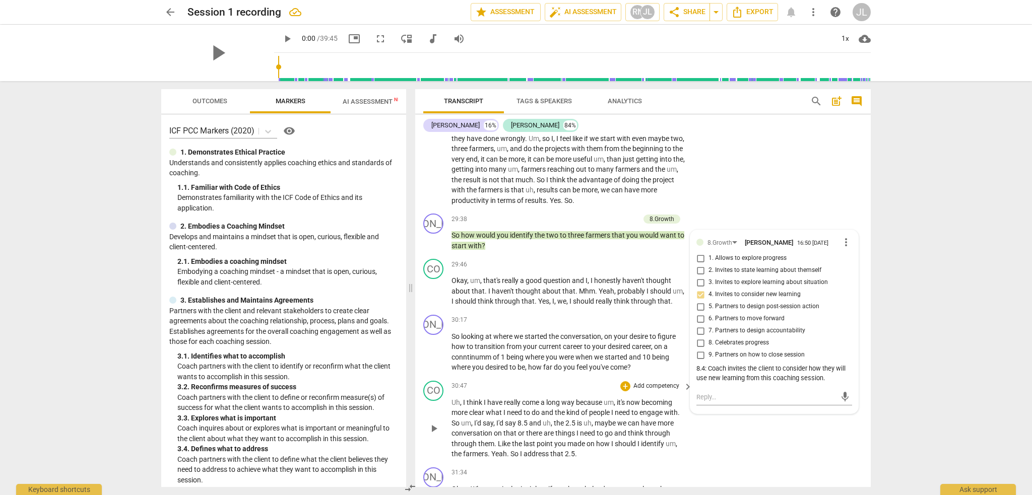
click at [799, 427] on div "CO play_arrow pause 30:47 + Add competency keyboard_arrow_right Uh , I think I …" at bounding box center [643, 420] width 456 height 87
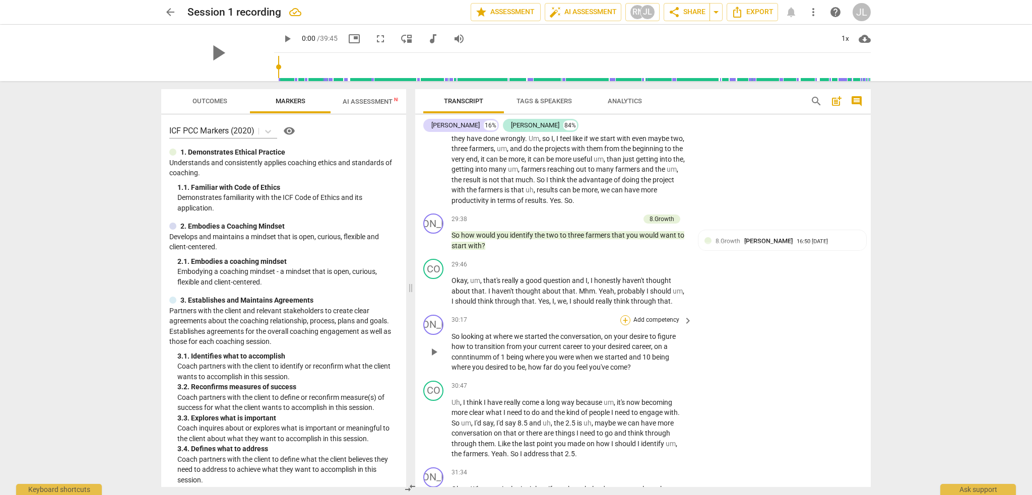
click at [623, 315] on div "+" at bounding box center [625, 320] width 10 height 10
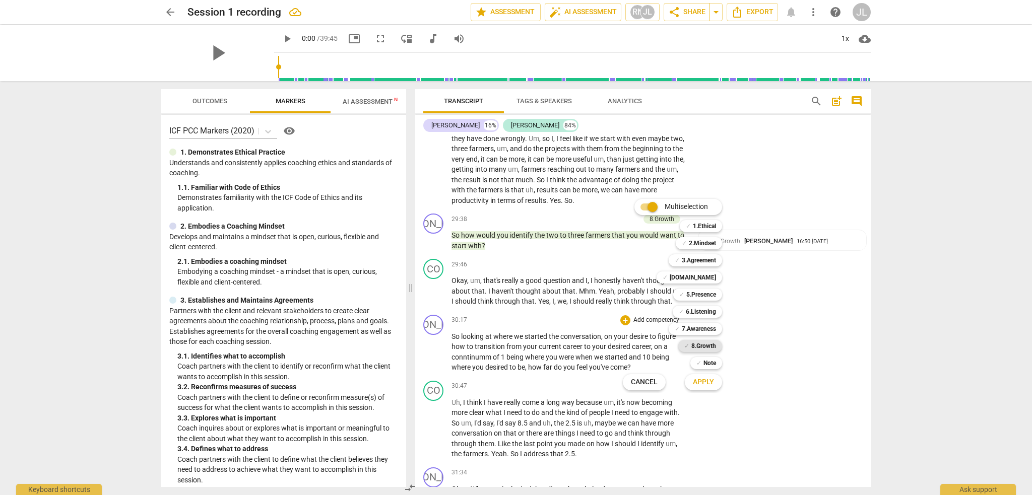
click at [702, 347] on b "8.Growth" at bounding box center [703, 346] width 25 height 12
click at [707, 382] on span "Apply" at bounding box center [703, 382] width 21 height 10
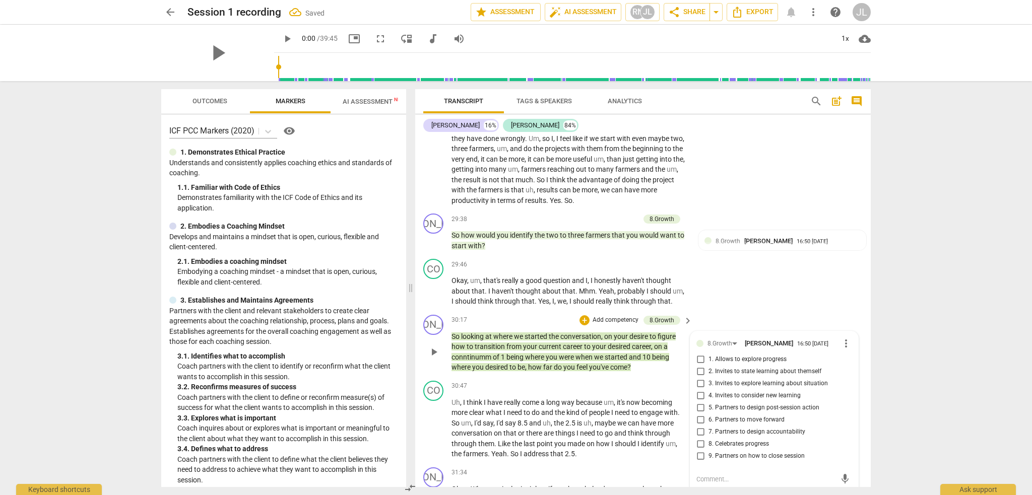
click at [739, 355] on span "1. Allows to explore progress" at bounding box center [748, 359] width 78 height 9
click at [709, 354] on input "1. Allows to explore progress" at bounding box center [700, 360] width 16 height 12
checkbox input "true"
click at [713, 475] on textarea at bounding box center [767, 480] width 140 height 10
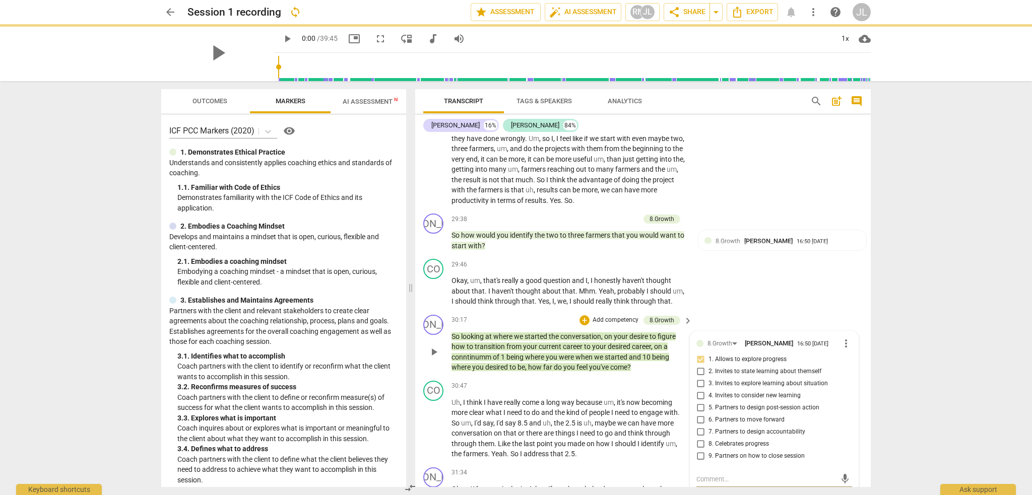
paste textarea "8.1: Coach invites or allows the client to explore progress toward what the cli…"
type textarea "8.1: Coach invites or allows the client to explore progress toward what the cli…"
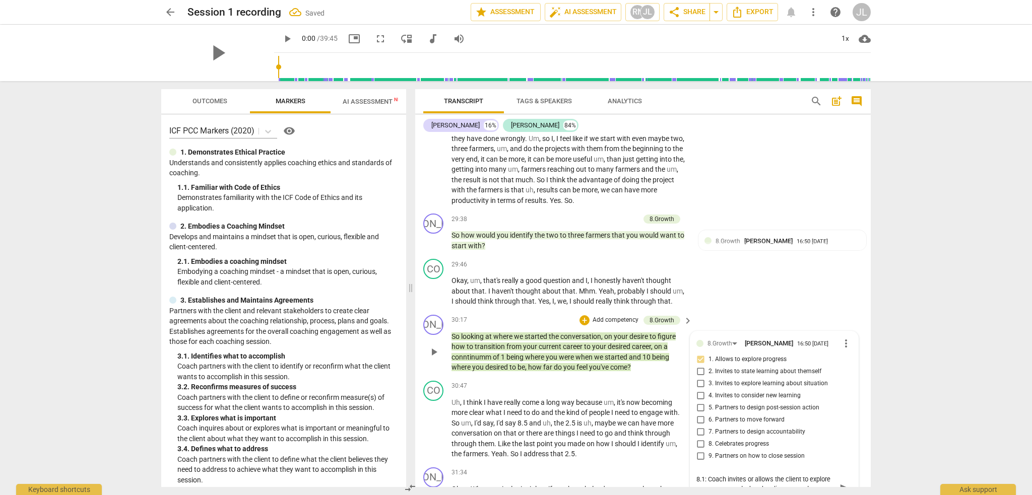
type textarea "8.1: Coach invites or allows the client to explore progress toward what the cli…"
click at [843, 483] on span "send" at bounding box center [845, 488] width 11 height 11
click at [867, 385] on div "CO play_arrow pause 30:47 + Add competency keyboard_arrow_right Uh , I think I …" at bounding box center [643, 420] width 456 height 87
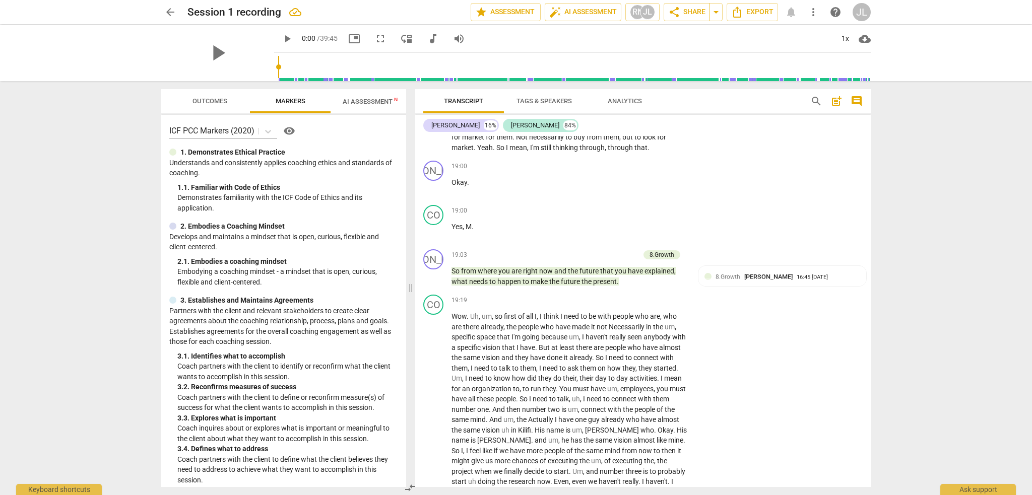
scroll to position [2351, 0]
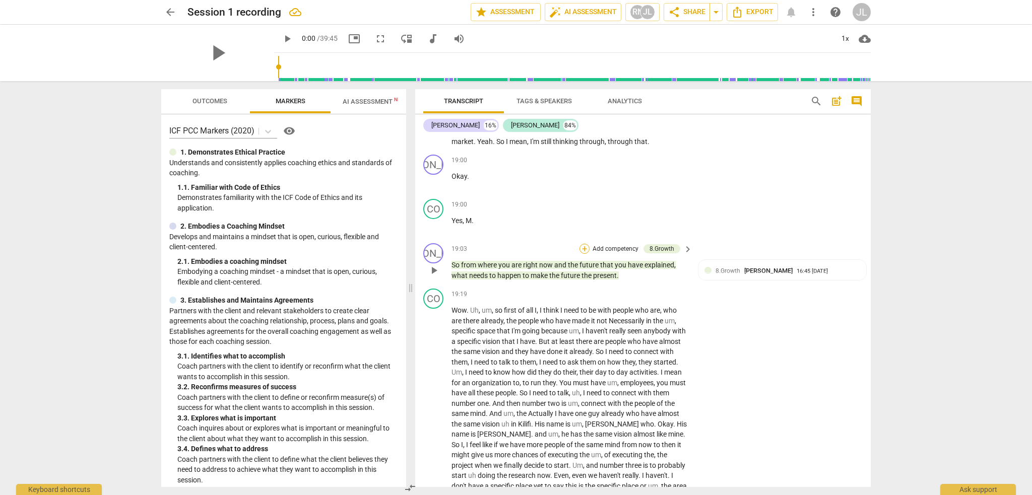
click at [583, 244] on div "+" at bounding box center [585, 249] width 10 height 10
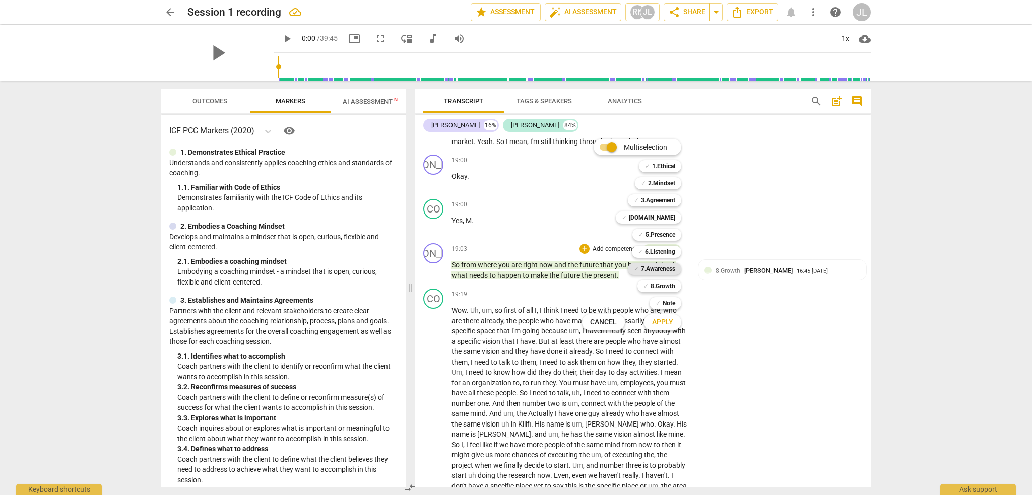
click at [664, 269] on b "7.Awareness" at bounding box center [658, 269] width 34 height 12
click at [671, 323] on span "Apply" at bounding box center [662, 323] width 21 height 10
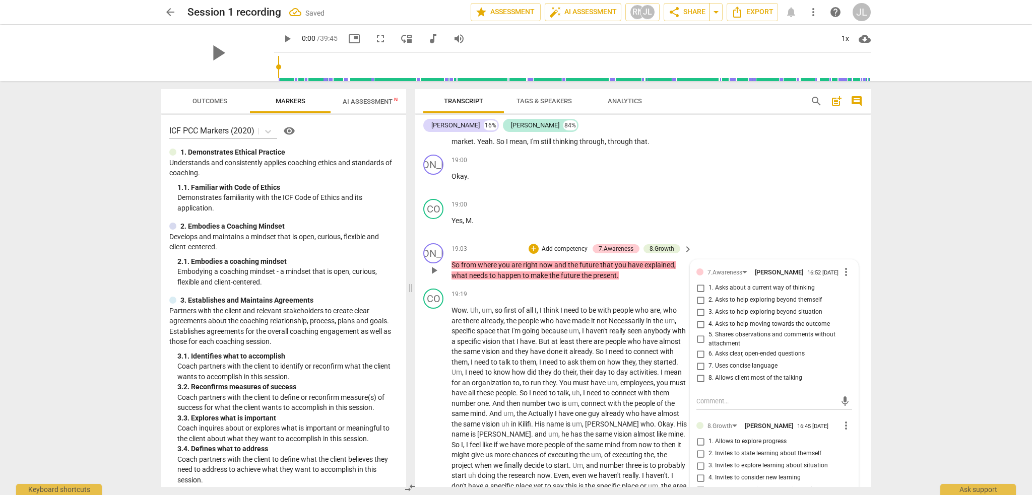
click at [748, 320] on span "4. Asks to help moving towards the outcome" at bounding box center [769, 324] width 121 height 9
click at [709, 319] on input "4. Asks to help moving towards the outcome" at bounding box center [700, 325] width 16 height 12
checkbox input "true"
click at [722, 397] on textarea at bounding box center [767, 402] width 140 height 10
paste textarea "7.4: Coach asks questions to help the client explore beyond current thinking, f…"
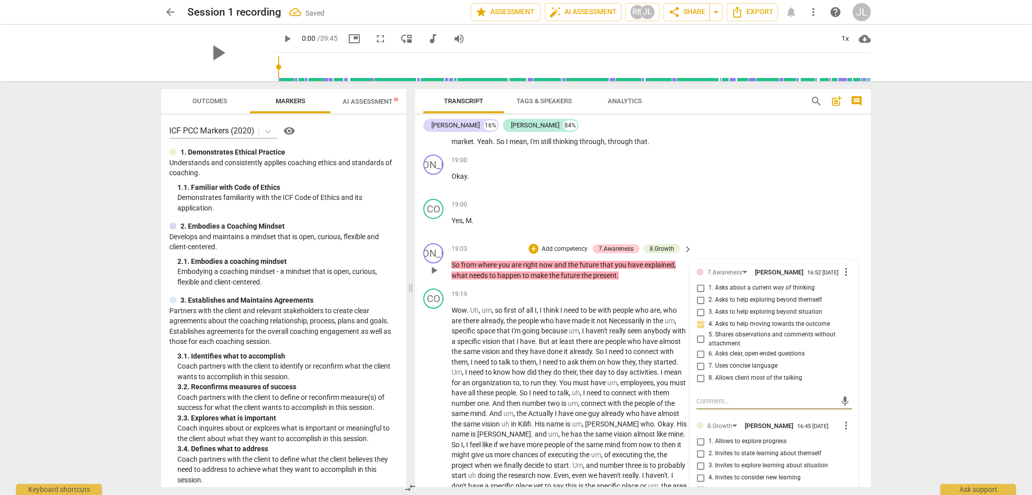
type textarea "7.4: Coach asks questions to help the client explore beyond current thinking, f…"
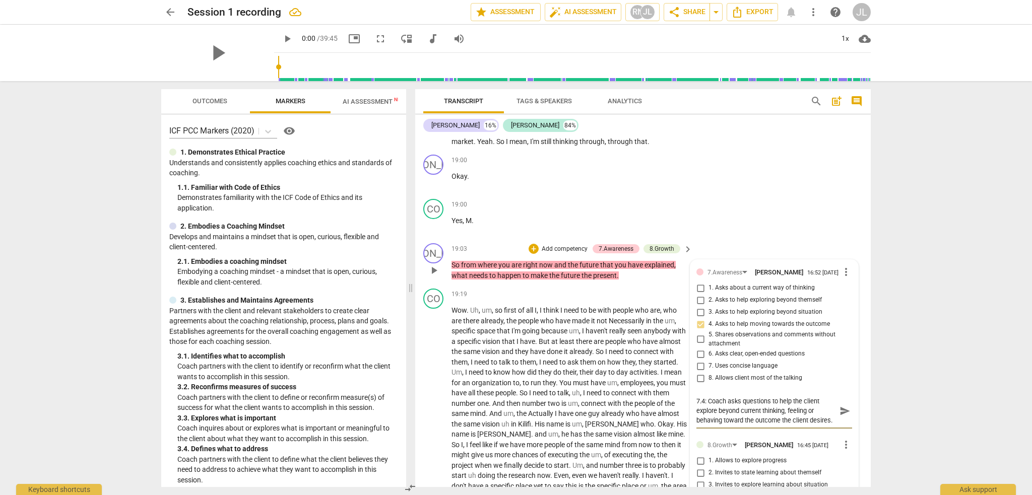
type textarea "7.4: Coach asks questions to help the client explore beyond current thinking, f…"
click at [843, 406] on span "send" at bounding box center [845, 411] width 11 height 11
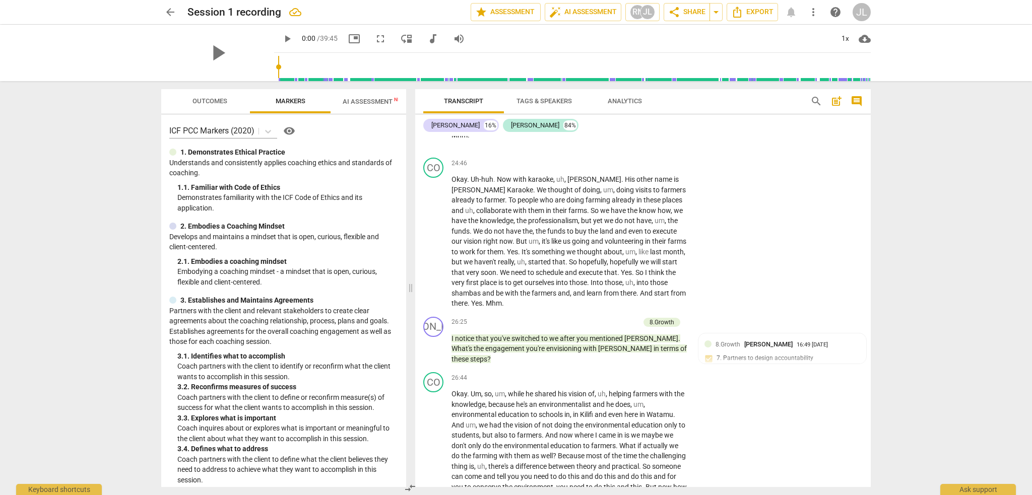
scroll to position [3116, 0]
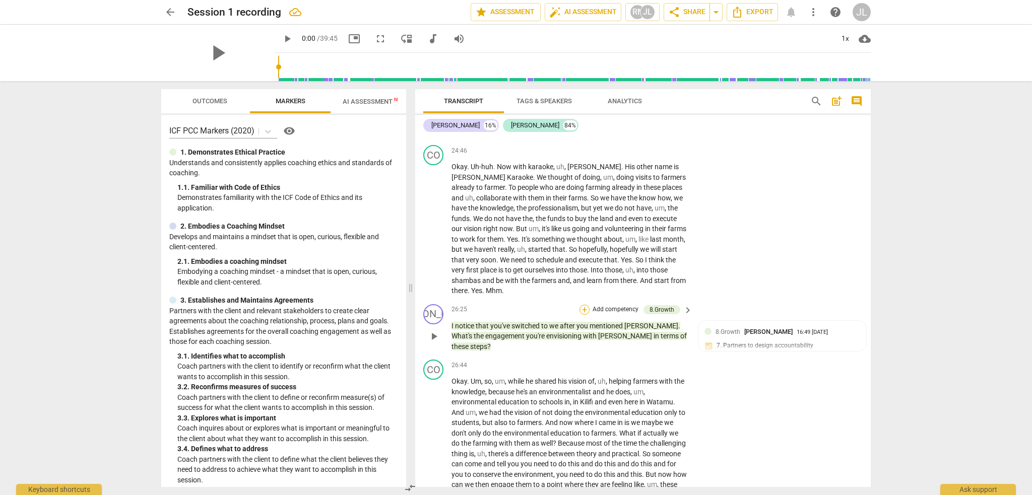
click at [584, 305] on div "+" at bounding box center [585, 310] width 10 height 10
click at [662, 330] on b "7.Awareness" at bounding box center [658, 329] width 34 height 12
click at [664, 382] on span "Apply" at bounding box center [662, 382] width 21 height 10
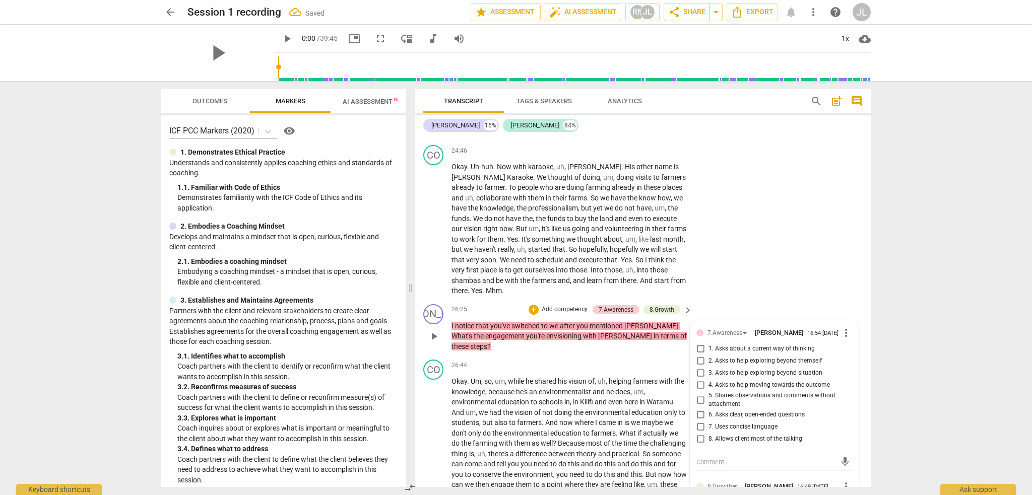
click at [730, 392] on span "5. Shares observations and comments without attachment" at bounding box center [779, 401] width 140 height 18
click at [709, 394] on input "5. Shares observations and comments without attachment" at bounding box center [700, 400] width 16 height 12
checkbox input "true"
click at [722, 458] on textarea at bounding box center [767, 463] width 140 height 10
paste textarea "7.5: Coach shares, with no attachment, observations, intuitions, comments, thou…"
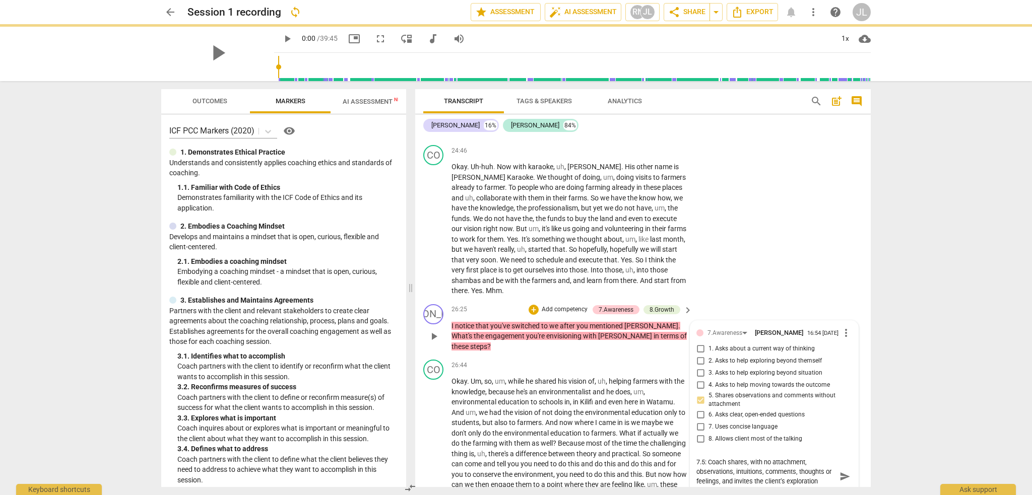
type textarea "7.5: Coach shares, with no attachment, observations, intuitions, comments, thou…"
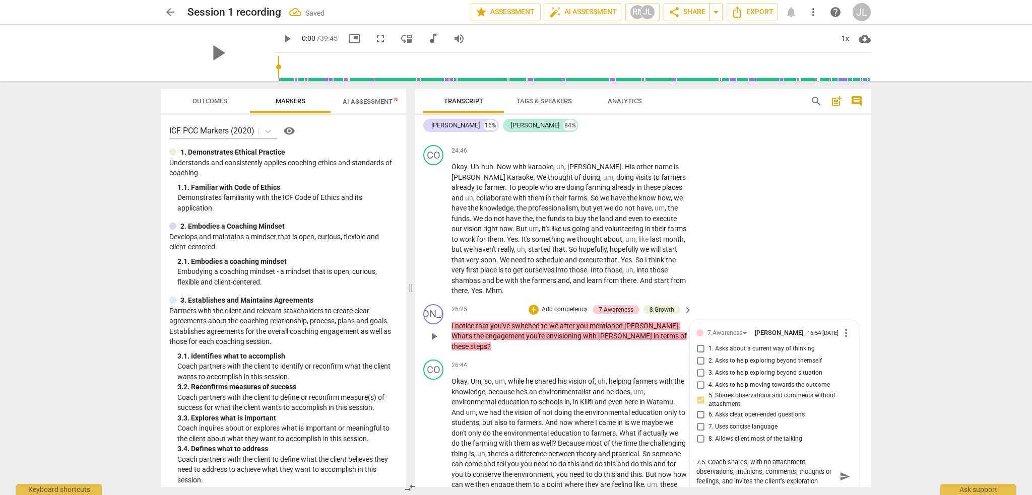
type textarea "7.5: Coach shares, with no attachment, observations, intuitions, comments, thou…"
click at [841, 471] on span "send" at bounding box center [845, 476] width 11 height 11
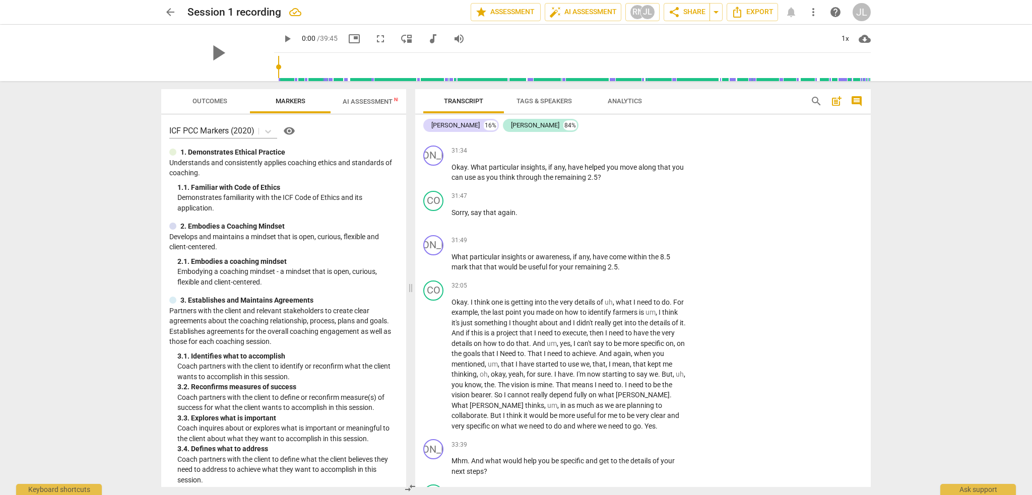
scroll to position [3838, 0]
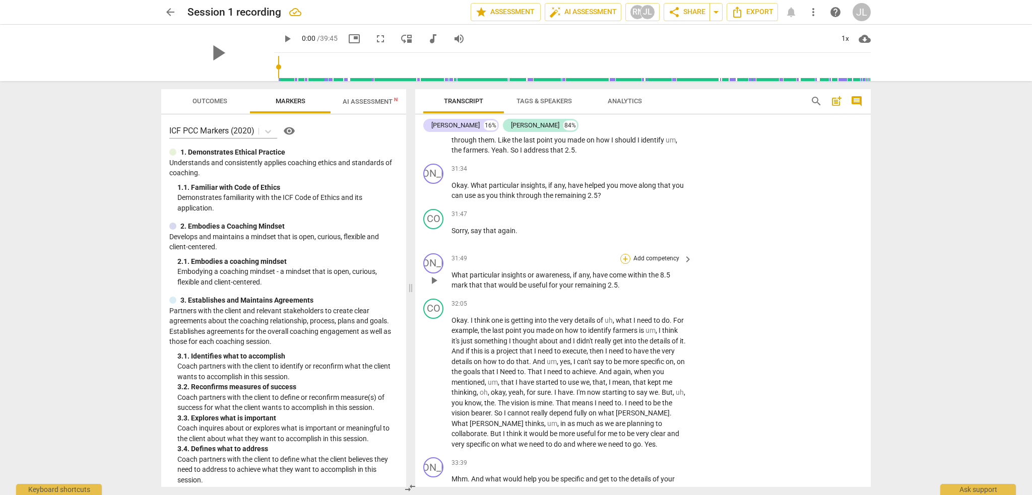
click at [623, 254] on div "+" at bounding box center [625, 259] width 10 height 10
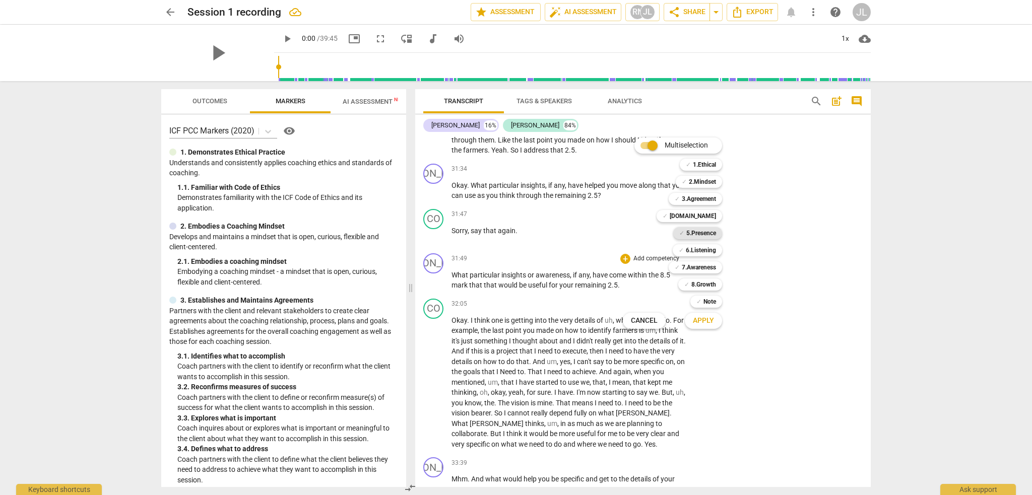
click at [699, 232] on b "5.Presence" at bounding box center [701, 233] width 30 height 12
click at [710, 319] on span "Apply" at bounding box center [703, 321] width 21 height 10
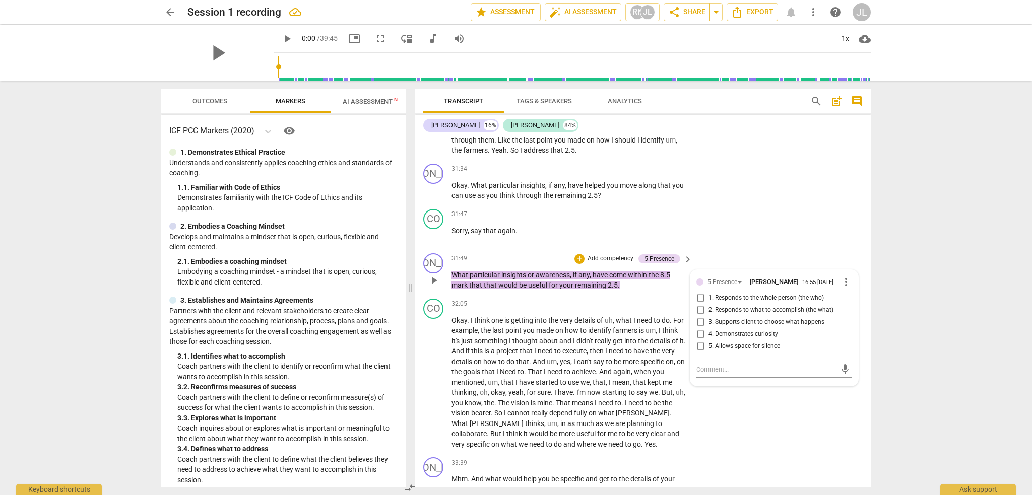
click at [714, 294] on span "1. Responds to the whole person (the who)" at bounding box center [766, 298] width 115 height 9
click at [709, 292] on input "1. Responds to the whole person (the who)" at bounding box center [700, 298] width 16 height 12
checkbox input "true"
click at [713, 365] on textarea at bounding box center [767, 370] width 140 height 10
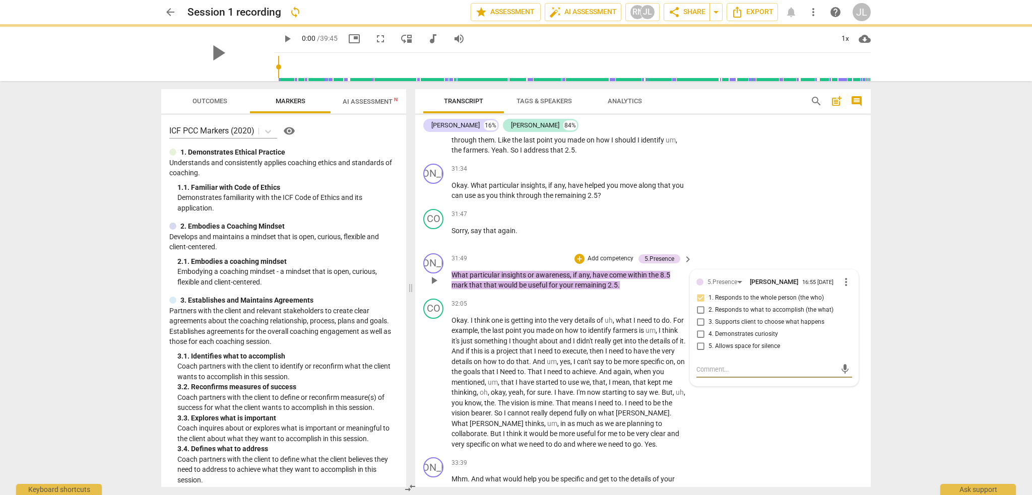
paste textarea "5.1: Coach acts in response to the whole person of the client (the who)."
type textarea "5.1: Coach acts in response to the whole person of the client (the who)."
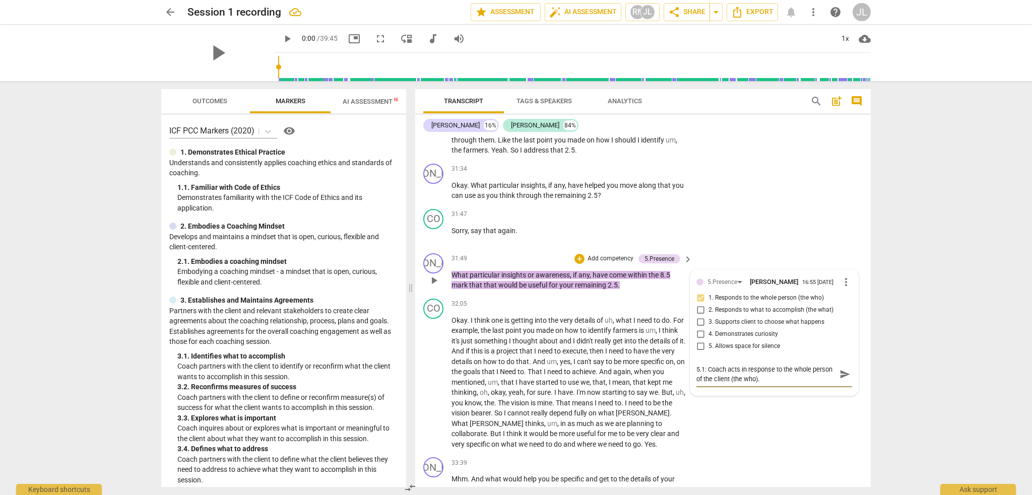
type textarea "5.1: Coach acts in response to the whole person of the client (the who)."
click at [840, 369] on span "send" at bounding box center [845, 374] width 11 height 11
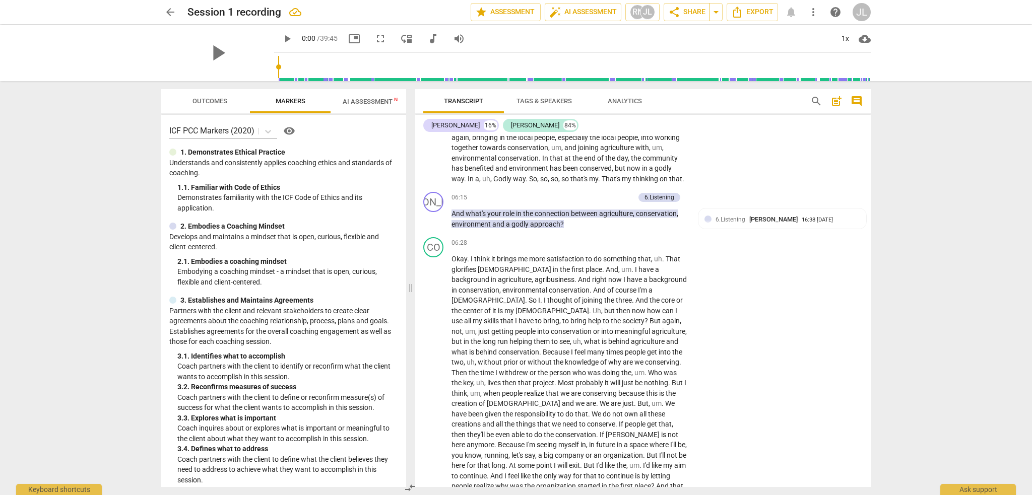
scroll to position [923, 0]
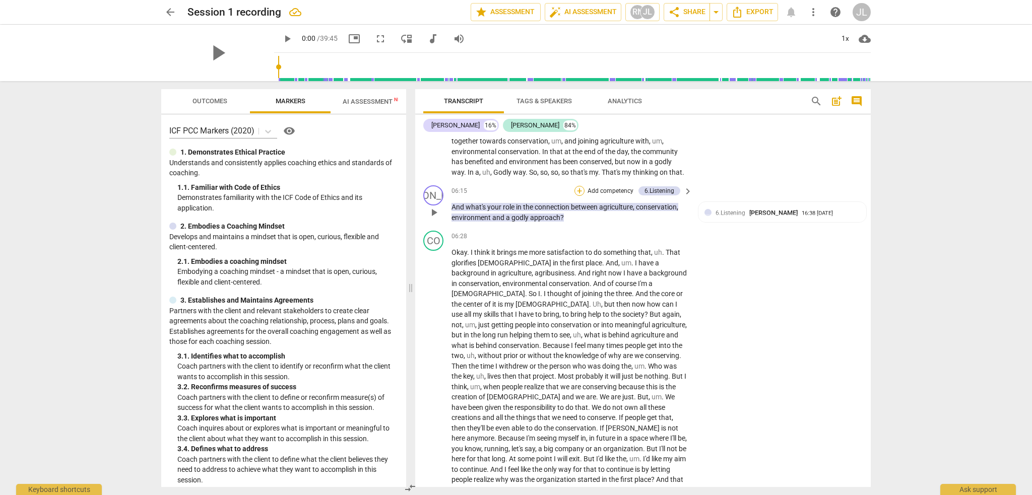
click at [579, 189] on div "+" at bounding box center [580, 191] width 10 height 10
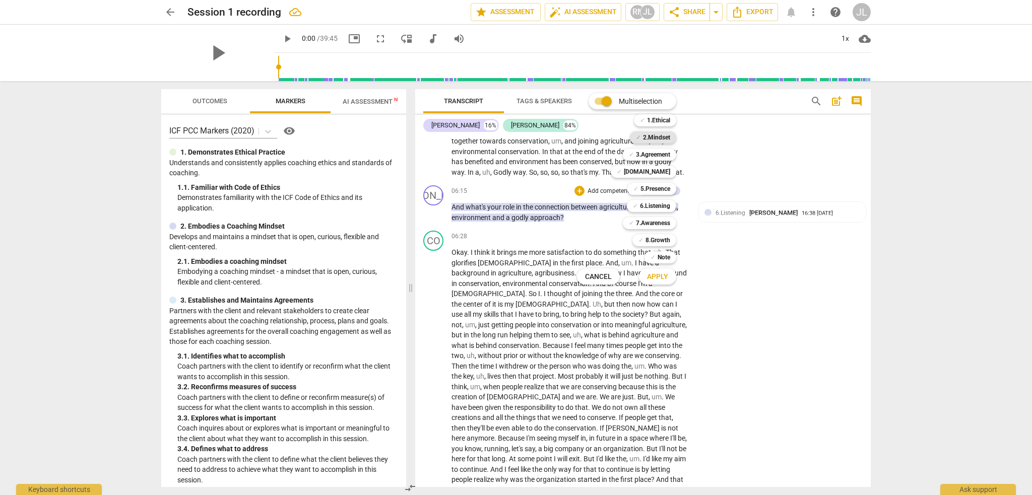
click at [656, 137] on b "2.Mindset" at bounding box center [656, 138] width 27 height 12
click at [661, 278] on span "Apply" at bounding box center [657, 277] width 21 height 10
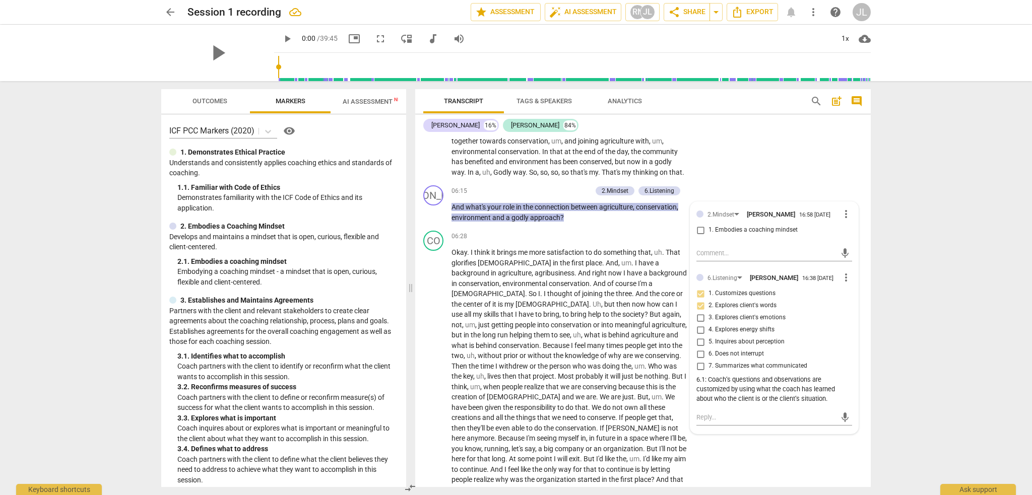
click at [941, 367] on div "arrow_back Session 1 recording edit star Assessment auto_fix_high AI Assessment…" at bounding box center [516, 247] width 1032 height 495
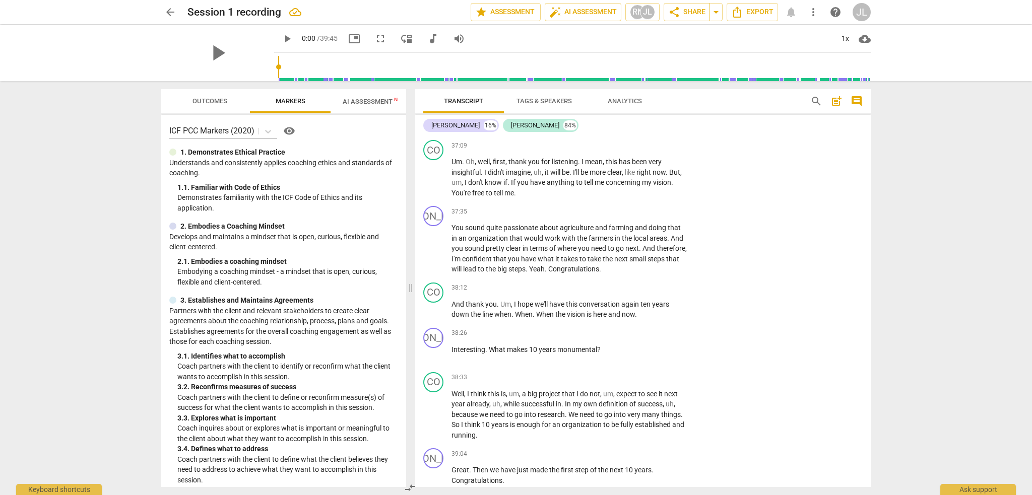
scroll to position [4609, 0]
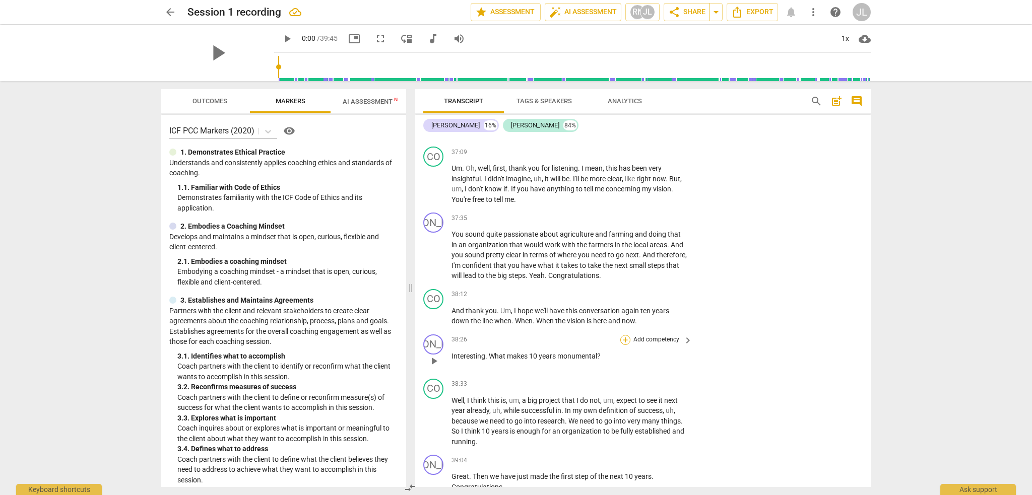
click at [622, 335] on div "+" at bounding box center [625, 340] width 10 height 10
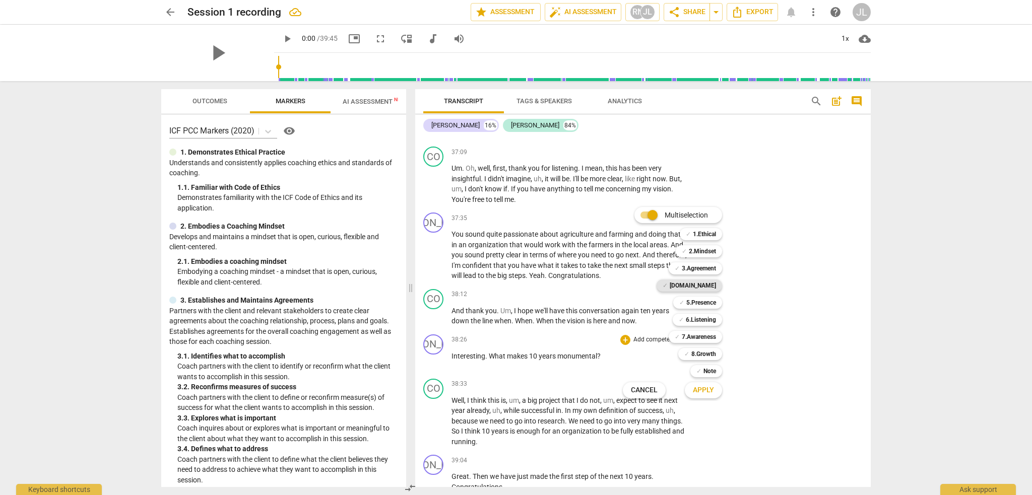
click at [704, 286] on b "[DOMAIN_NAME]" at bounding box center [693, 286] width 46 height 12
click at [707, 391] on span "Apply" at bounding box center [703, 391] width 21 height 10
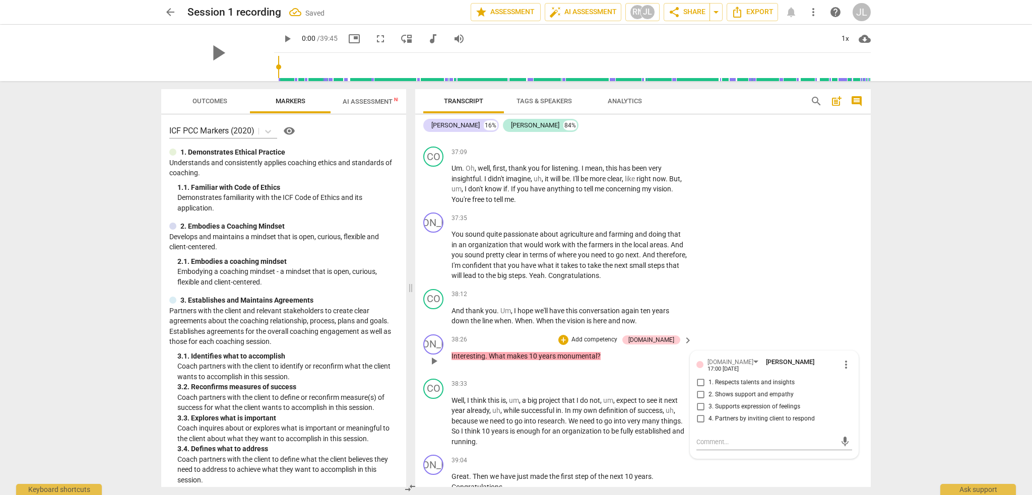
click at [729, 391] on span "2. Shows support and empathy" at bounding box center [751, 395] width 85 height 9
click at [709, 389] on input "2. Shows support and empathy" at bounding box center [700, 395] width 16 height 12
checkbox input "true"
click at [698, 437] on textarea at bounding box center [767, 442] width 140 height 10
paste textarea "4.2: Coach shows support, empathy or concern for the client."
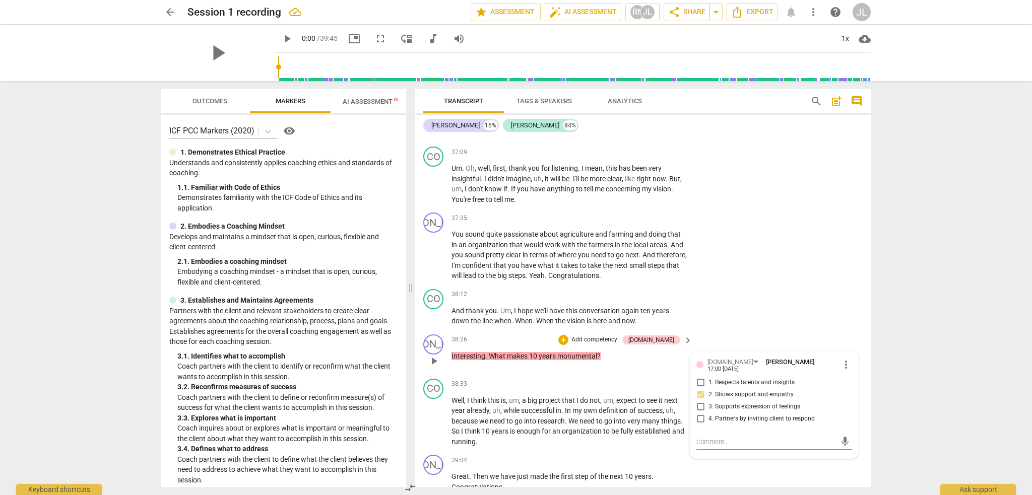
type textarea "4.2: Coach shows support, empathy or concern for the client."
click at [841, 441] on span "send" at bounding box center [845, 446] width 11 height 11
click at [568, 335] on div "+" at bounding box center [563, 340] width 10 height 10
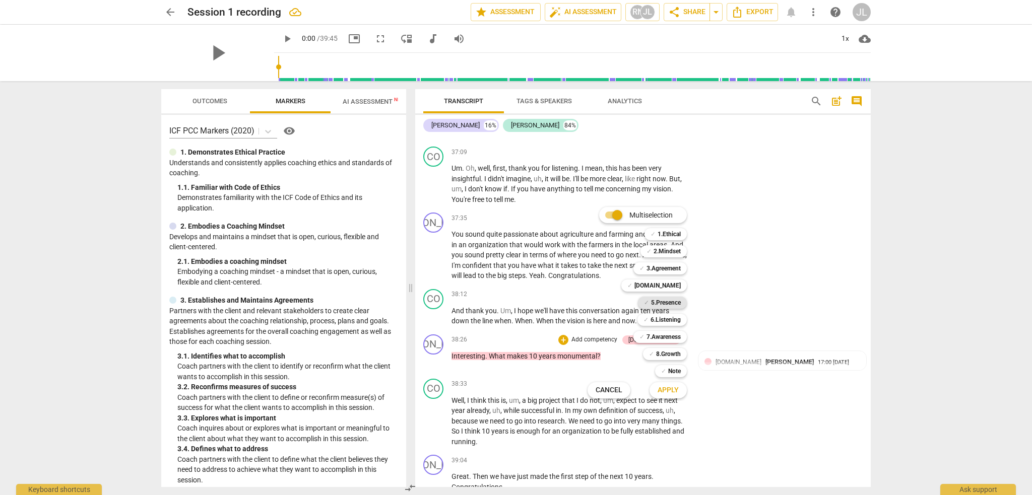
click at [670, 304] on b "5.Presence" at bounding box center [666, 303] width 30 height 12
click at [673, 395] on span "Apply" at bounding box center [668, 391] width 21 height 10
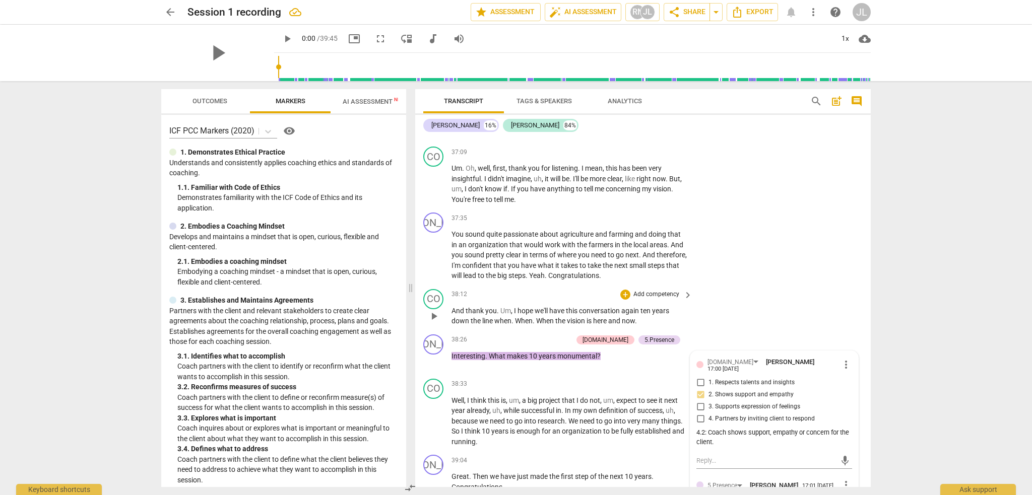
click at [780, 285] on div "CO play_arrow pause 38:12 + Add competency keyboard_arrow_right And thank you .…" at bounding box center [643, 307] width 456 height 45
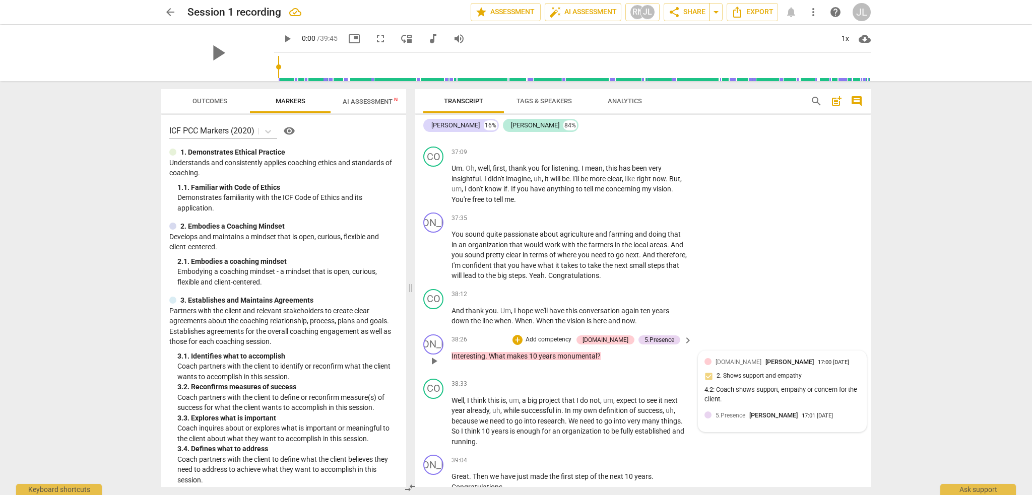
click at [728, 359] on span "[DOMAIN_NAME]" at bounding box center [739, 362] width 46 height 7
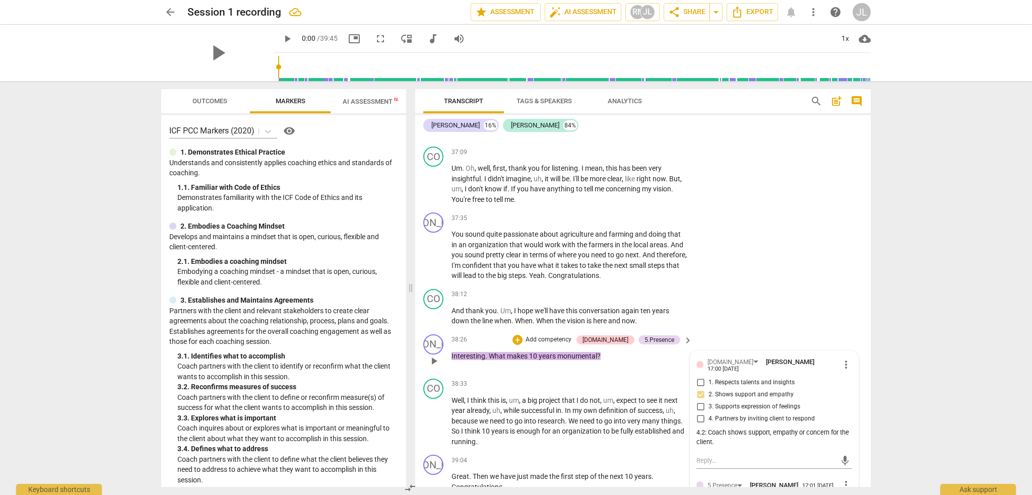
click at [652, 334] on div "JO play_arrow pause 38:26 + Add competency [DOMAIN_NAME] 5.Presence keyboard_ar…" at bounding box center [643, 353] width 456 height 44
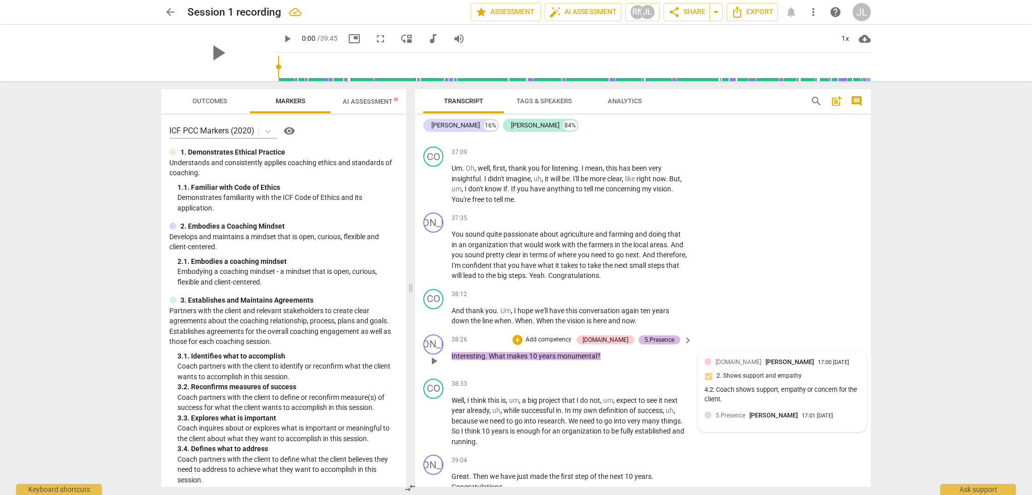
click at [662, 336] on div "5.Presence" at bounding box center [660, 340] width 30 height 9
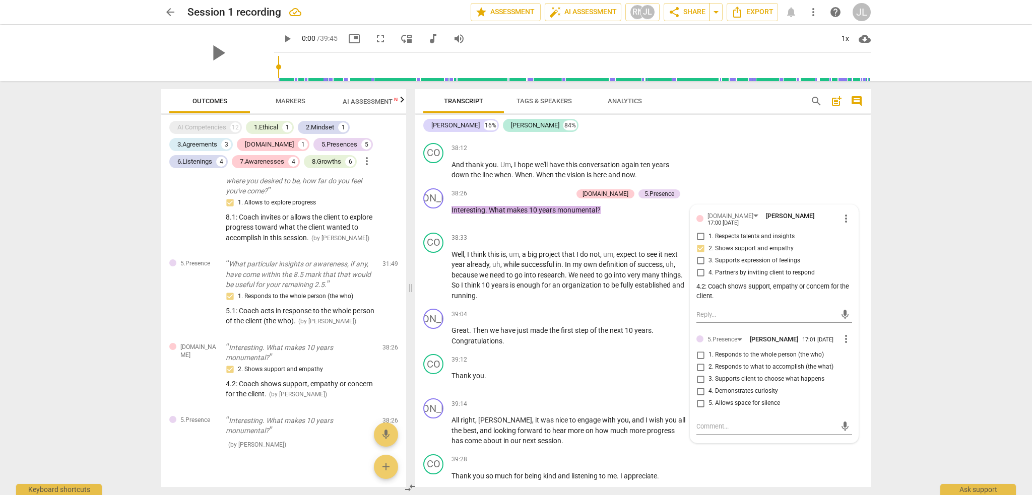
scroll to position [4731, 0]
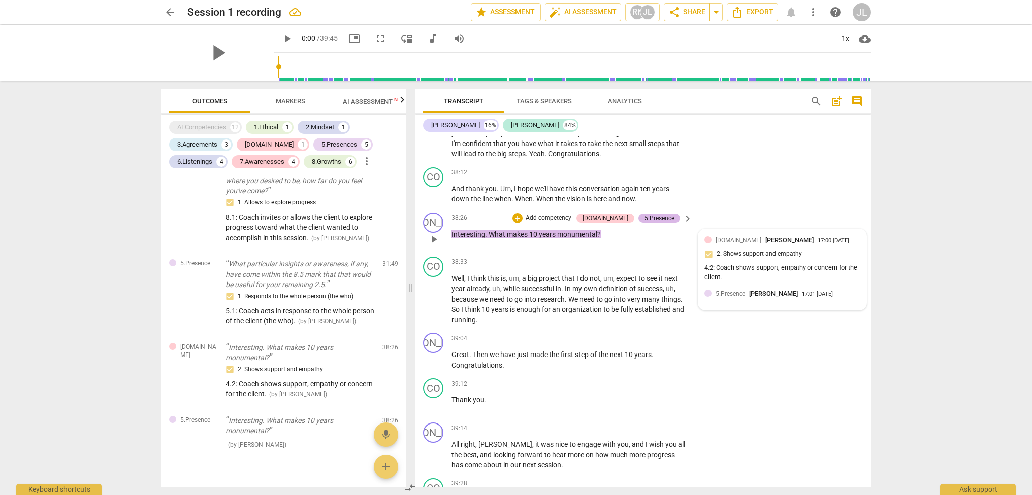
click at [661, 214] on div "5.Presence" at bounding box center [660, 218] width 30 height 9
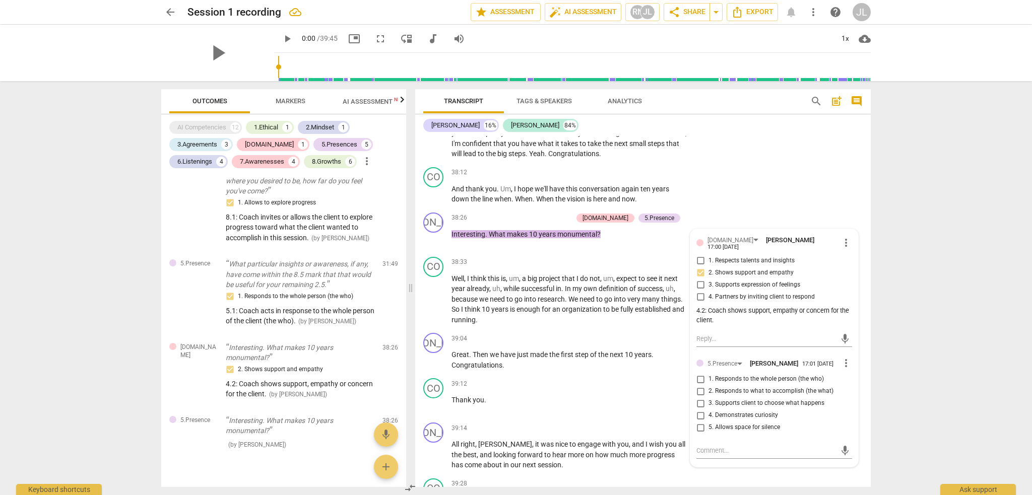
click at [740, 411] on span "4. Demonstrates curiosity" at bounding box center [744, 415] width 70 height 9
click at [709, 410] on input "4. Demonstrates curiosity" at bounding box center [700, 416] width 16 height 12
checkbox input "true"
click at [716, 446] on textarea at bounding box center [767, 451] width 140 height 10
paste textarea "5.4: Coach demonstrates curiosity to learn more about the client."
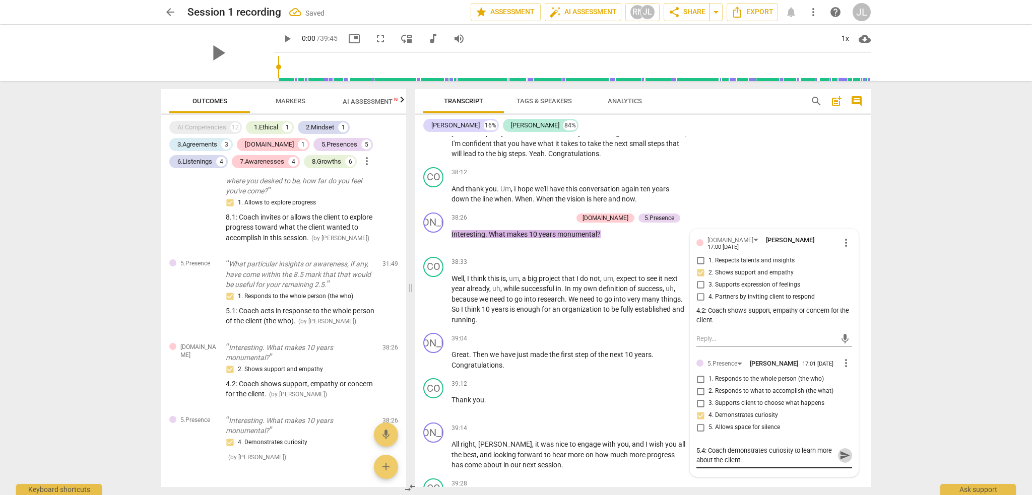
click at [841, 450] on span "send" at bounding box center [845, 455] width 11 height 11
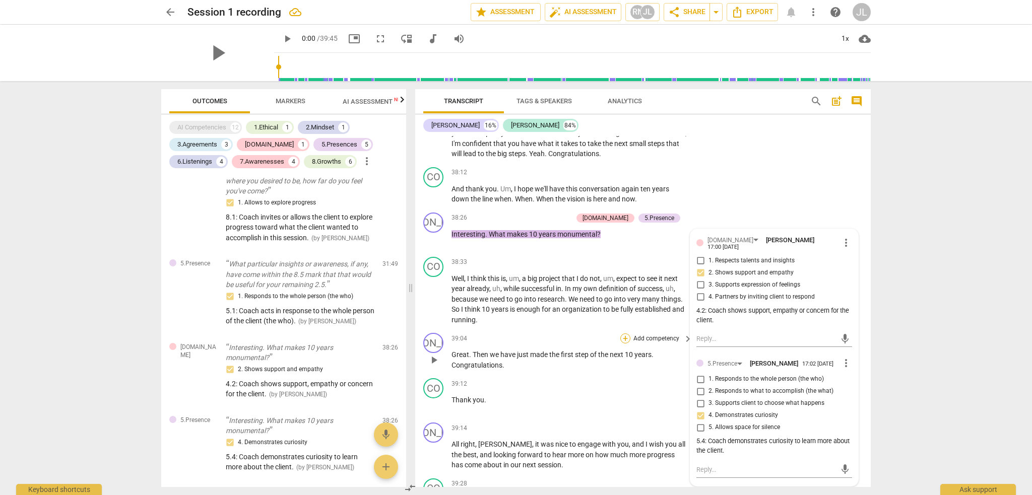
click at [624, 334] on div "+" at bounding box center [625, 339] width 10 height 10
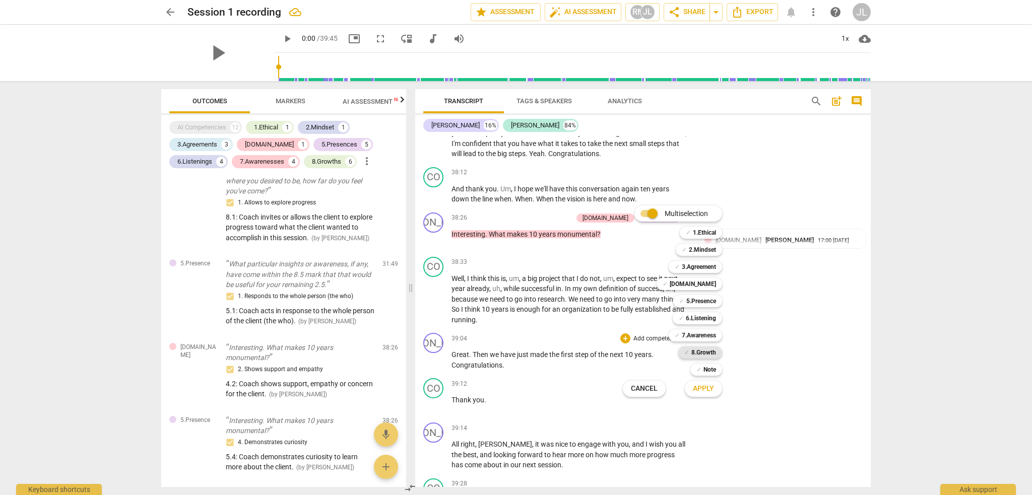
click at [694, 353] on b "8.Growth" at bounding box center [703, 353] width 25 height 12
click at [702, 391] on span "Apply" at bounding box center [703, 389] width 21 height 10
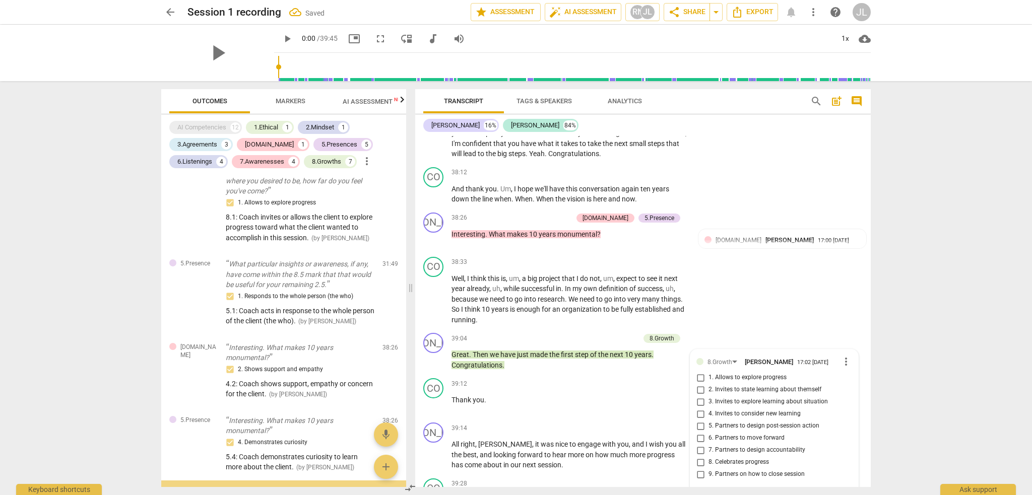
scroll to position [2249, 0]
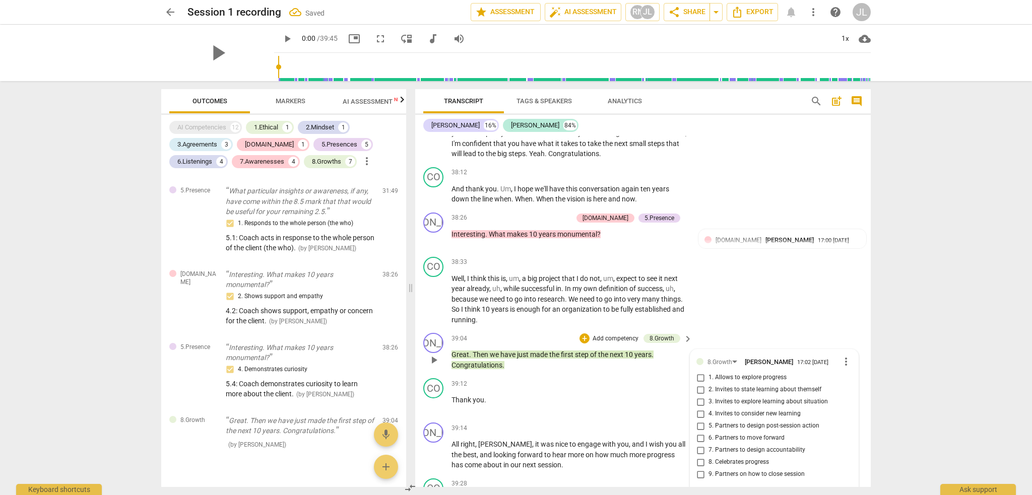
click at [729, 458] on span "8. Celebrates progress" at bounding box center [739, 462] width 60 height 9
click at [709, 457] on input "8. Celebrates progress" at bounding box center [700, 463] width 16 height 12
click at [713, 493] on textarea at bounding box center [767, 498] width 140 height 10
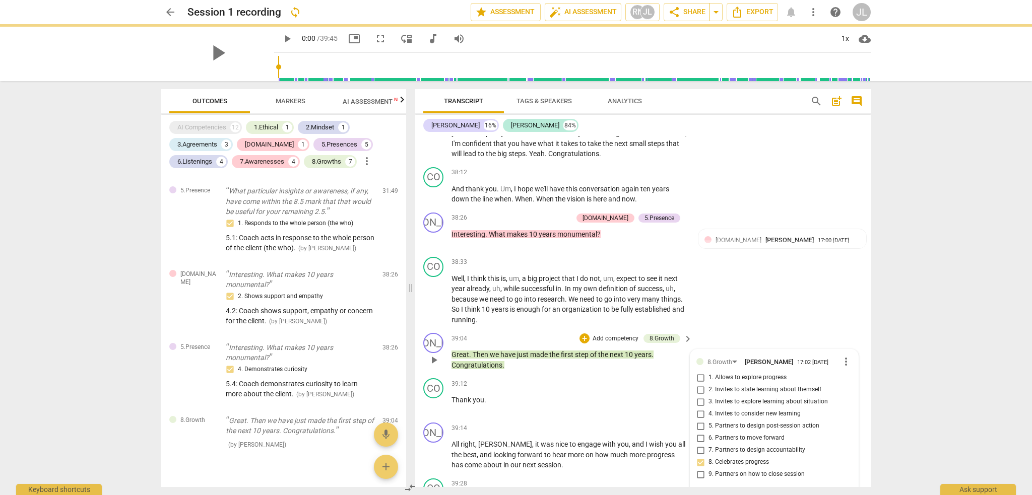
paste textarea "8.8: Coach celebrates the client’s progress and learning."
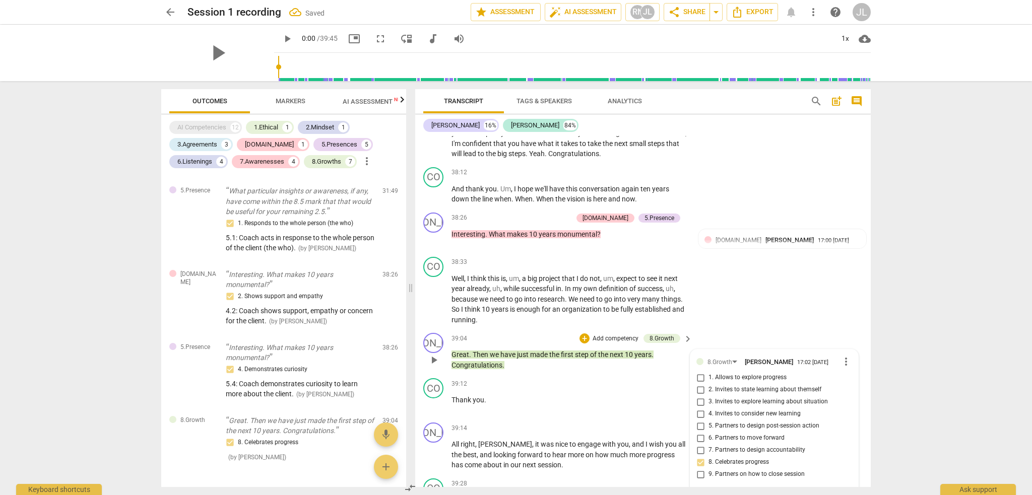
click at [844, 495] on span "send" at bounding box center [845, 502] width 11 height 11
drag, startPoint x: 872, startPoint y: 465, endPoint x: 870, endPoint y: 451, distance: 14.3
click at [870, 451] on div "Transcript Tags & Speakers Analytics search post_add comment [PERSON_NAME] 16% …" at bounding box center [645, 288] width 468 height 414
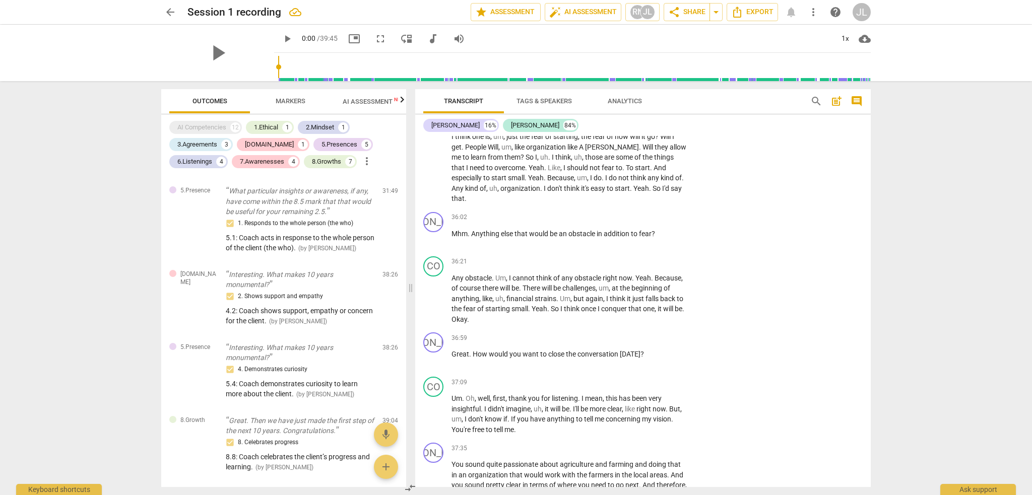
scroll to position [4385, 0]
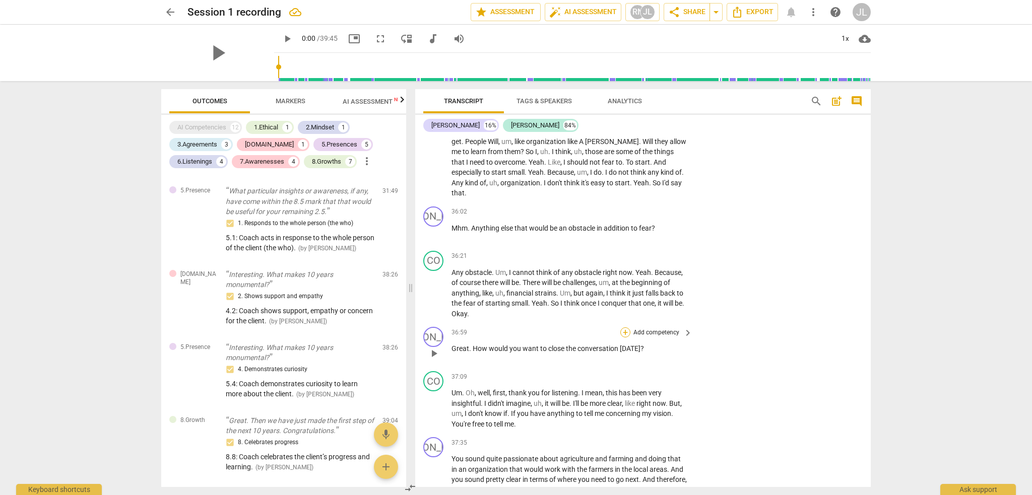
click at [625, 328] on div "+" at bounding box center [625, 333] width 10 height 10
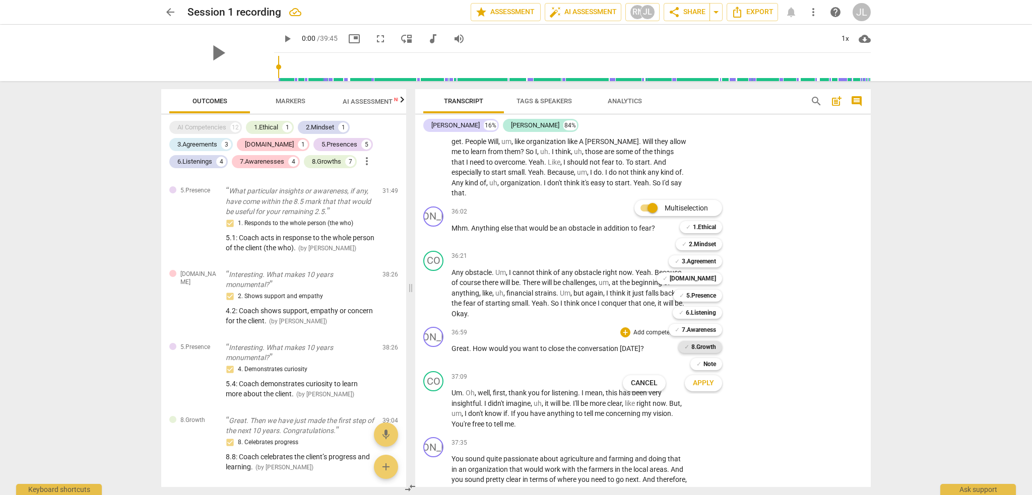
click at [696, 348] on b "8.Growth" at bounding box center [703, 347] width 25 height 12
click at [700, 387] on span "Apply" at bounding box center [703, 383] width 21 height 10
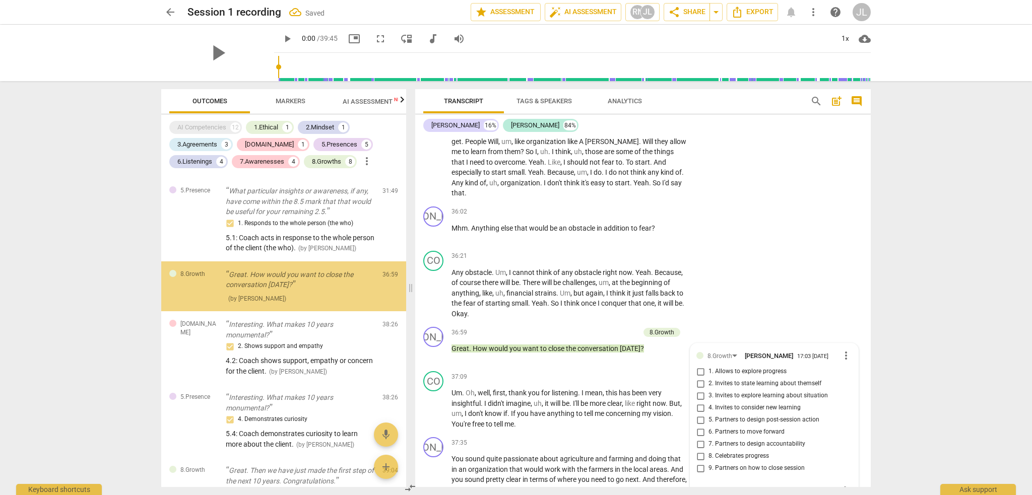
scroll to position [2184, 0]
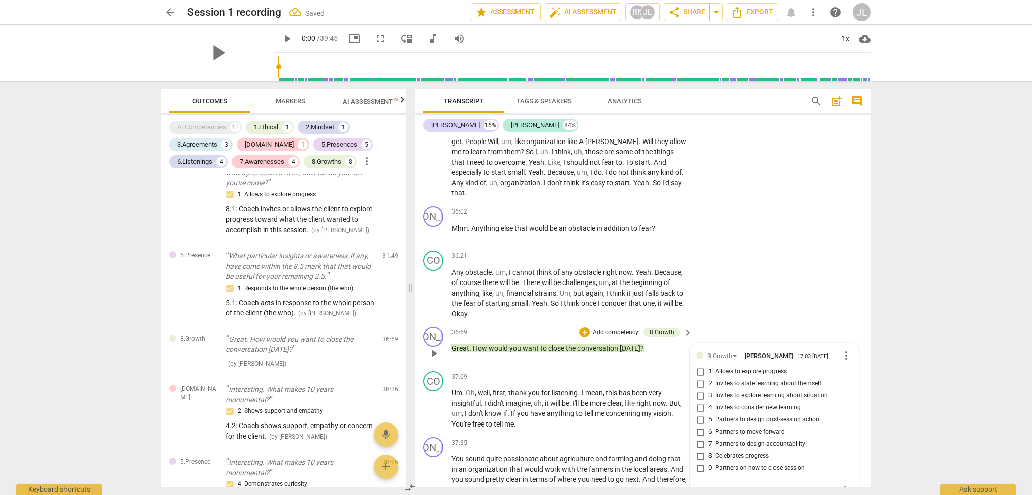
click at [743, 464] on span "9. Partners on how to close session" at bounding box center [757, 468] width 96 height 9
click at [709, 463] on input "9. Partners on how to close session" at bounding box center [700, 469] width 16 height 12
click at [717, 487] on textarea at bounding box center [767, 492] width 140 height 10
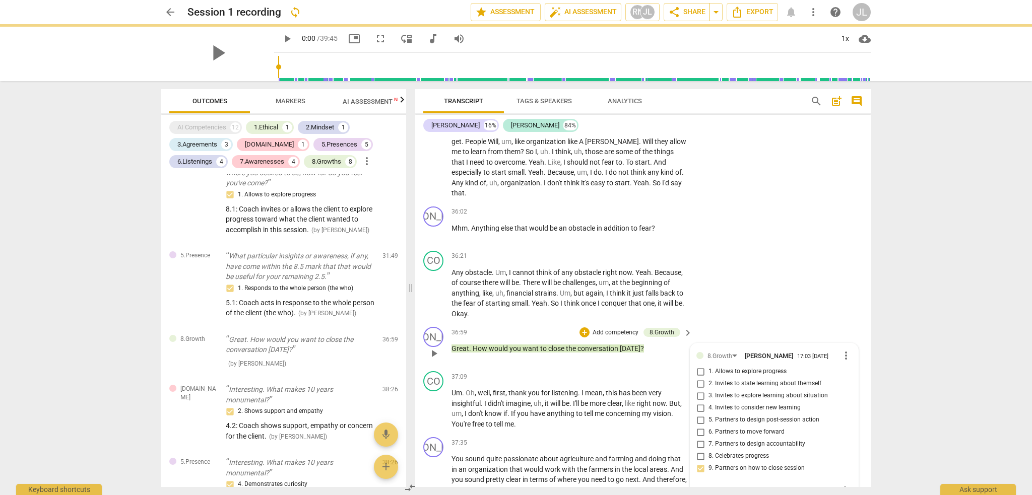
paste textarea "8.9: Coach partners with the client on how they want to complete this session."
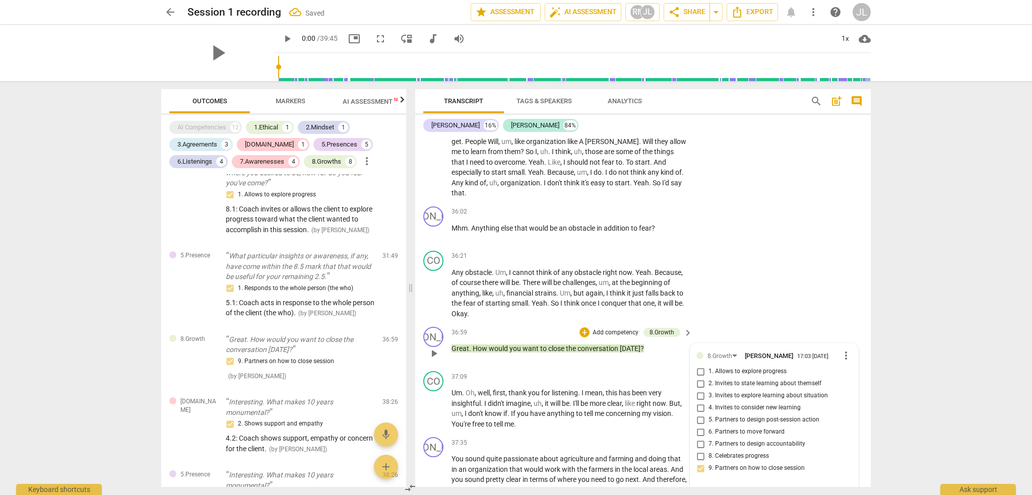
click at [840, 491] on span "send" at bounding box center [845, 496] width 11 height 11
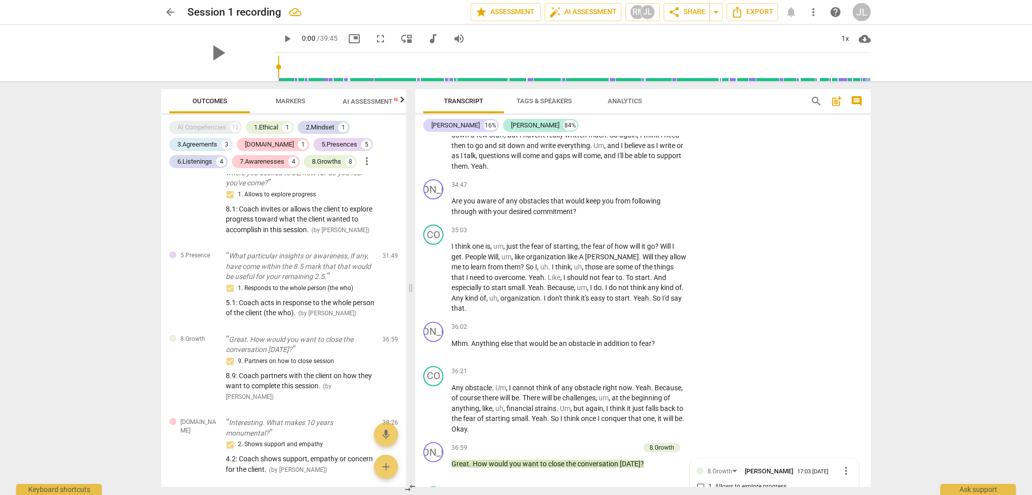
scroll to position [4221, 0]
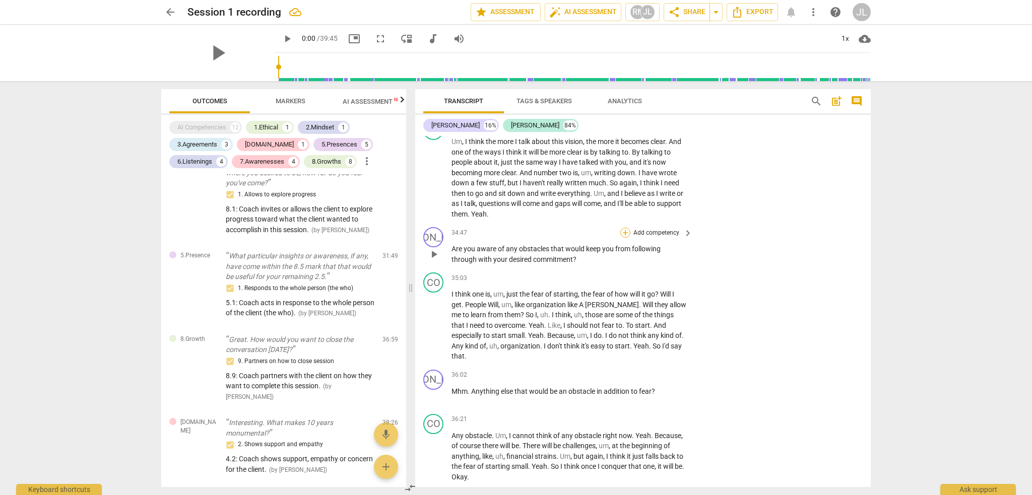
click at [625, 228] on div "+" at bounding box center [625, 233] width 10 height 10
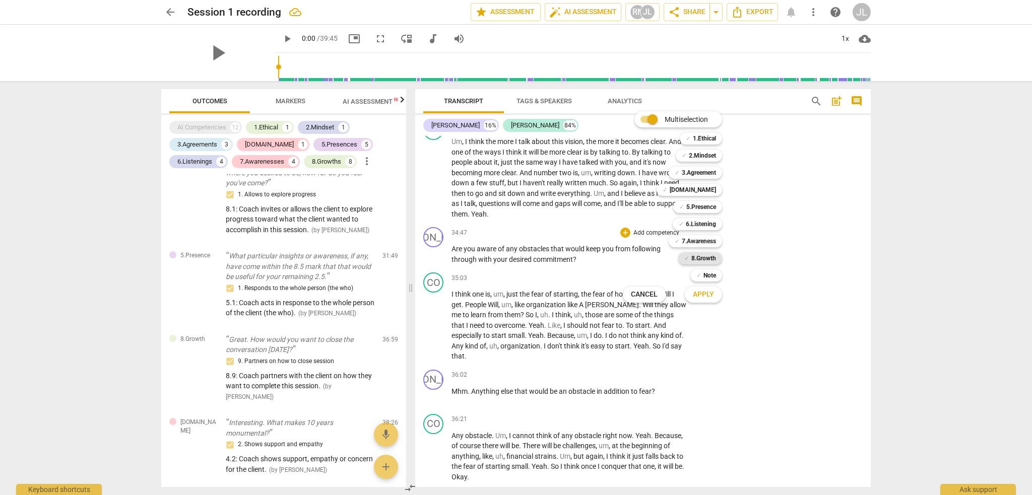
click at [710, 262] on b "8.Growth" at bounding box center [703, 258] width 25 height 12
click at [706, 298] on span "Apply" at bounding box center [703, 295] width 21 height 10
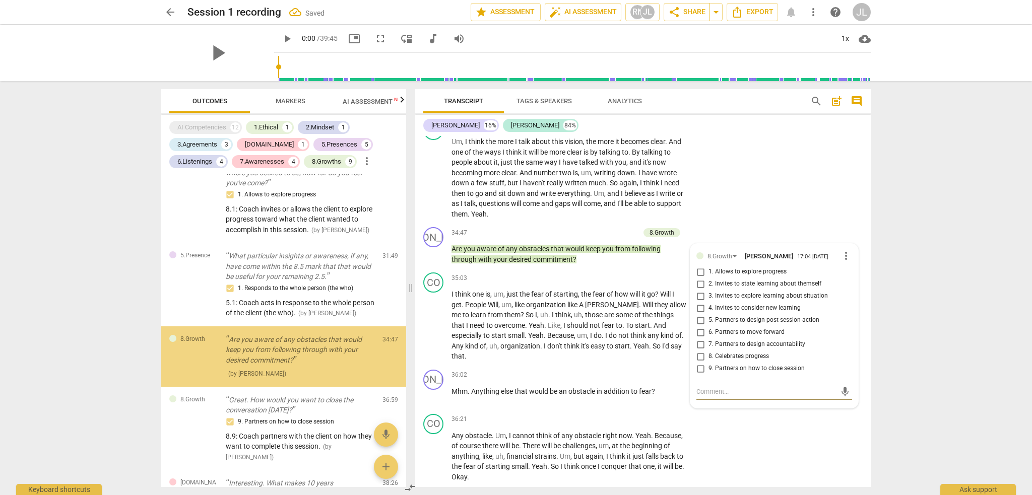
scroll to position [2189, 0]
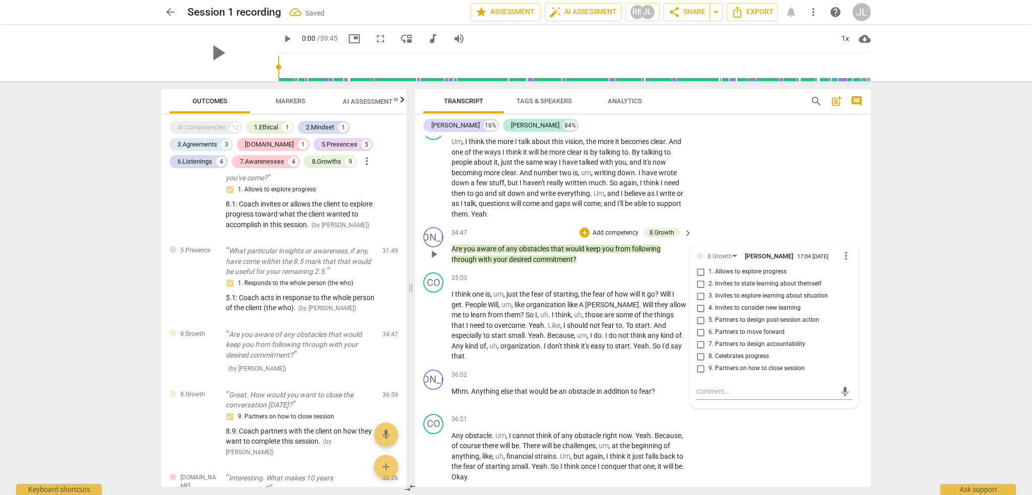
click at [716, 328] on span "6. Partners to move forward" at bounding box center [747, 332] width 76 height 9
click at [709, 327] on input "6. Partners to move forward" at bounding box center [700, 333] width 16 height 12
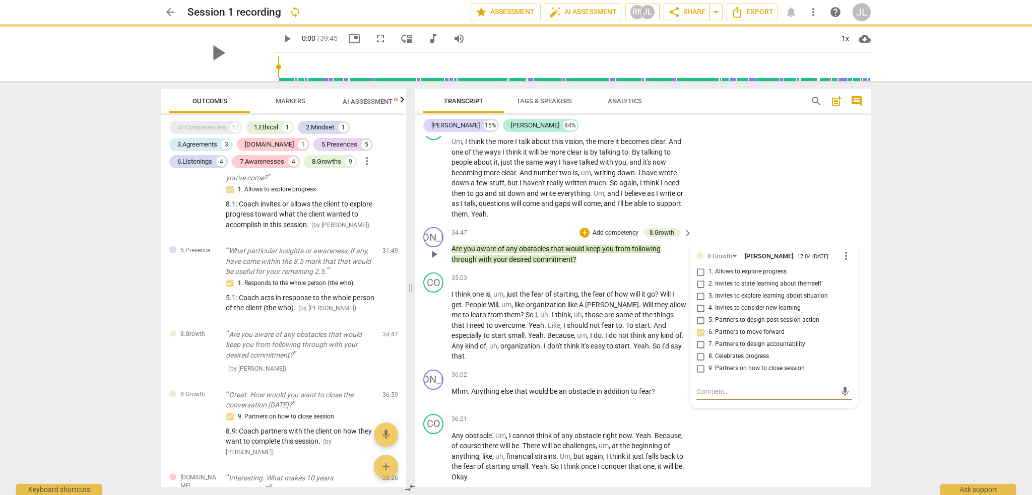
click at [707, 387] on textarea at bounding box center [767, 392] width 140 height 10
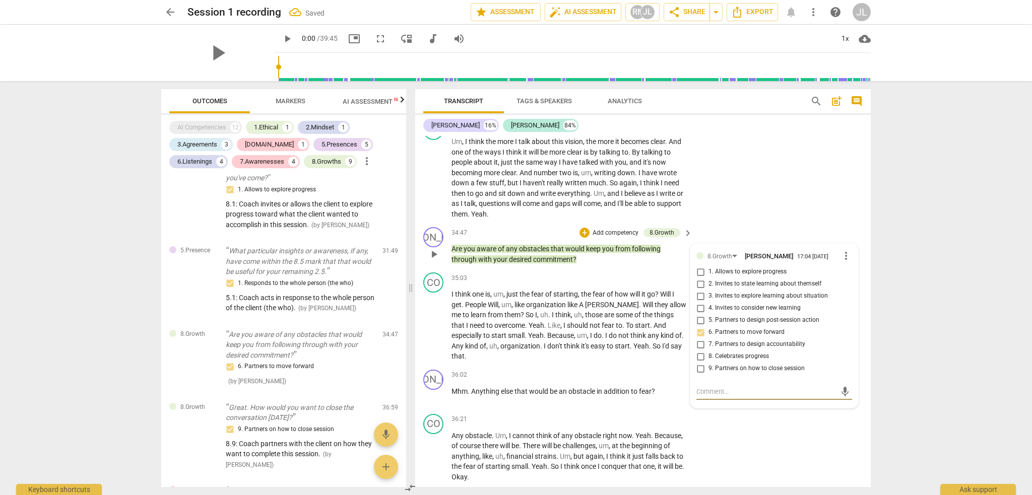
paste textarea "8.6: Coach partners with the client to consider how to move forward, including …"
click at [841, 396] on span "send" at bounding box center [845, 401] width 11 height 11
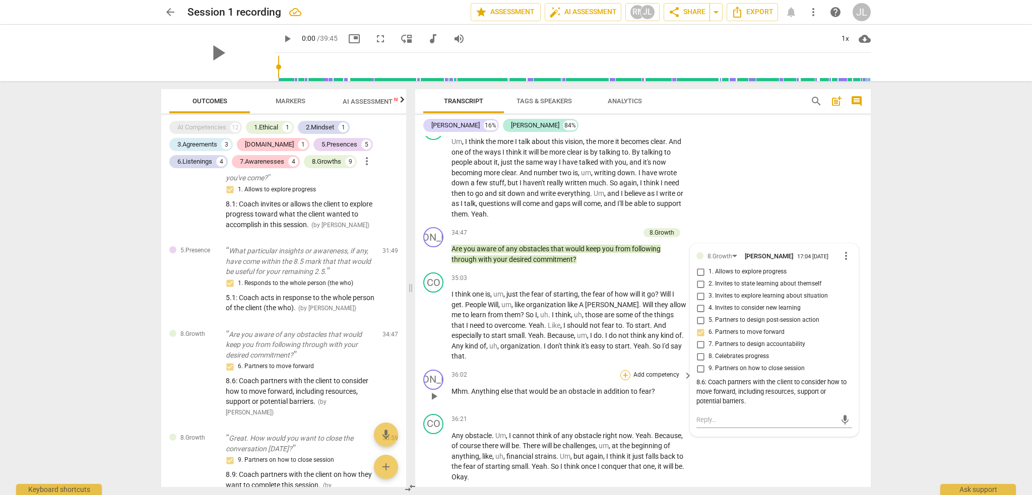
click at [623, 370] on div "+" at bounding box center [625, 375] width 10 height 10
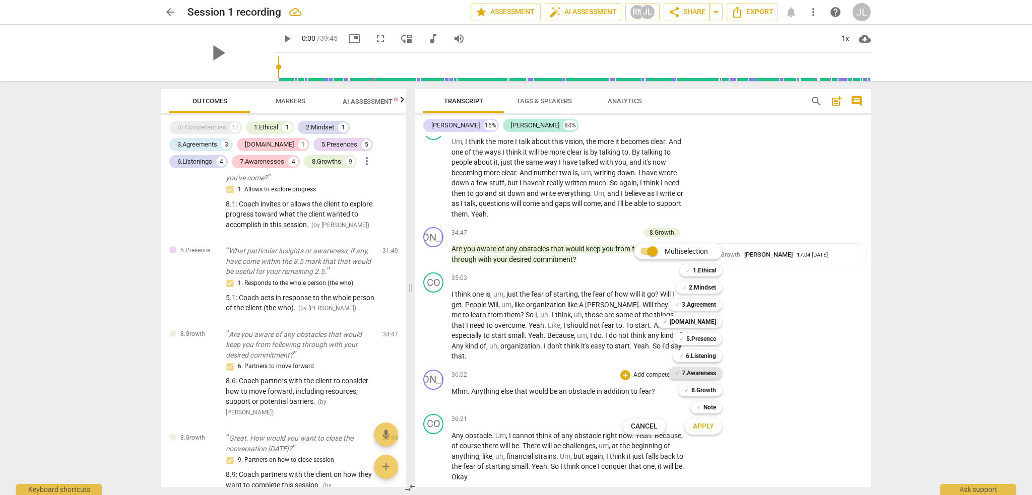
click at [685, 376] on b "7.Awareness" at bounding box center [699, 373] width 34 height 12
click at [703, 425] on span "Apply" at bounding box center [703, 427] width 21 height 10
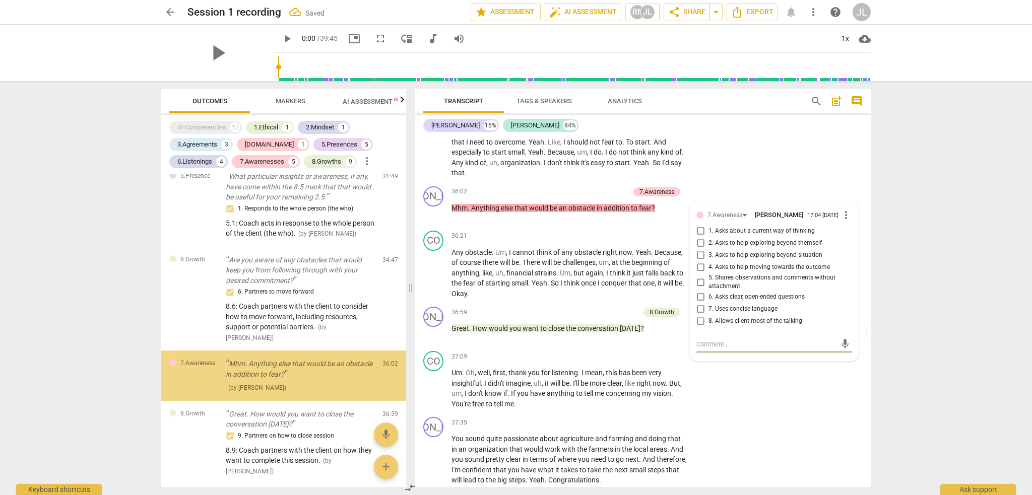
scroll to position [2278, 0]
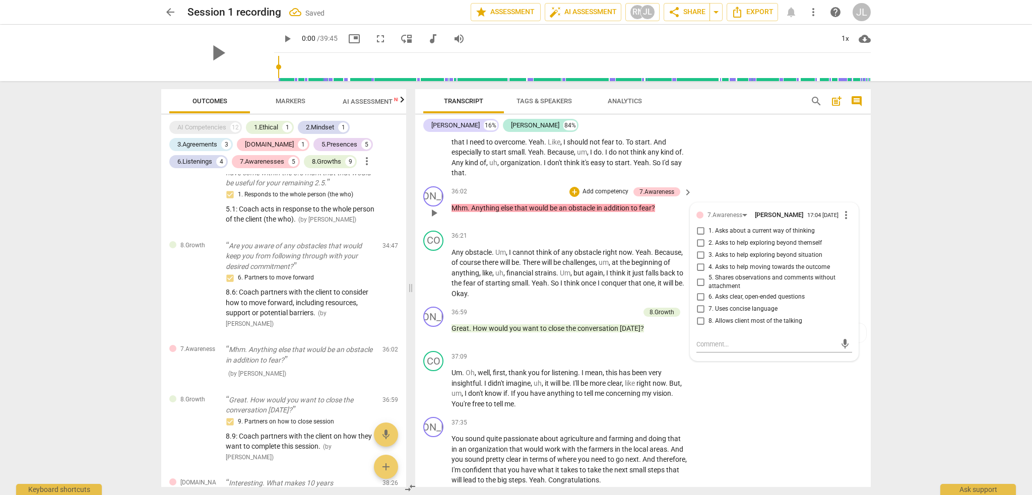
click at [740, 293] on span "6. Asks clear, open-ended questions" at bounding box center [757, 297] width 96 height 9
click at [709, 291] on input "6. Asks clear, open-ended questions" at bounding box center [700, 297] width 16 height 12
click at [731, 340] on textarea at bounding box center [767, 345] width 140 height 10
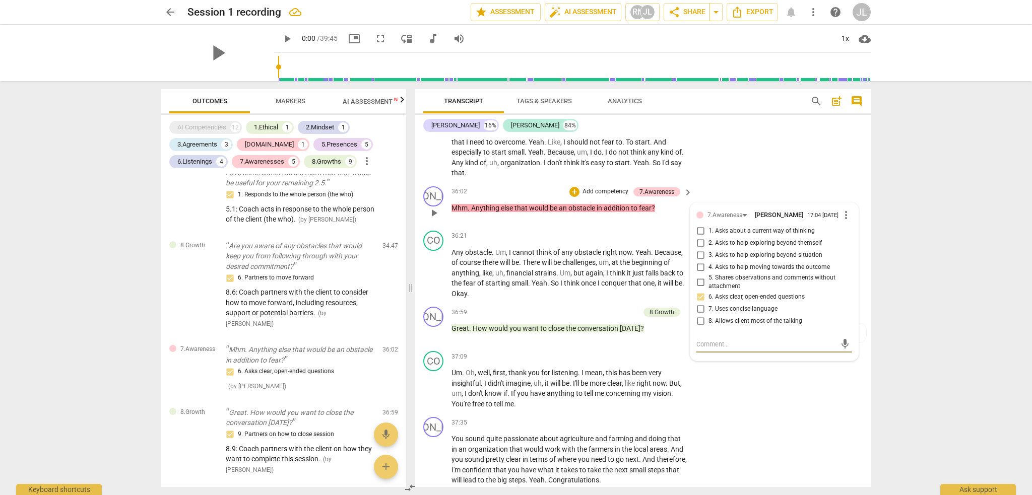
paste textarea "7.6: Coach asks [PERSON_NAME], direct, primarily open-ended questions, one at a…"
click at [843, 348] on span "send" at bounding box center [845, 353] width 11 height 11
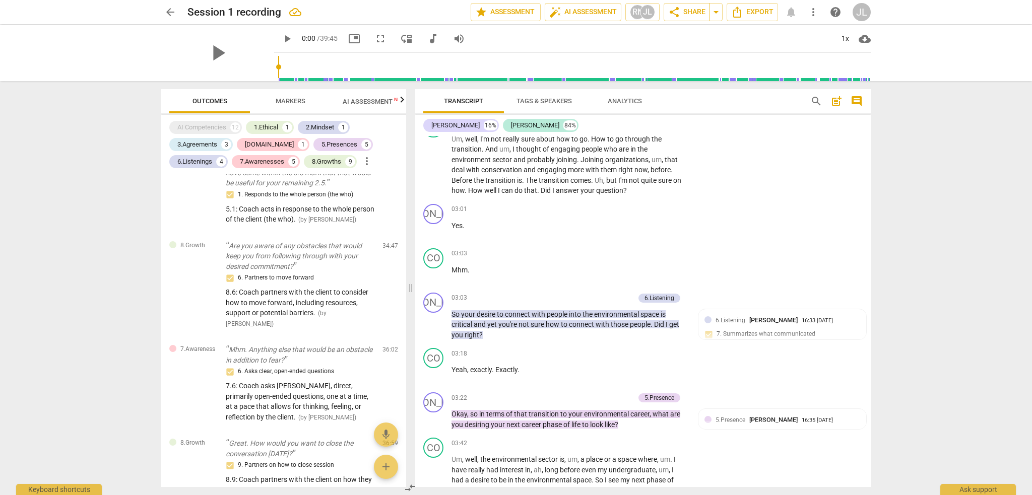
scroll to position [0, 0]
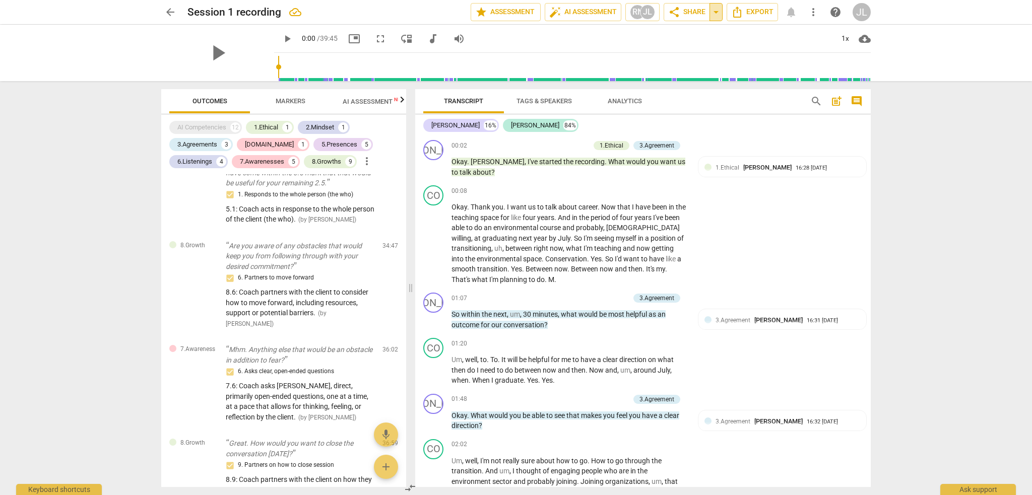
click at [714, 15] on span "arrow_drop_down" at bounding box center [716, 12] width 12 height 12
click at [691, 16] on span "share Share" at bounding box center [686, 12] width 37 height 12
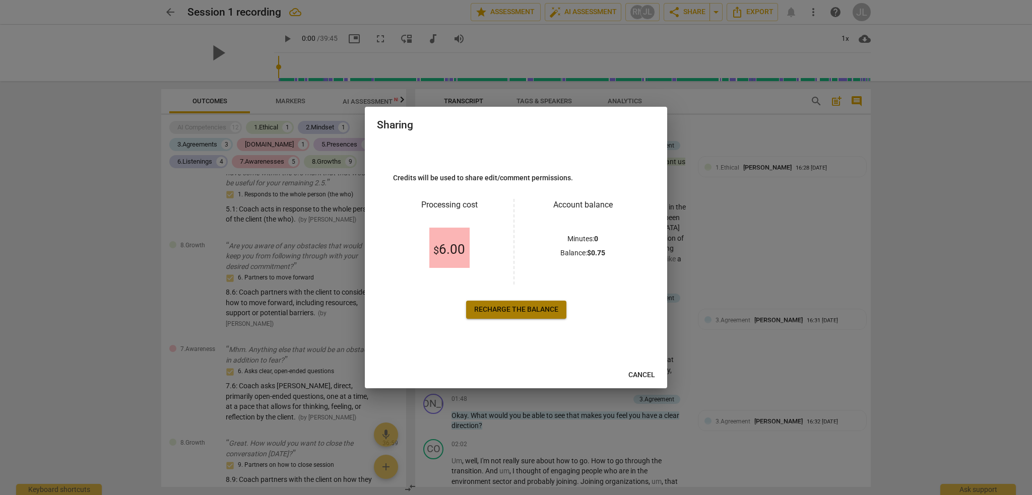
click at [536, 309] on span "Recharge the balance" at bounding box center [516, 310] width 84 height 10
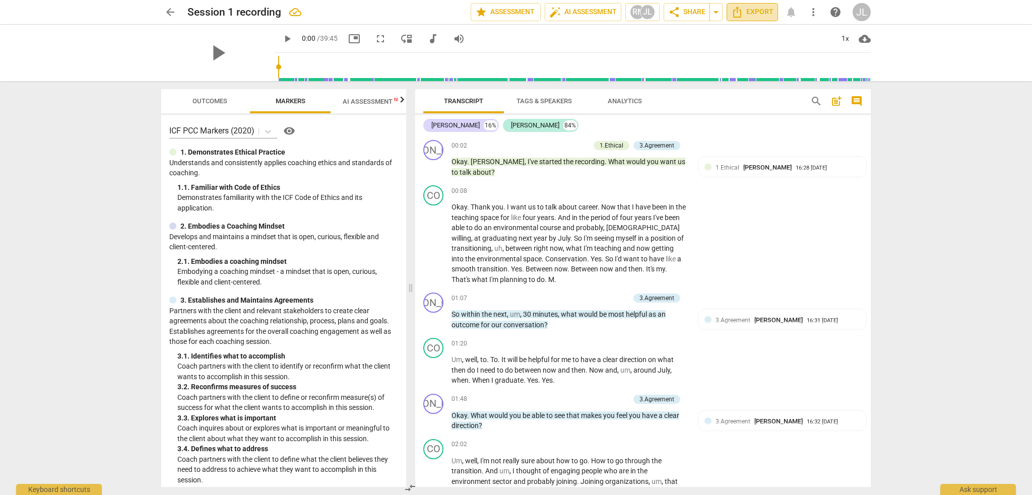
click at [753, 11] on span "Export" at bounding box center [752, 12] width 42 height 12
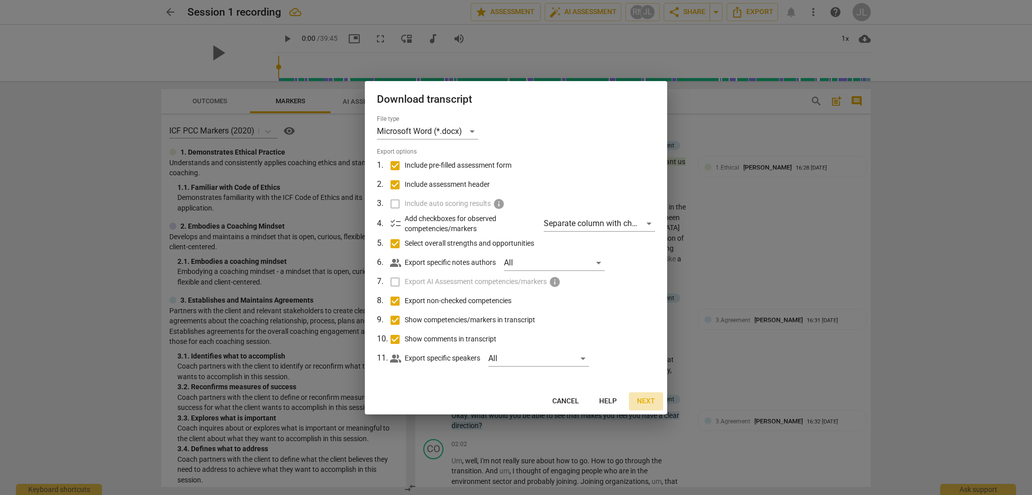
click at [648, 405] on span "Next" at bounding box center [646, 402] width 18 height 10
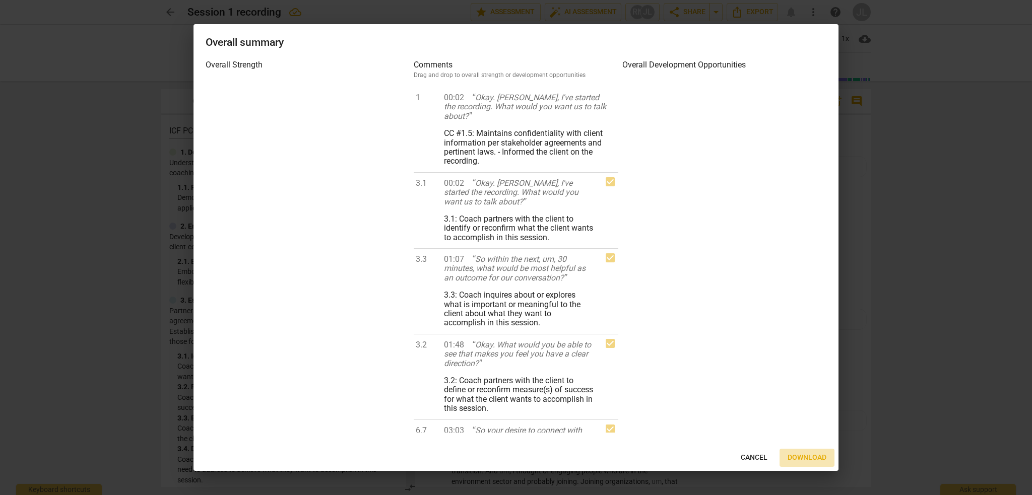
click at [808, 460] on span "Download" at bounding box center [807, 458] width 39 height 10
